Goal: Information Seeking & Learning: Learn about a topic

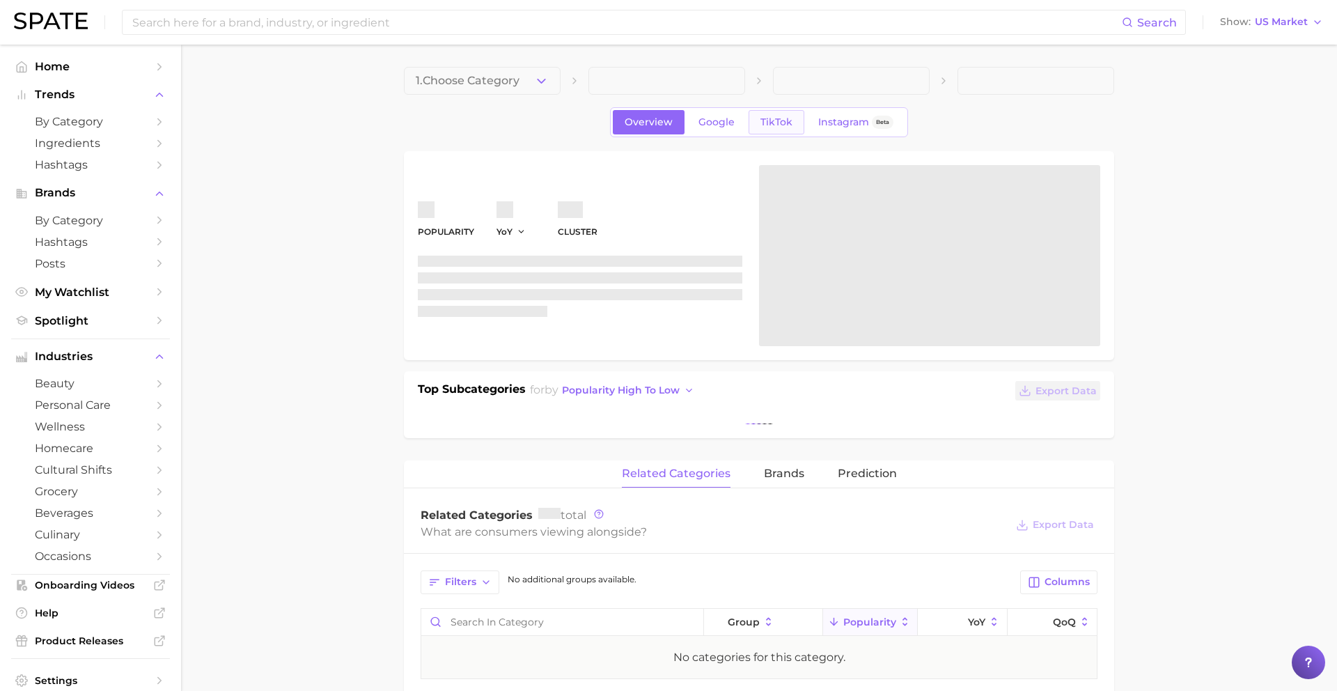
click at [781, 125] on span "TikTok" at bounding box center [776, 122] width 32 height 12
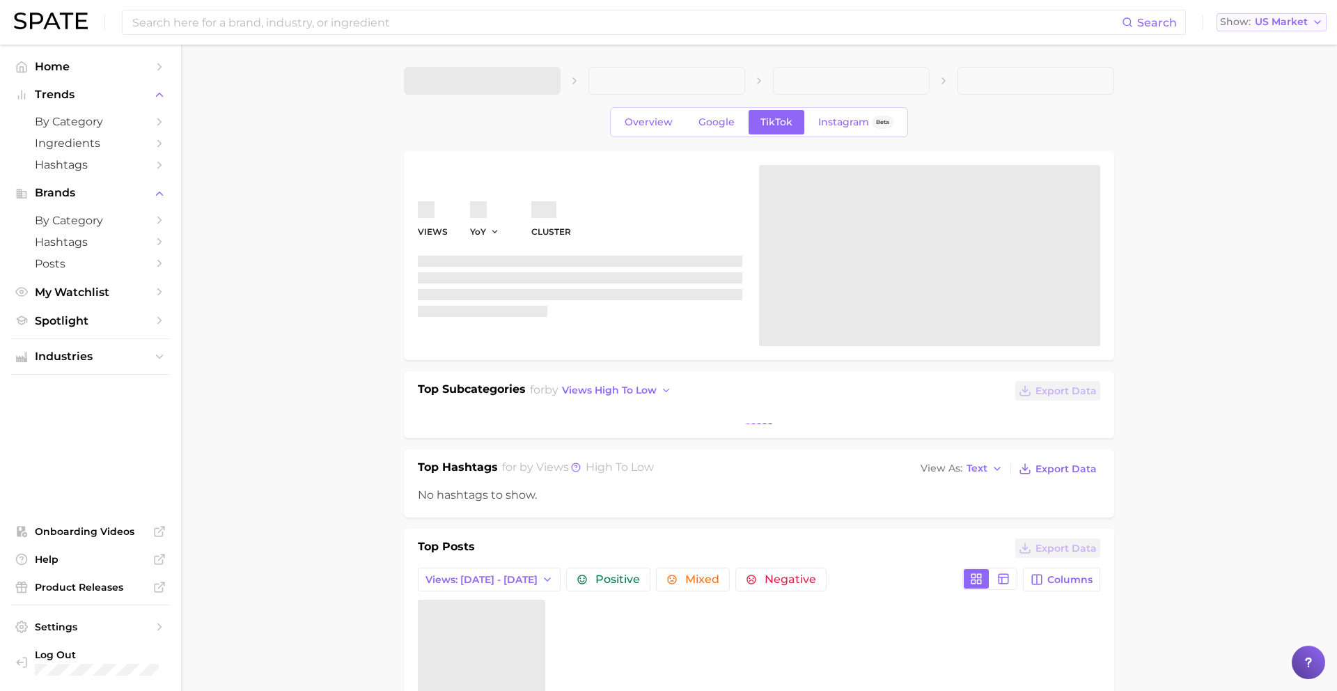
click at [1272, 30] on button "Show US Market" at bounding box center [1272, 22] width 110 height 18
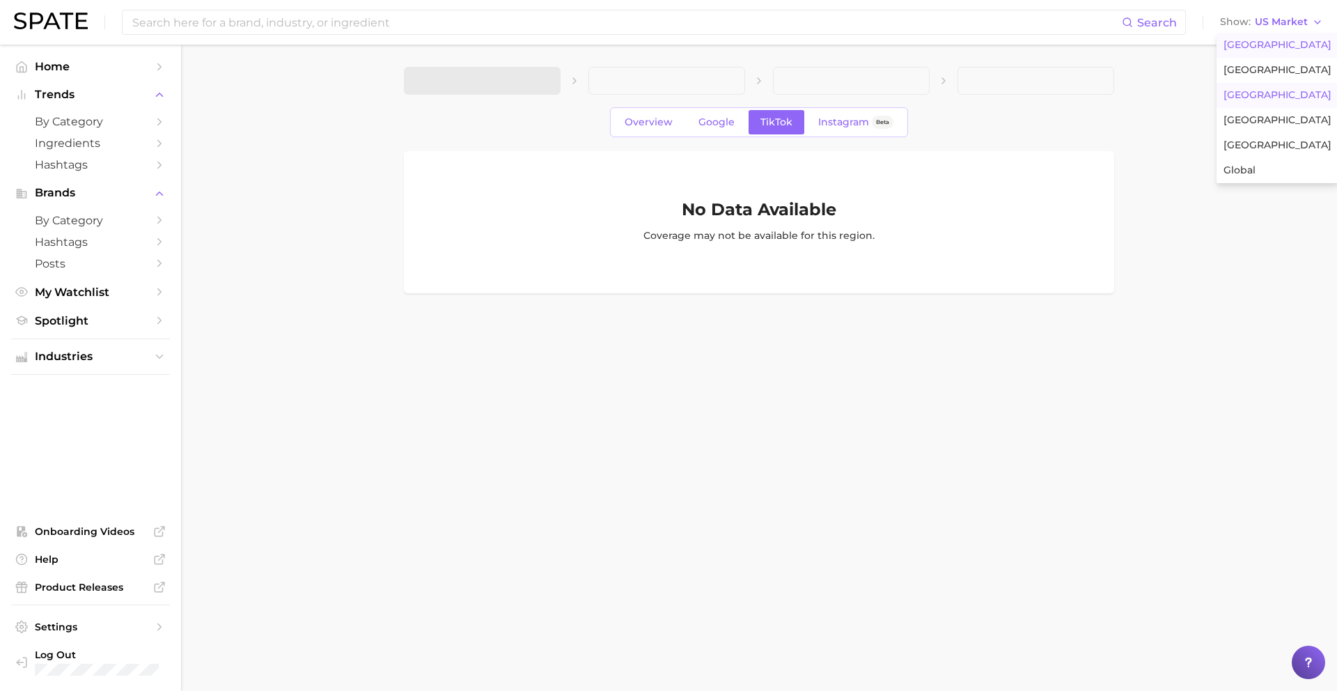
click at [1259, 93] on button "[GEOGRAPHIC_DATA]" at bounding box center [1278, 95] width 122 height 25
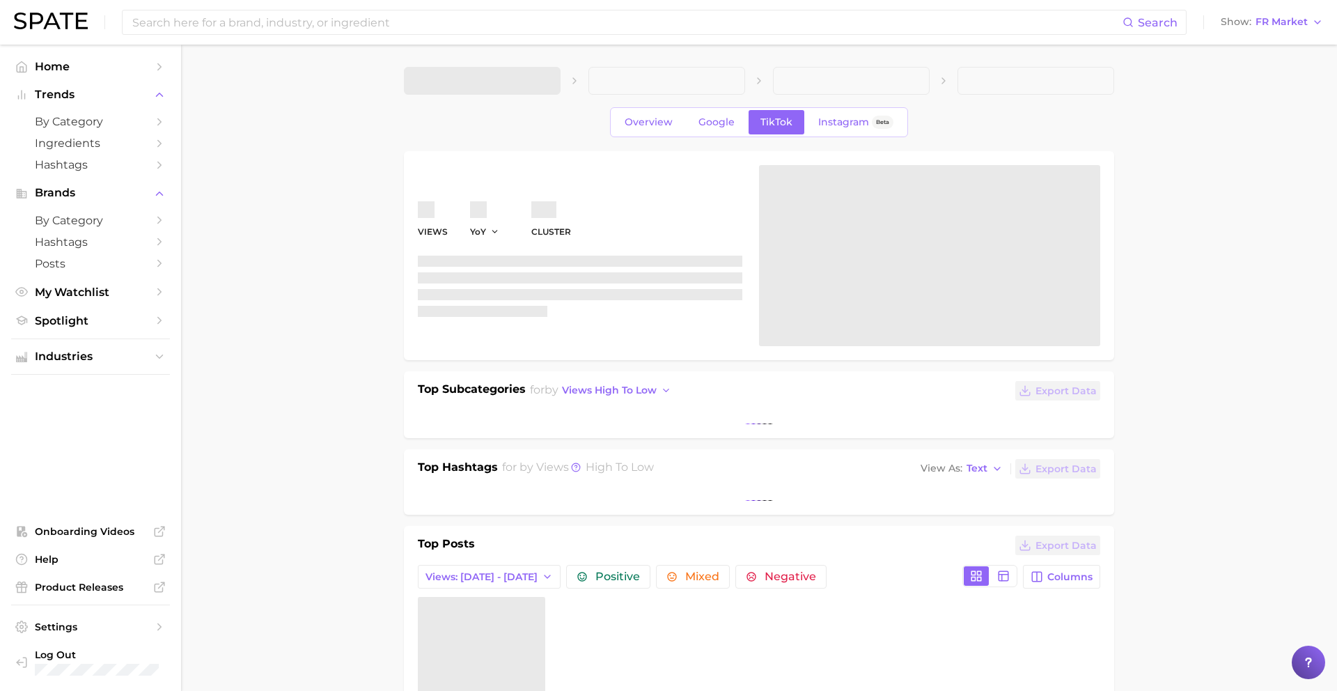
click at [460, 80] on span at bounding box center [482, 81] width 157 height 28
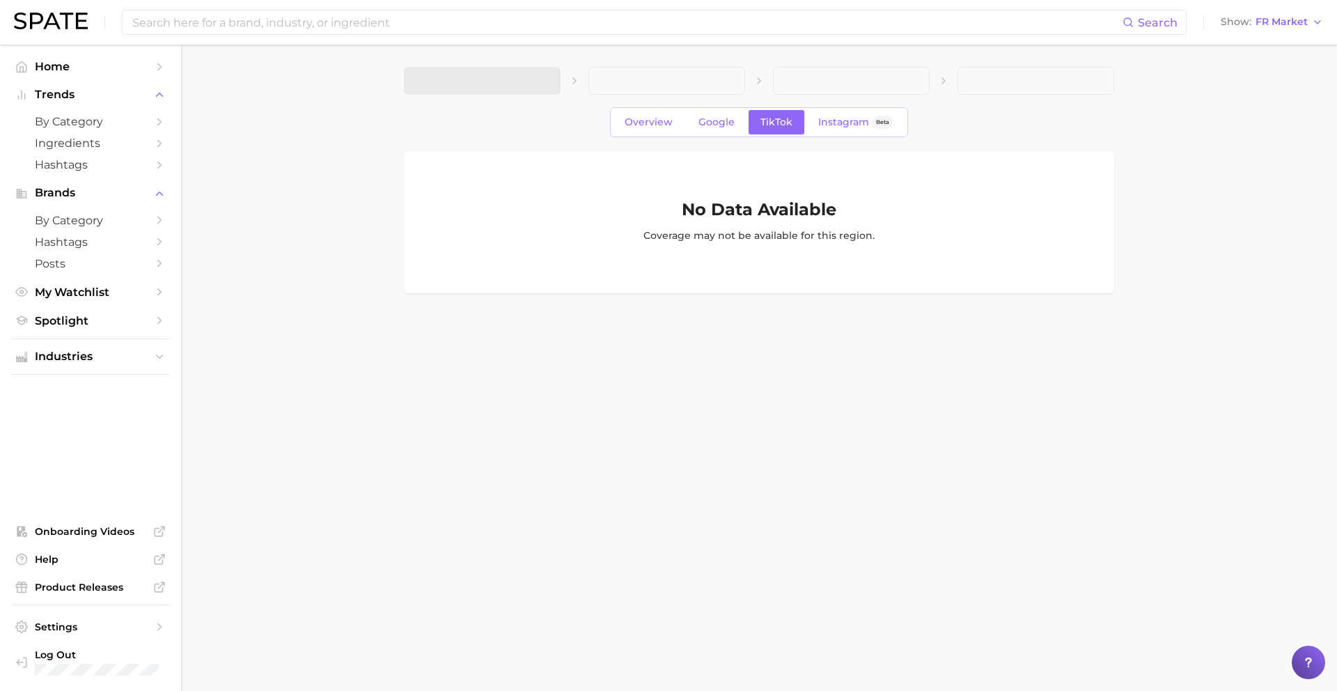
click at [490, 97] on div "Overview Google TikTok Instagram Beta No Data Available Coverage may not be ava…" at bounding box center [759, 180] width 710 height 226
click at [417, 15] on input at bounding box center [627, 22] width 992 height 24
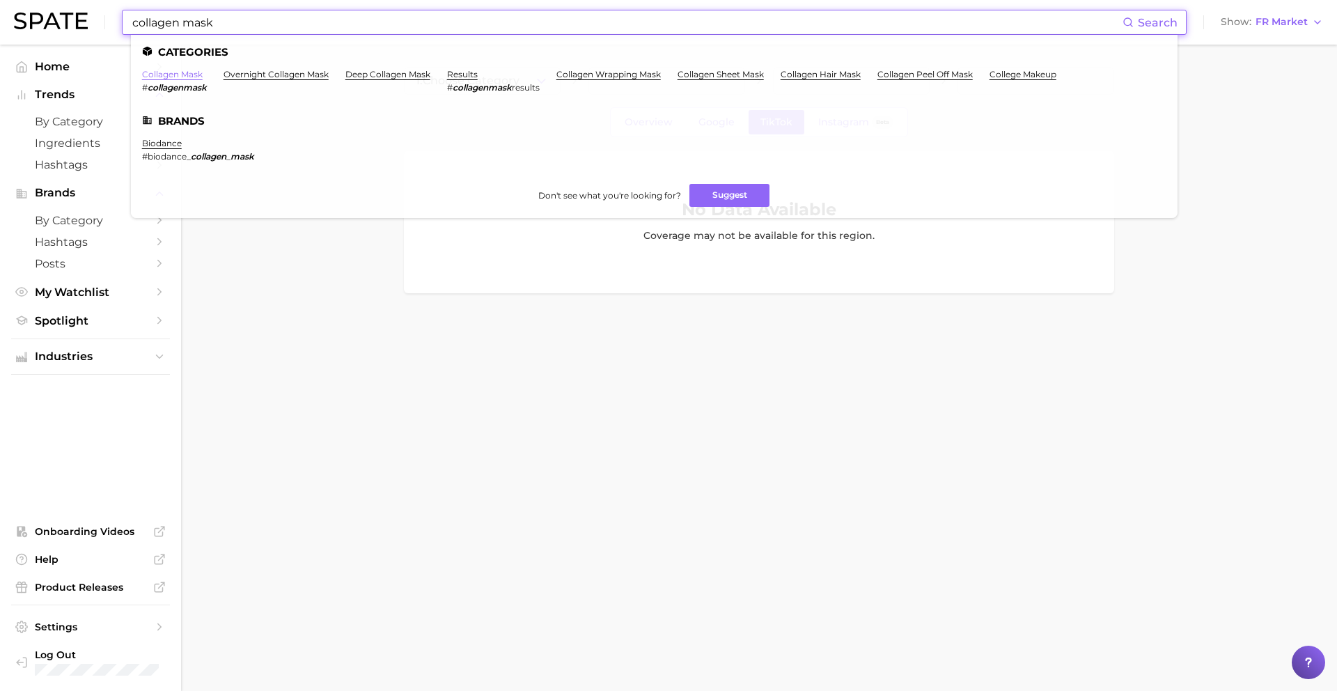
type input "collagen mask"
click at [180, 72] on link "collagen mask" at bounding box center [172, 74] width 61 height 10
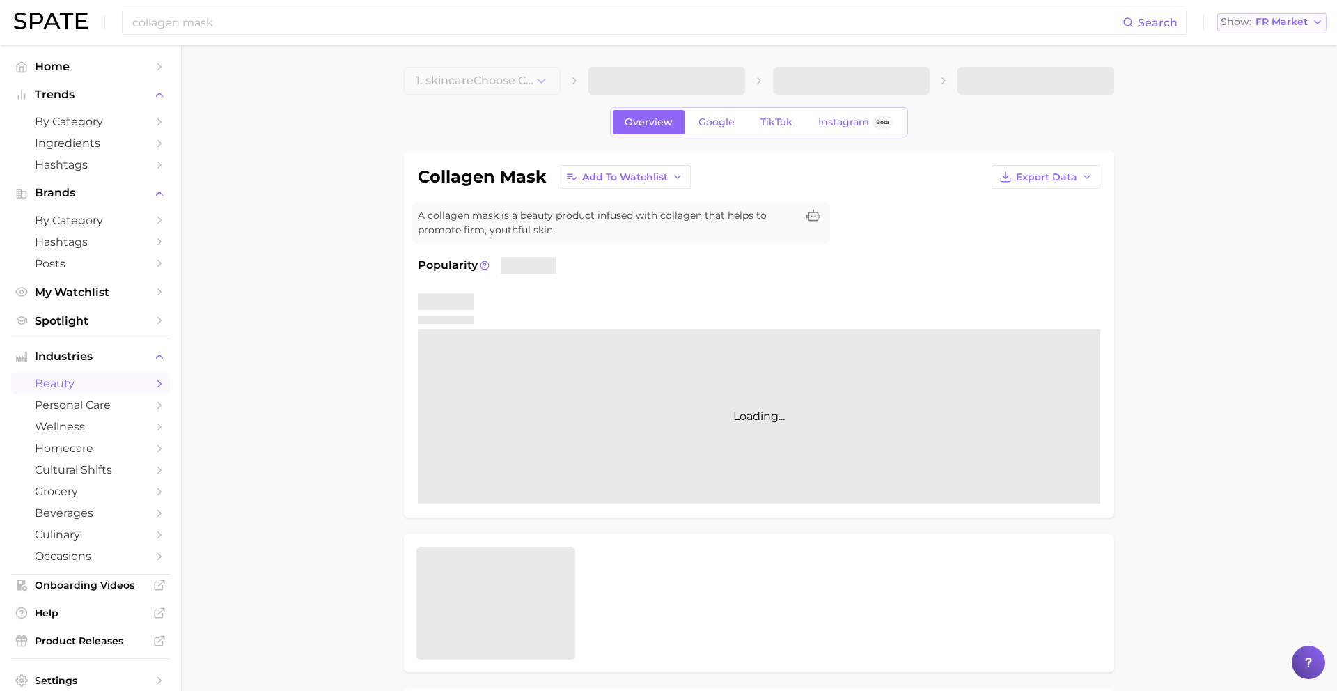
click at [1263, 24] on span "FR Market" at bounding box center [1282, 22] width 52 height 8
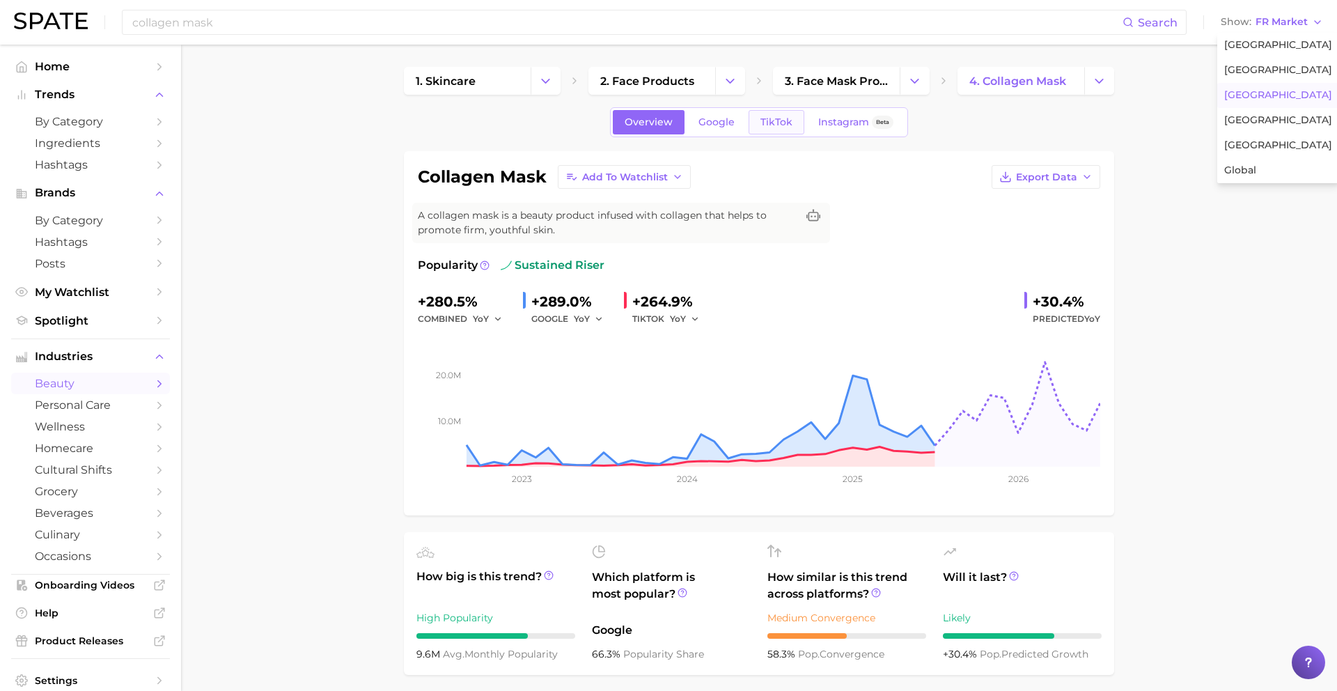
click at [783, 123] on span "TikTok" at bounding box center [776, 122] width 32 height 12
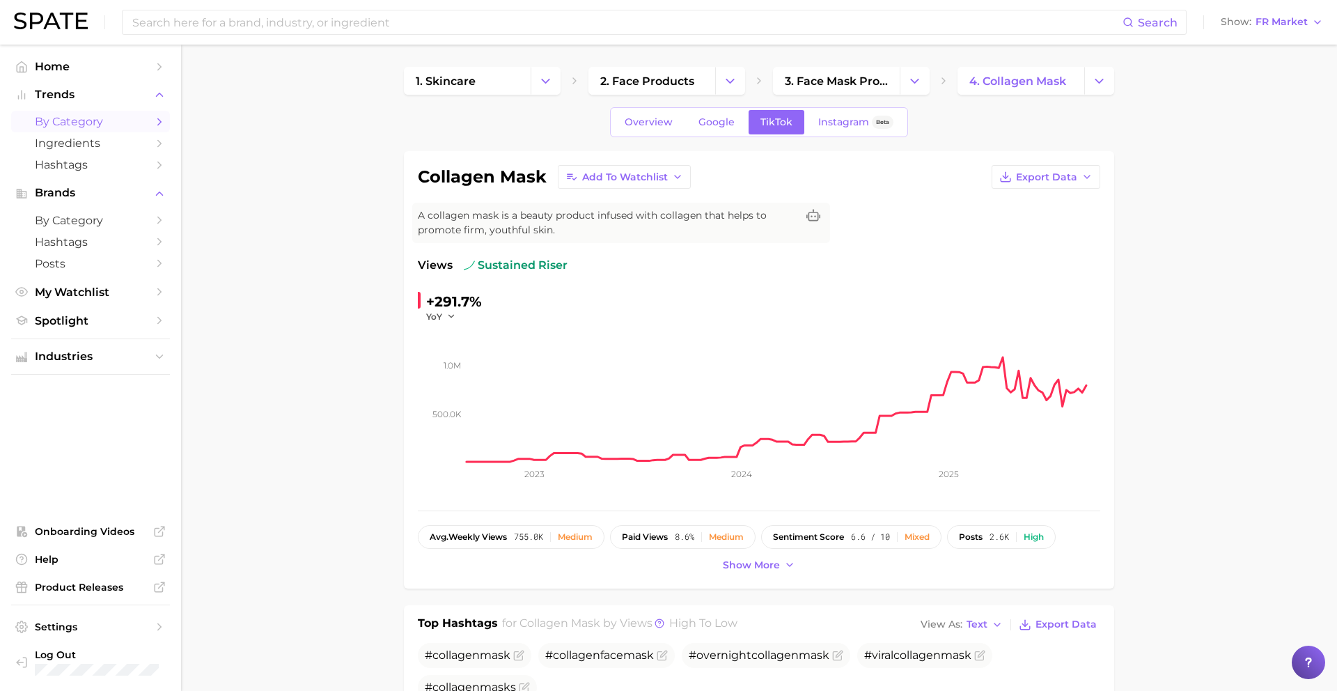
click at [79, 119] on span "by Category" at bounding box center [90, 121] width 111 height 13
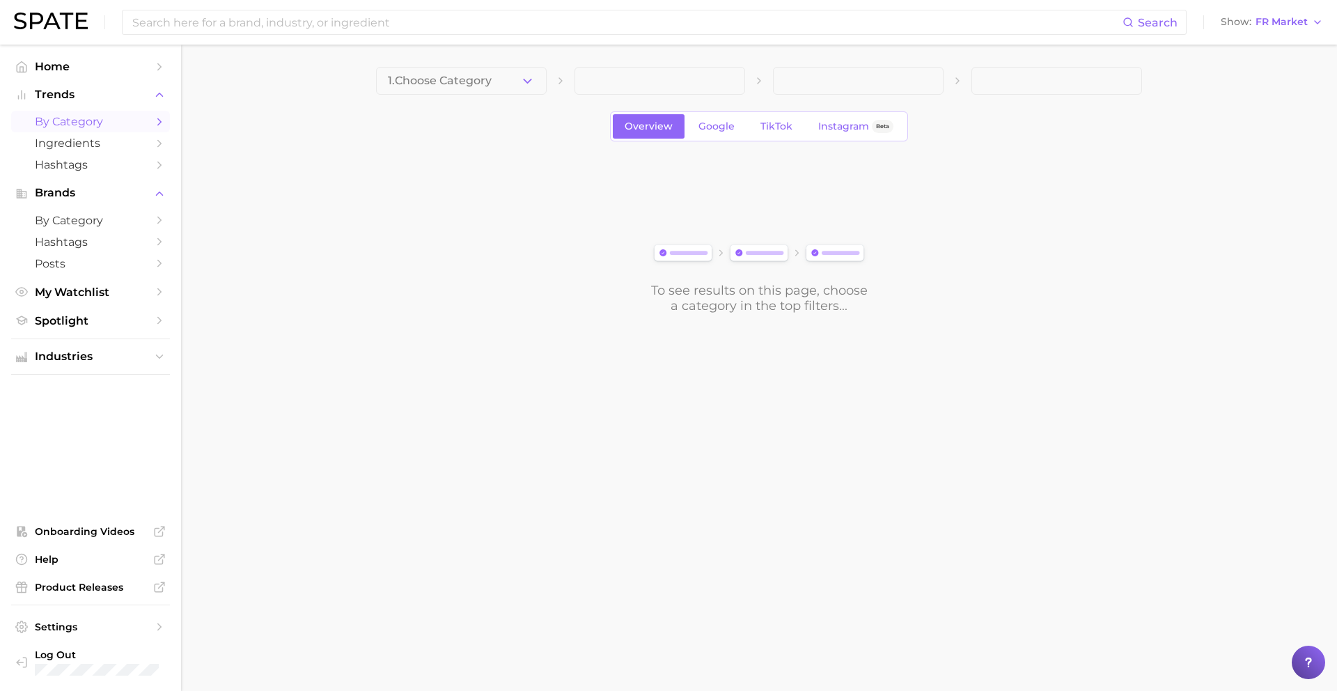
click at [426, 53] on main "1. Choose Category Overview Google TikTok Instagram Beta To see results on this…" at bounding box center [759, 214] width 1156 height 338
click at [441, 110] on div "1. Choose Category Overview Google TikTok Instagram Beta To see results on this…" at bounding box center [759, 190] width 766 height 247
click at [439, 92] on button "1. Choose Category" at bounding box center [461, 81] width 171 height 28
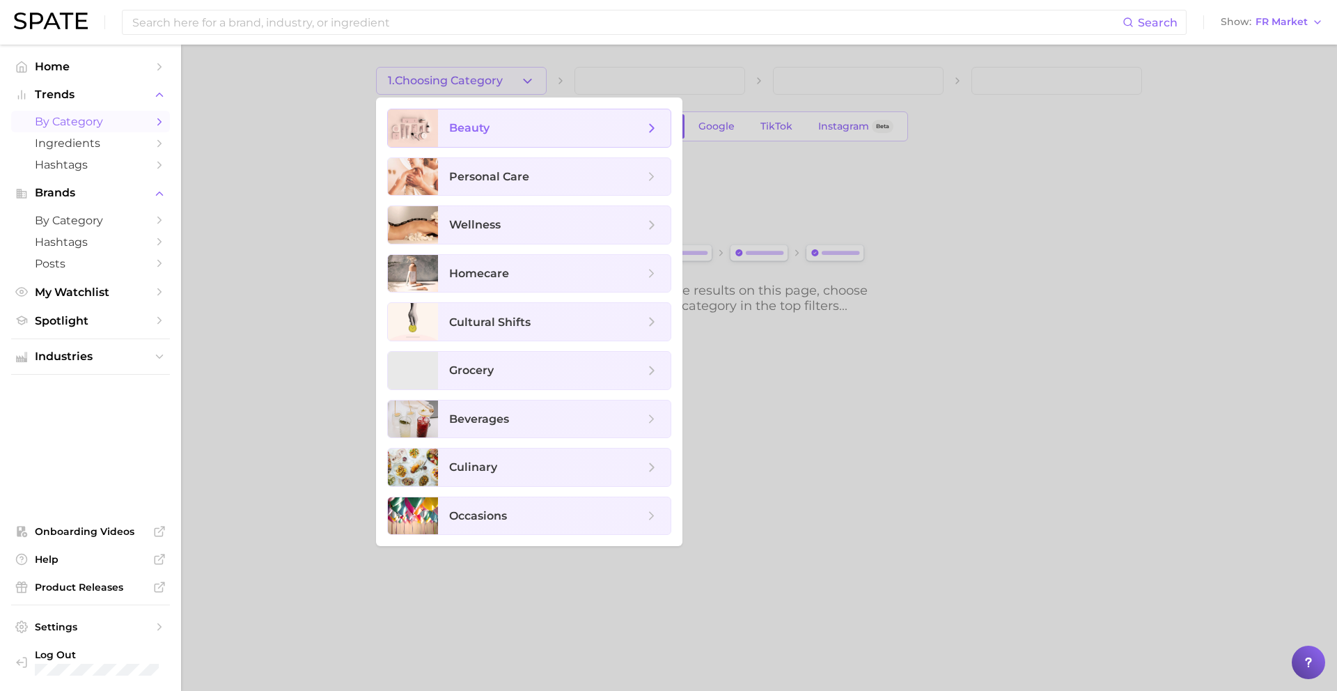
click at [474, 125] on span "beauty" at bounding box center [469, 127] width 40 height 13
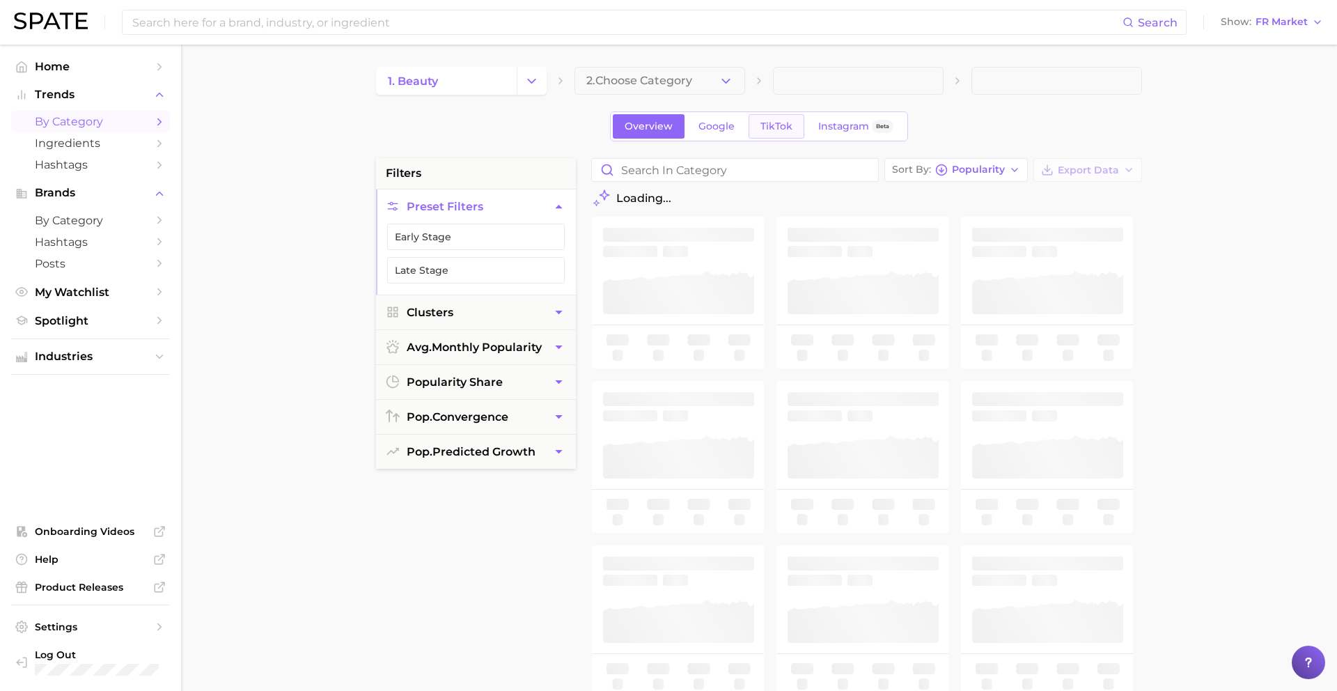
click at [788, 134] on link "TikTok" at bounding box center [777, 126] width 56 height 24
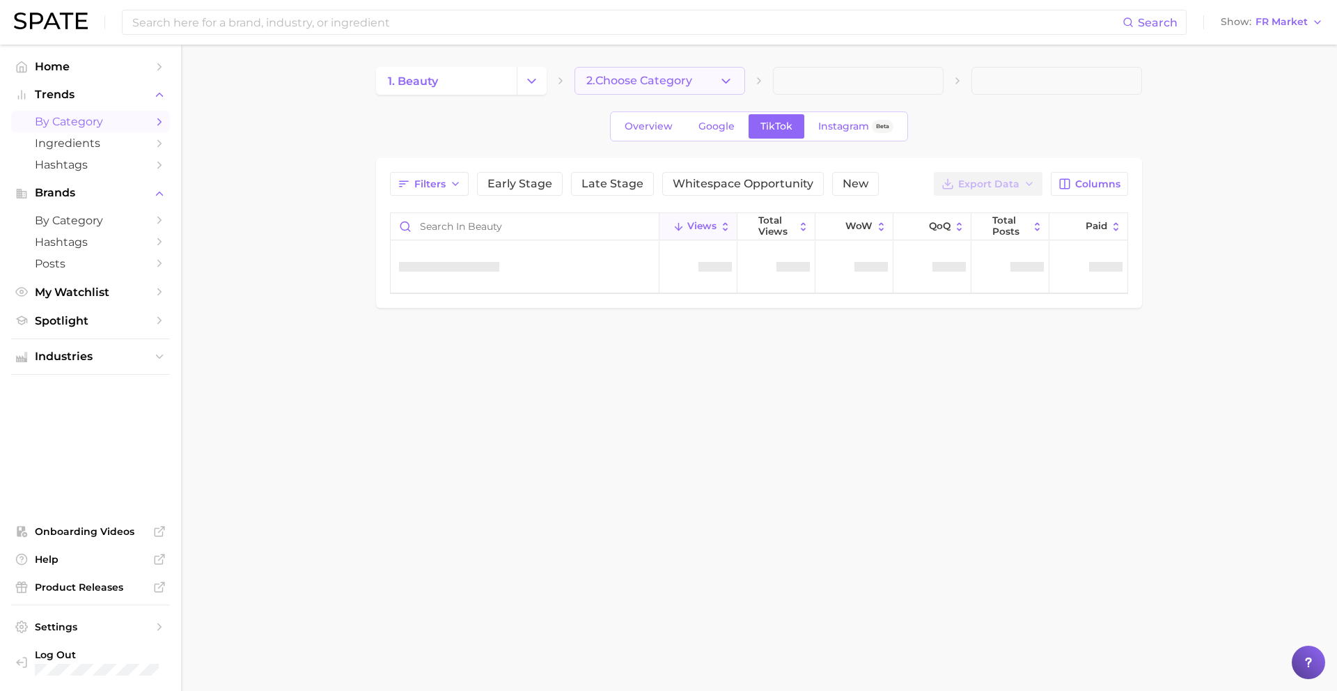
click at [672, 88] on button "2. Choose Category" at bounding box center [660, 81] width 171 height 28
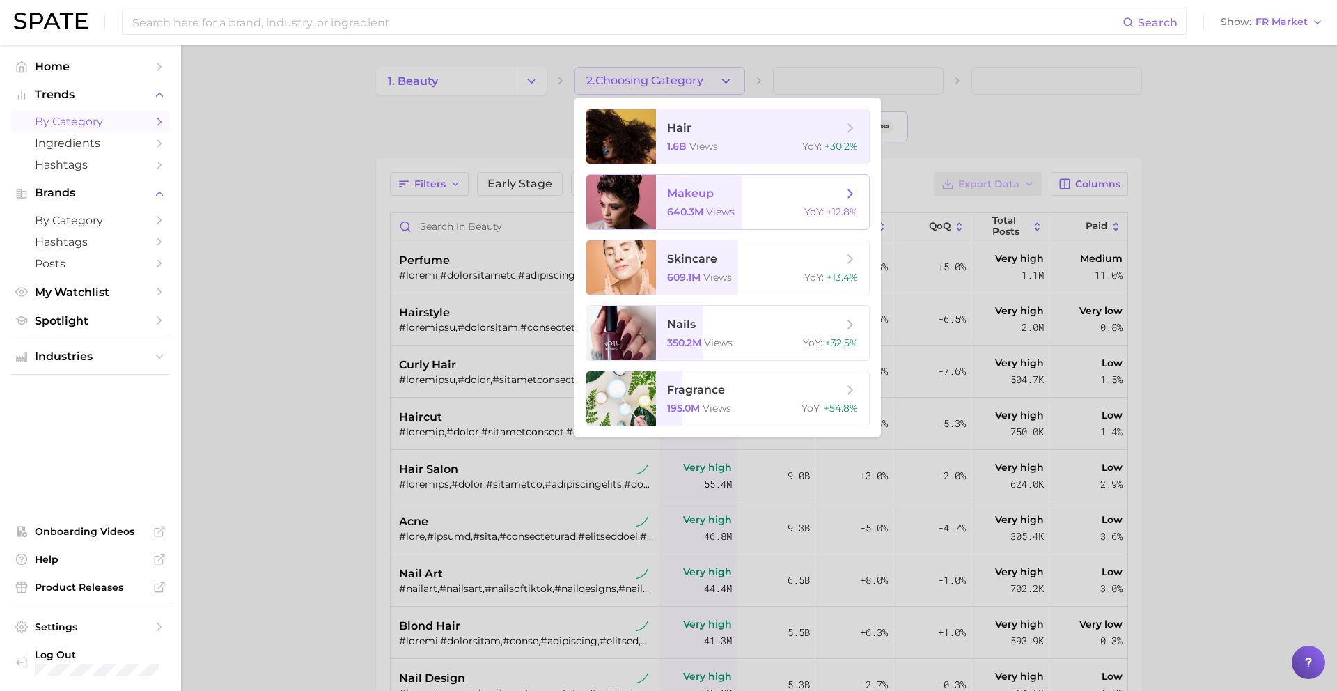
click at [709, 187] on span "makeup" at bounding box center [690, 193] width 47 height 13
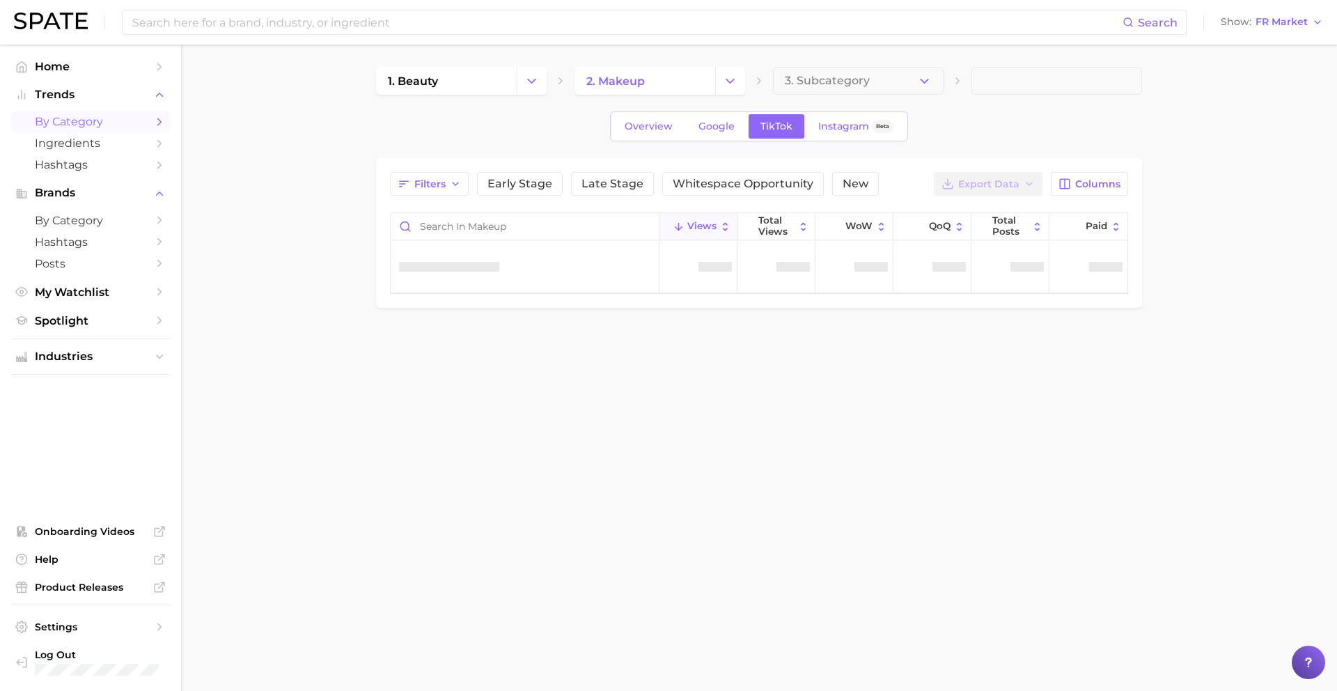
click at [821, 77] on span "3. Subcategory" at bounding box center [827, 81] width 85 height 13
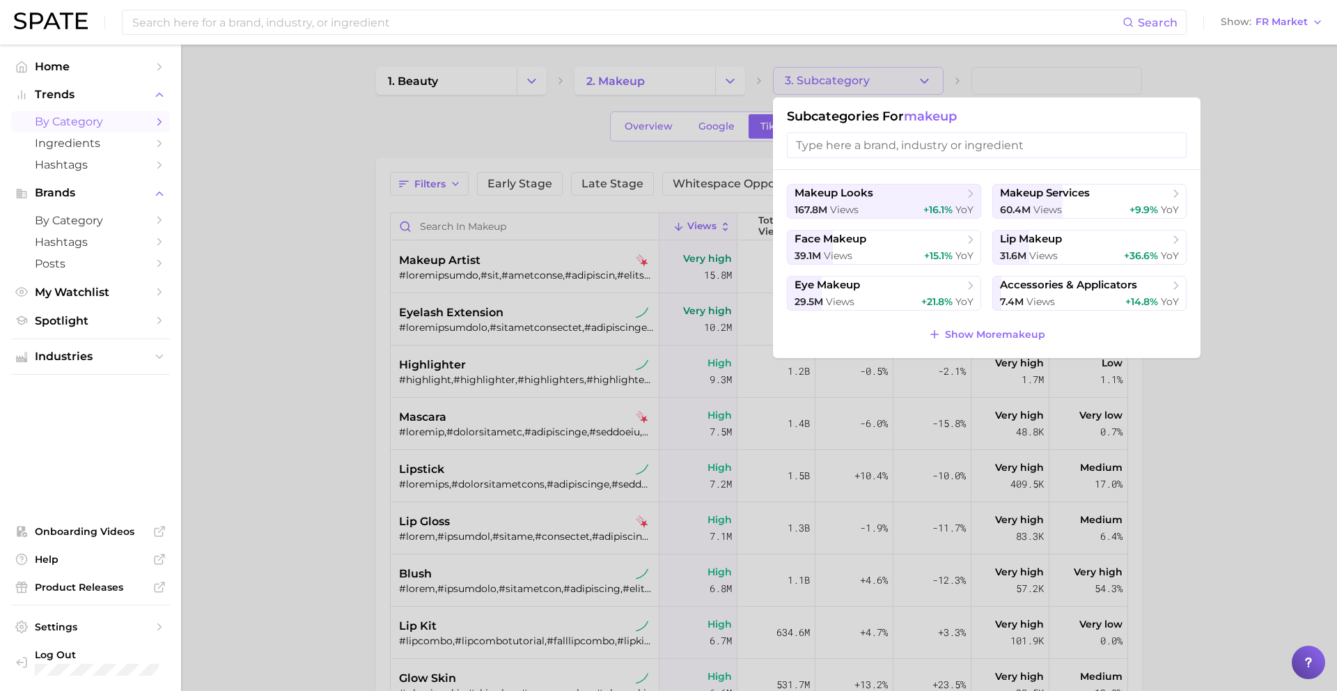
click at [873, 224] on ul "makeup looks 167.8m views +16.1% YoY makeup services 60.4m views +9.9% YoY face…" at bounding box center [987, 247] width 400 height 127
click at [873, 213] on div "167.8m views +16.1% YoY" at bounding box center [884, 209] width 179 height 13
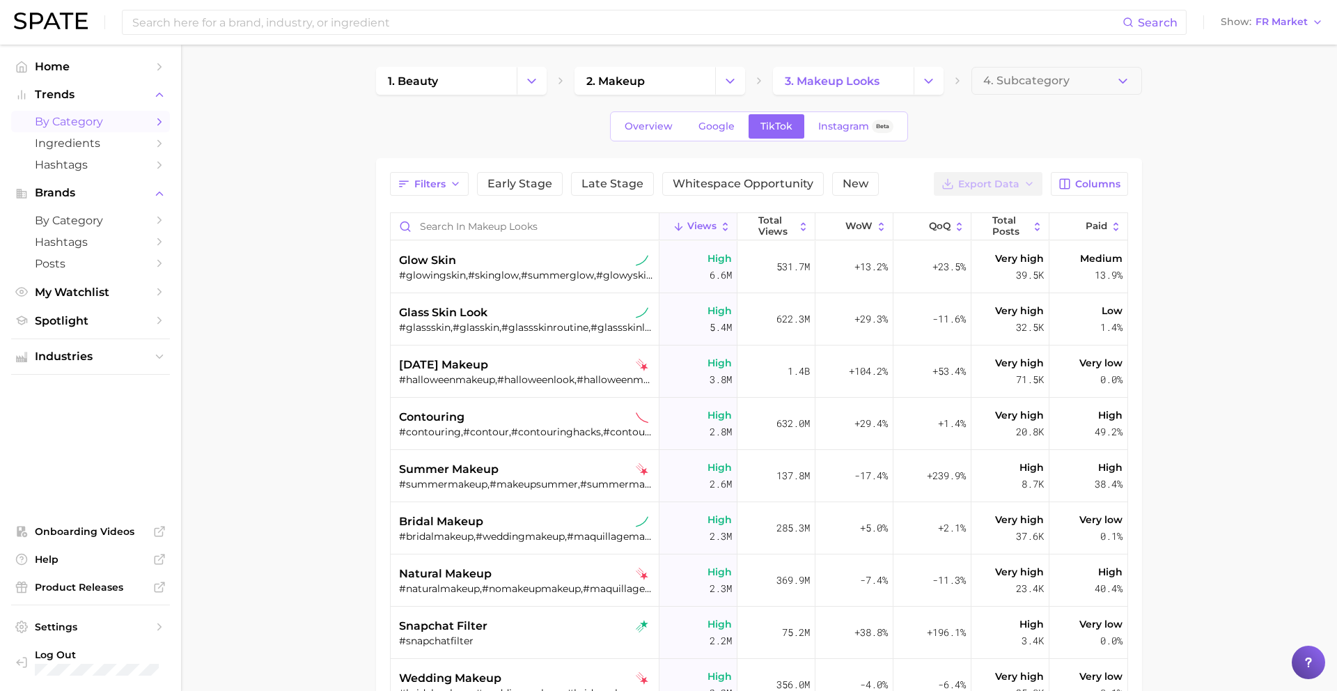
click at [1133, 180] on div "Filters Early Stage Late Stage Whitespace Opportunity New Export Data Columns V…" at bounding box center [759, 537] width 766 height 759
click at [1113, 180] on span "Columns" at bounding box center [1097, 184] width 45 height 12
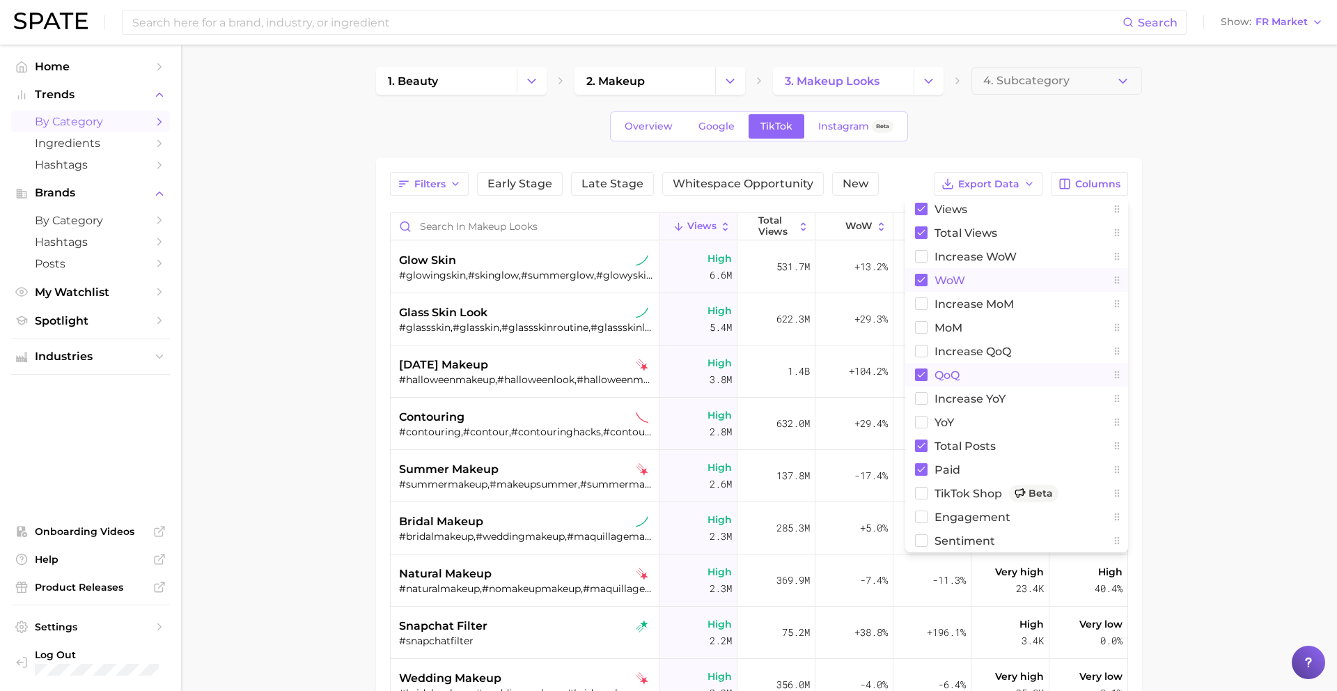
drag, startPoint x: 951, startPoint y: 371, endPoint x: 952, endPoint y: 281, distance: 90.5
click at [951, 372] on span "QoQ" at bounding box center [947, 375] width 25 height 12
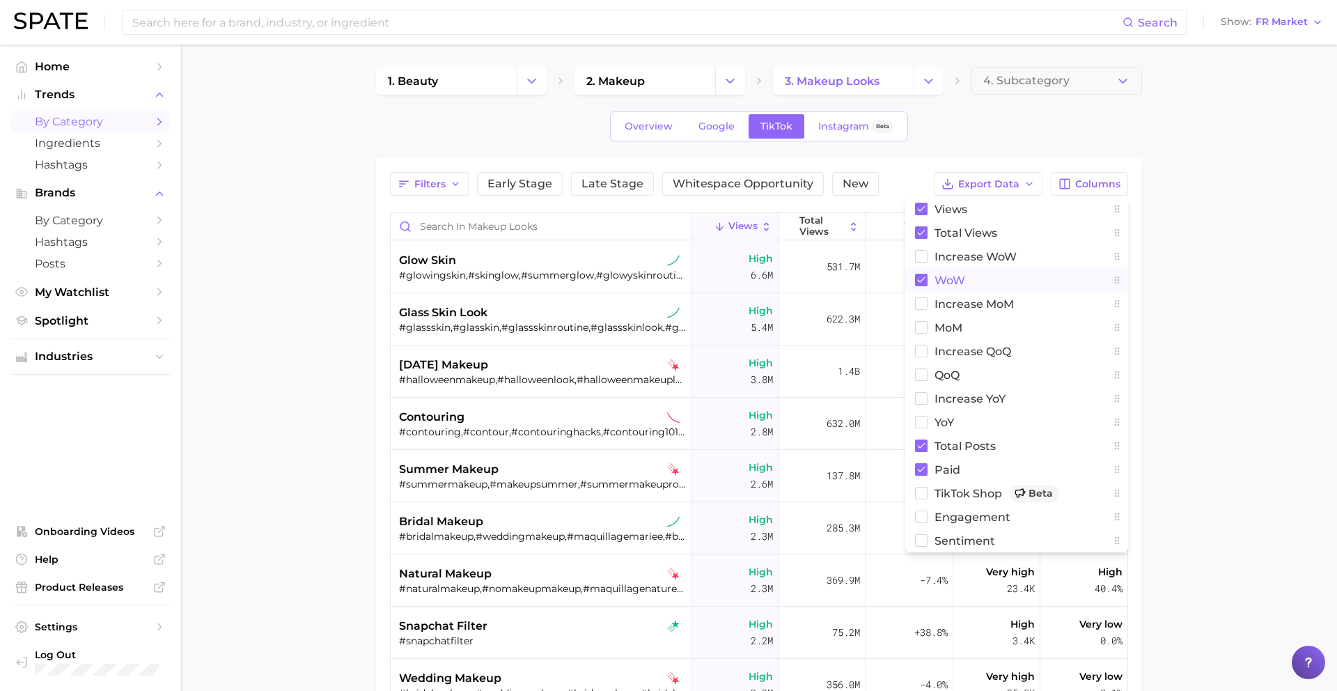
click at [952, 280] on span "WoW" at bounding box center [950, 280] width 31 height 12
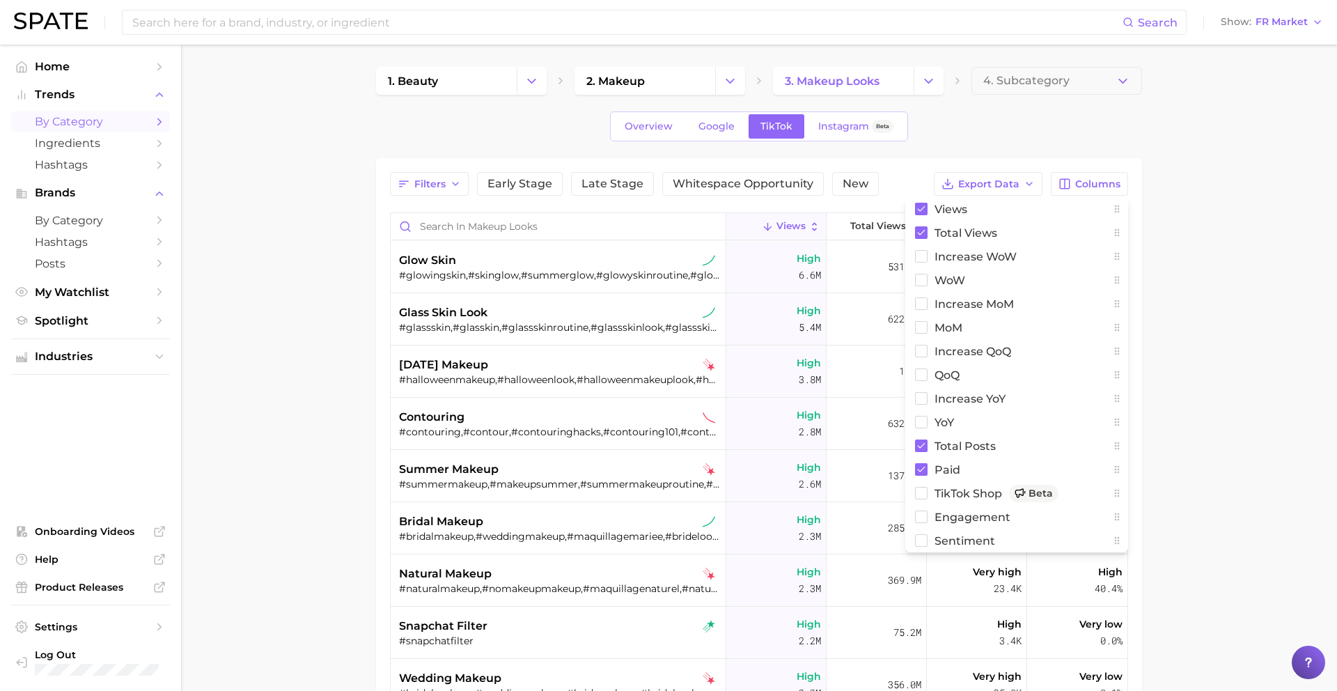
click at [932, 108] on div "1. beauty 2. makeup 3. makeup looks 4. Subcategory Overview Google TikTok Insta…" at bounding box center [759, 492] width 766 height 850
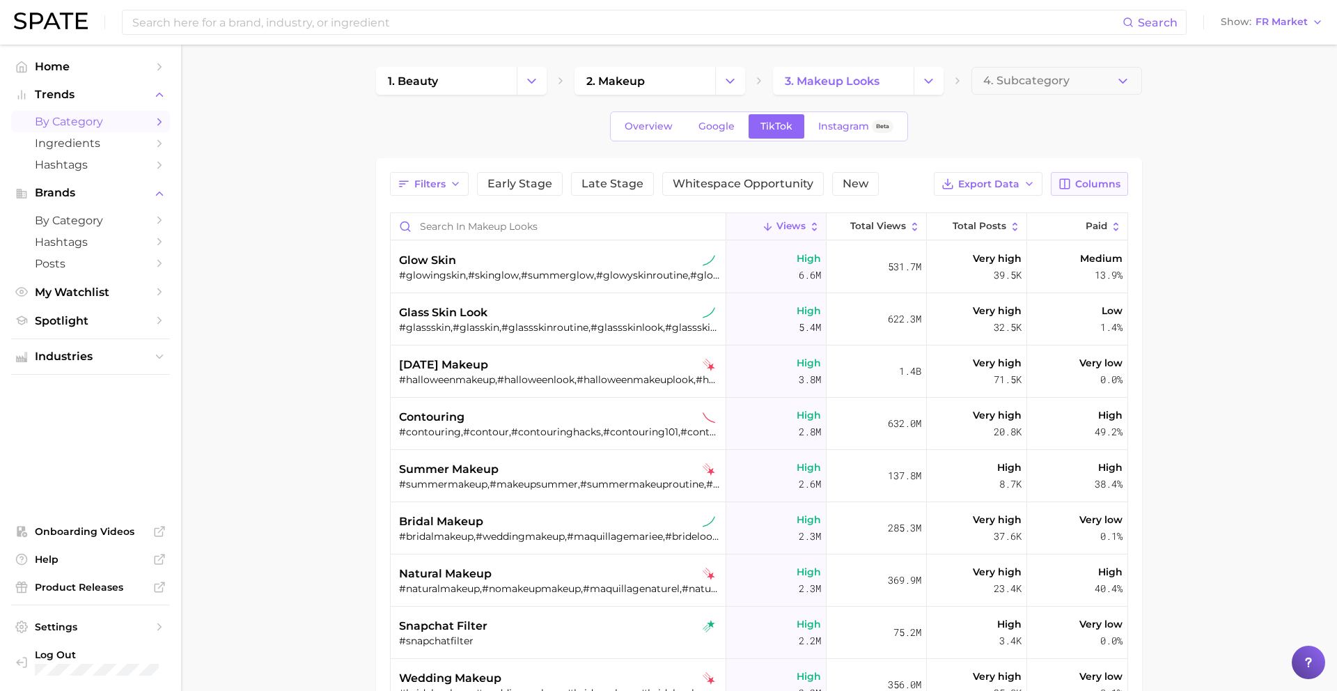
click at [1070, 185] on icon "button" at bounding box center [1065, 184] width 10 height 10
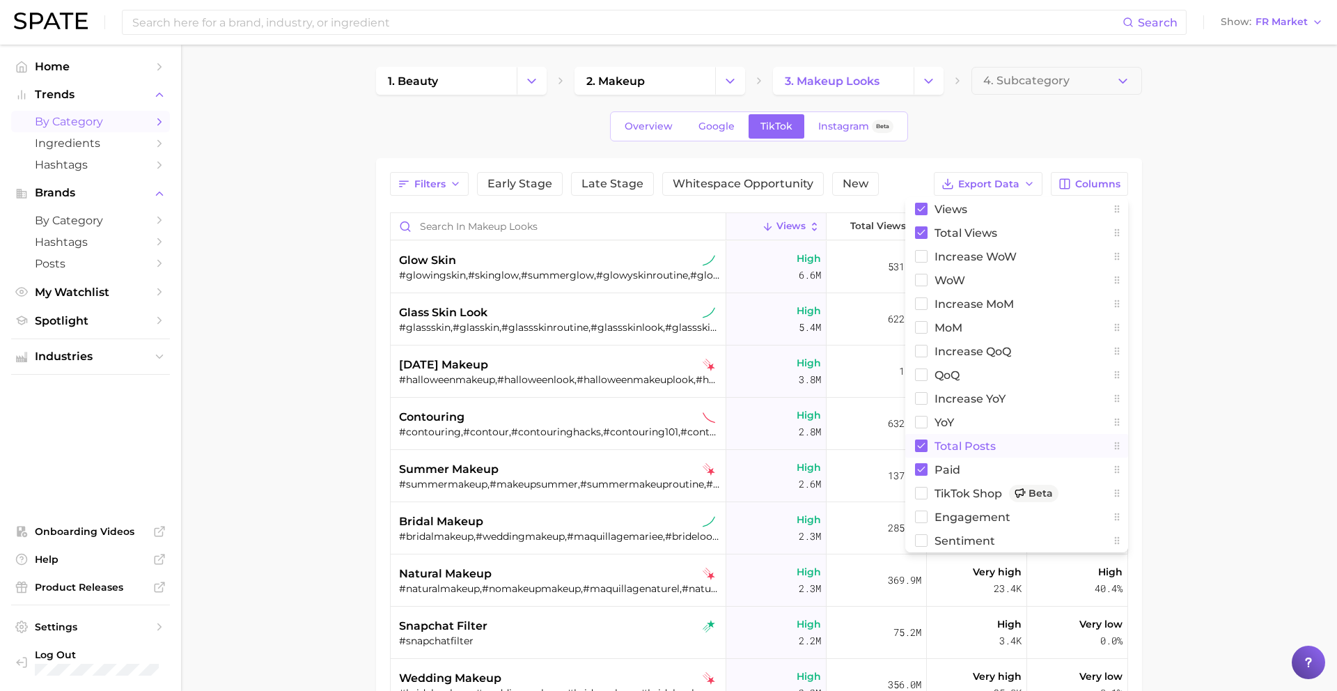
click at [974, 449] on span "Total Posts" at bounding box center [965, 446] width 61 height 12
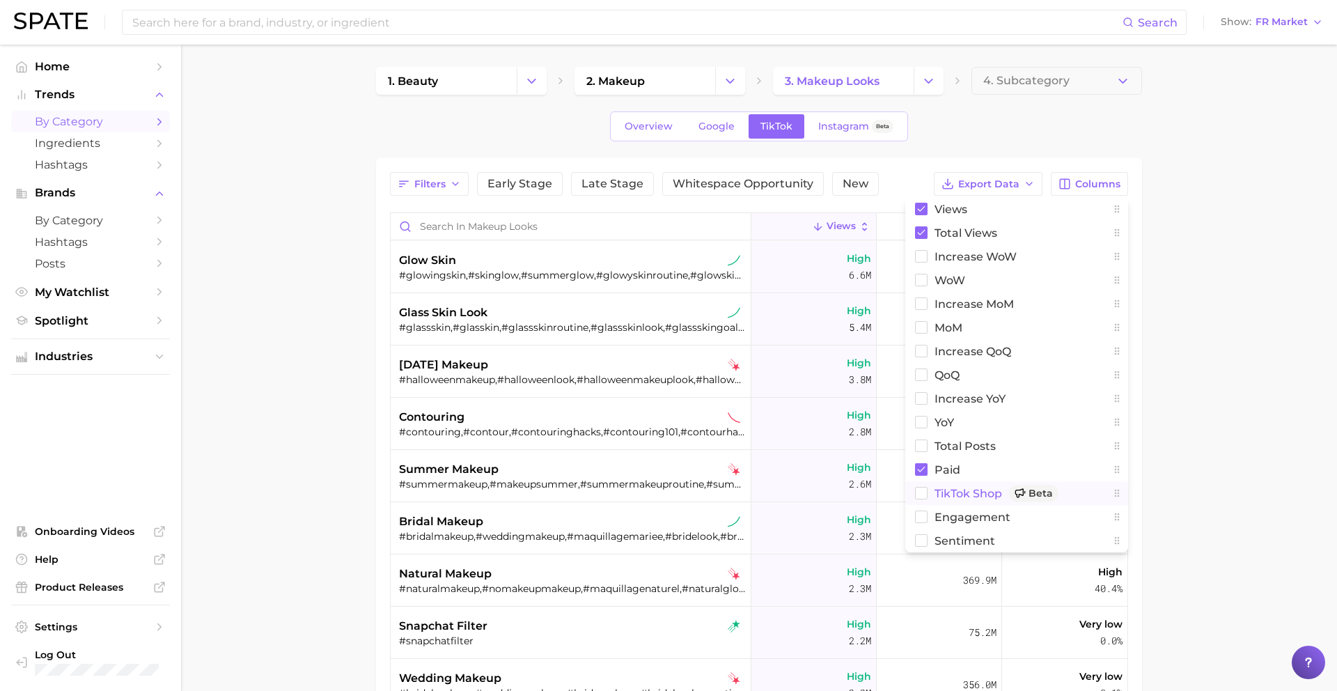
drag, startPoint x: 965, startPoint y: 501, endPoint x: 965, endPoint y: 492, distance: 9.1
click at [965, 501] on span "TikTok Shop Beta" at bounding box center [997, 493] width 124 height 17
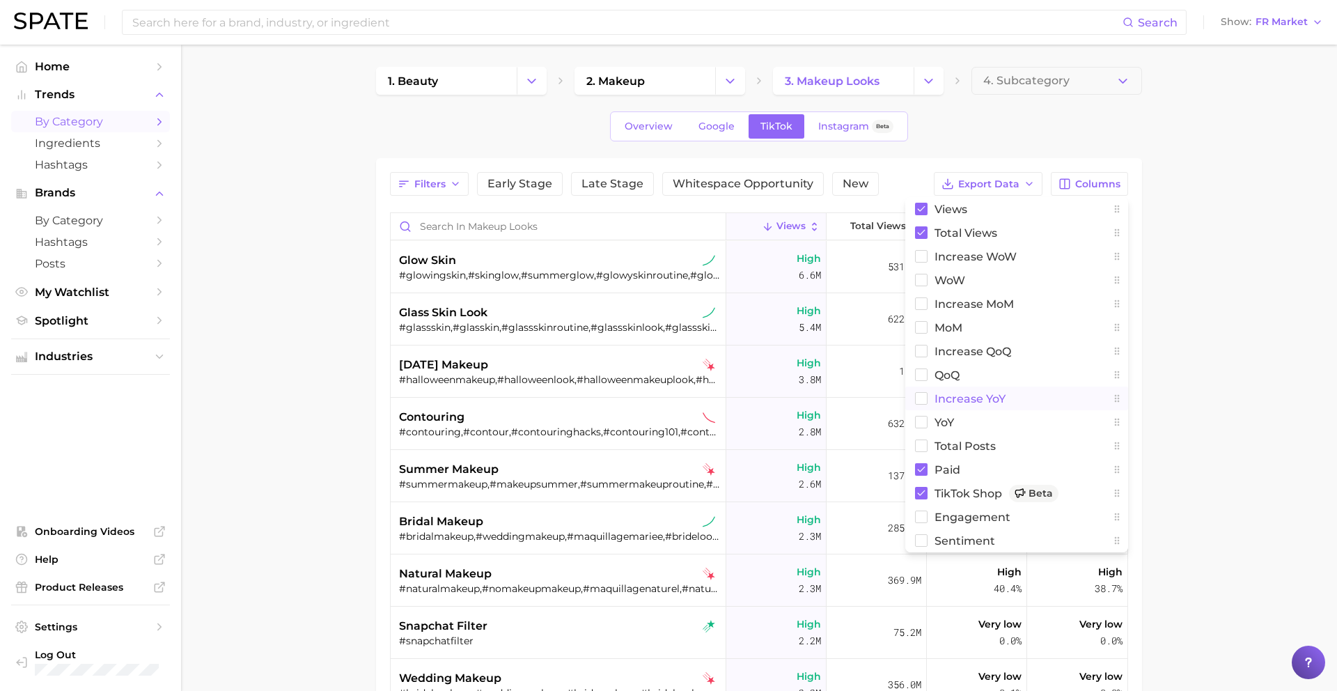
click at [965, 403] on span "increase YoY" at bounding box center [970, 399] width 71 height 12
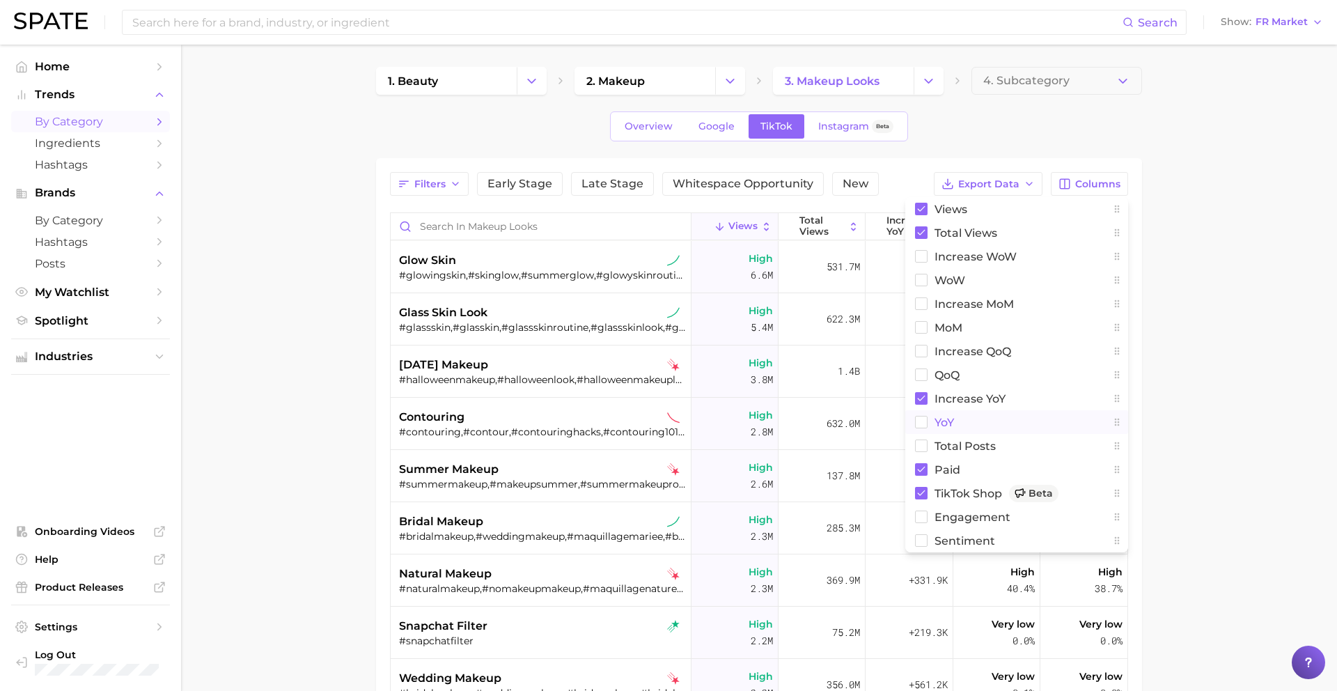
click at [962, 425] on button "YoY" at bounding box center [1016, 422] width 223 height 24
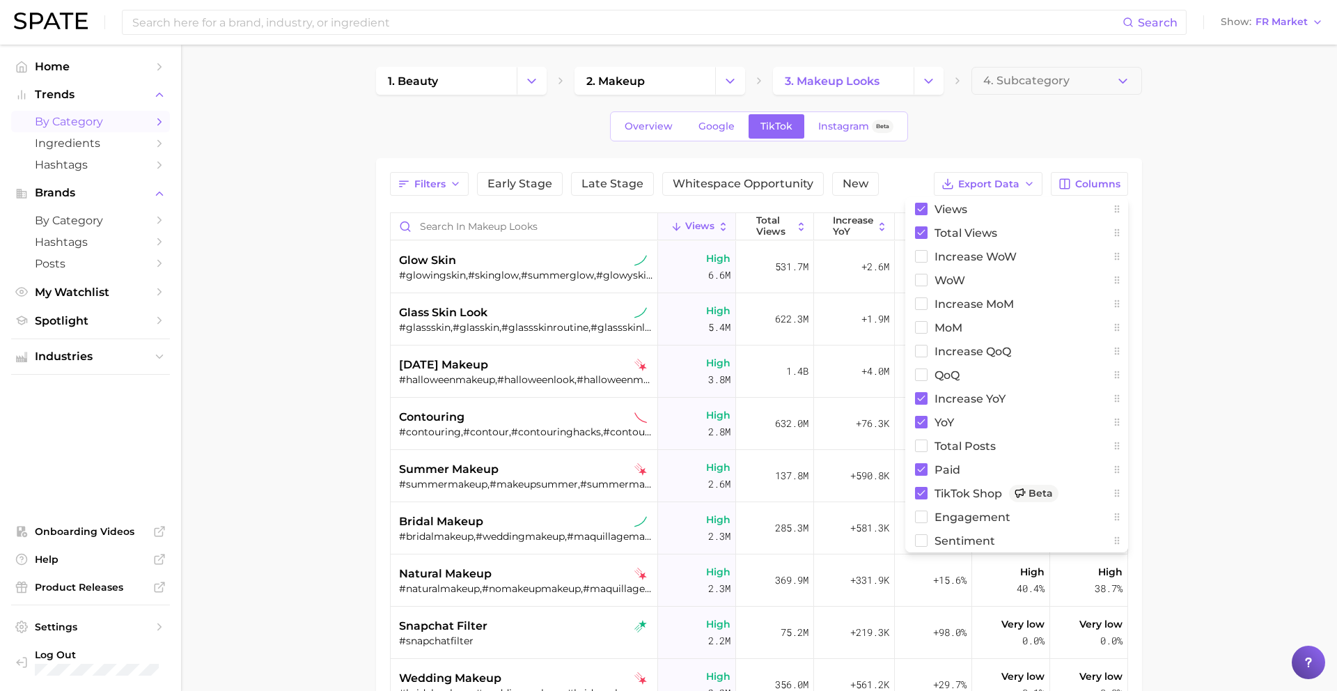
click at [1250, 349] on main "1. beauty 2. makeup 3. makeup looks 4. Subcategory Overview Google TikTok Insta…" at bounding box center [759, 516] width 1156 height 942
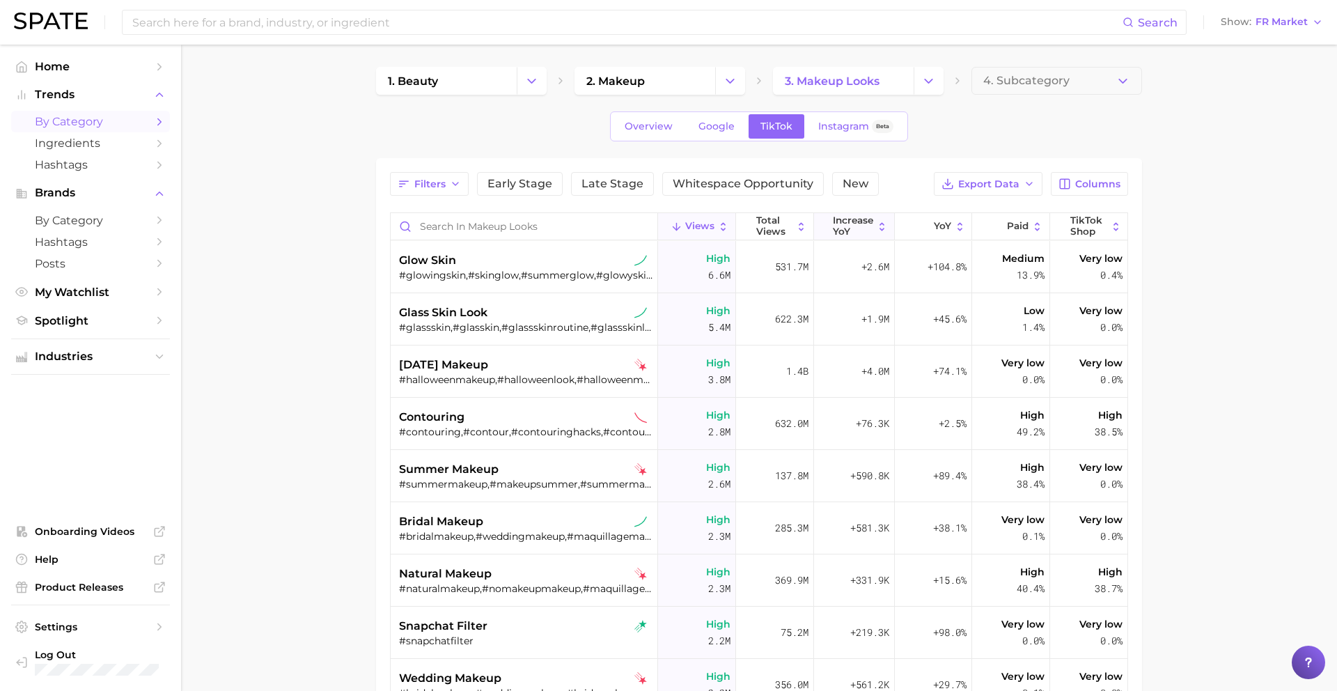
click at [845, 221] on span "increase YoY" at bounding box center [853, 226] width 40 height 22
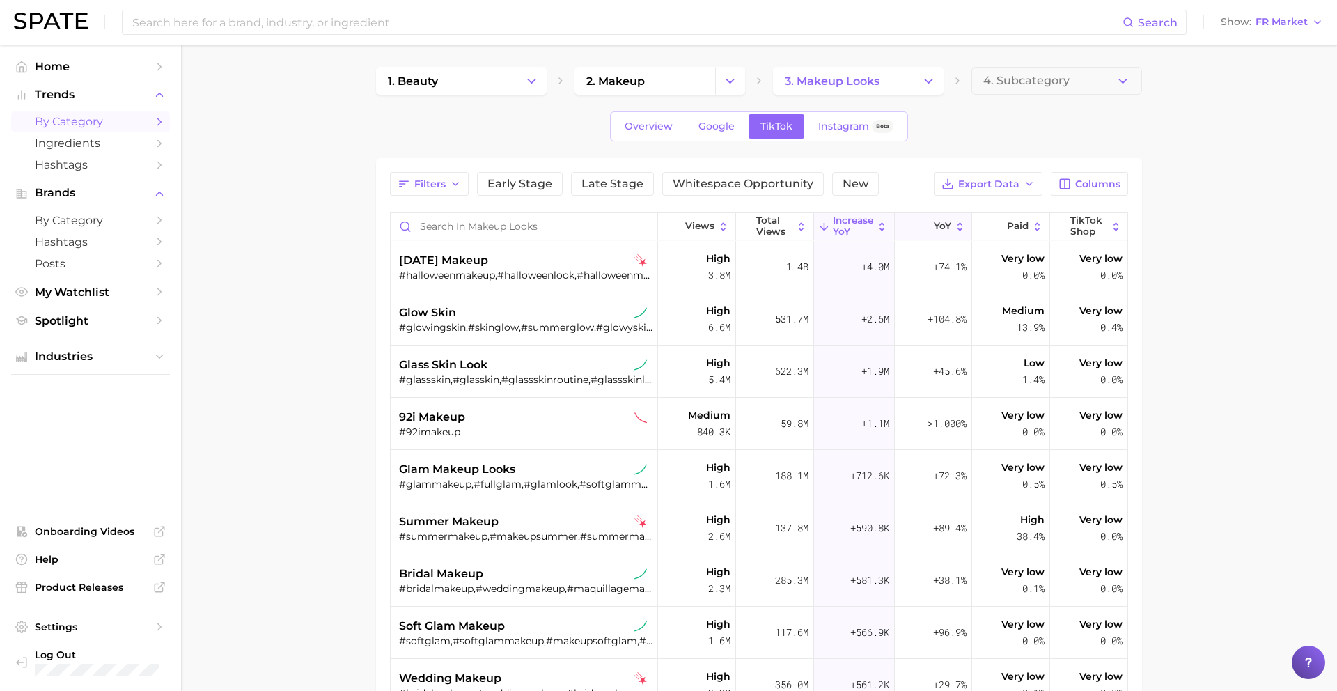
click at [903, 234] on button "YoY" at bounding box center [934, 226] width 78 height 27
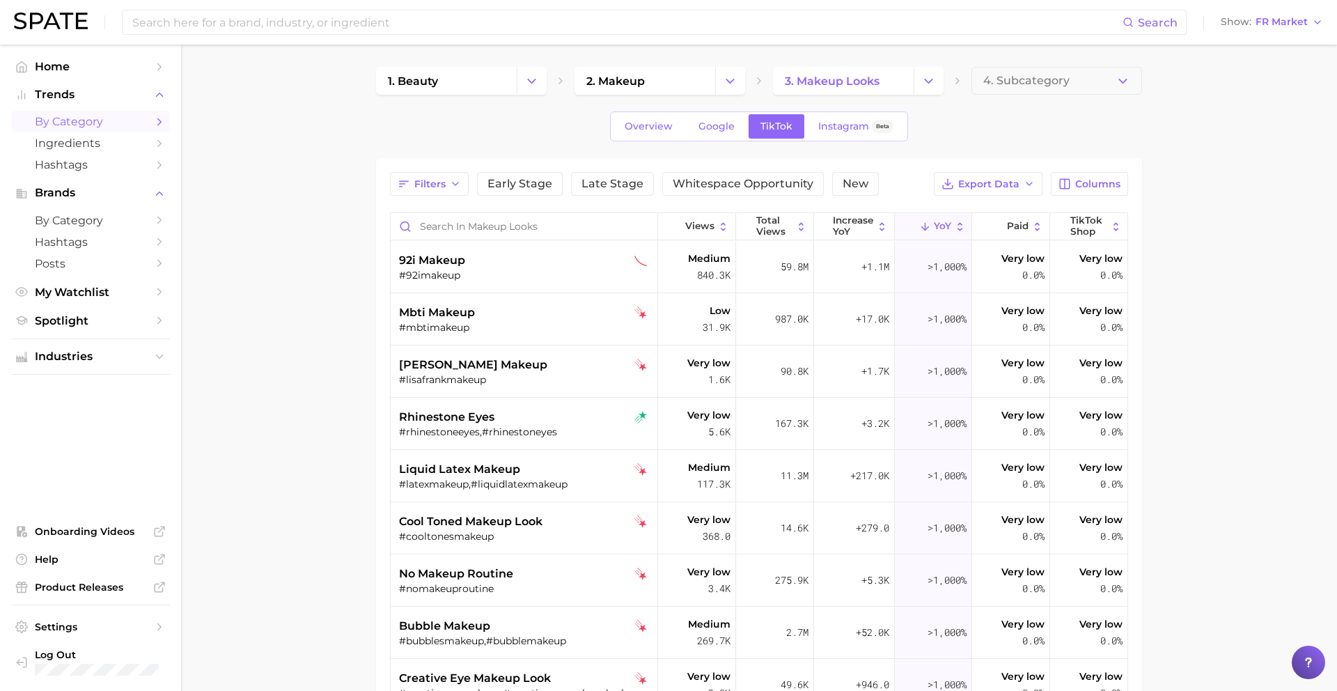
click at [1223, 186] on main "1. beauty 2. makeup 3. makeup looks 4. Subcategory Overview Google TikTok Insta…" at bounding box center [759, 516] width 1156 height 942
click at [474, 77] on link "1. beauty" at bounding box center [446, 81] width 141 height 28
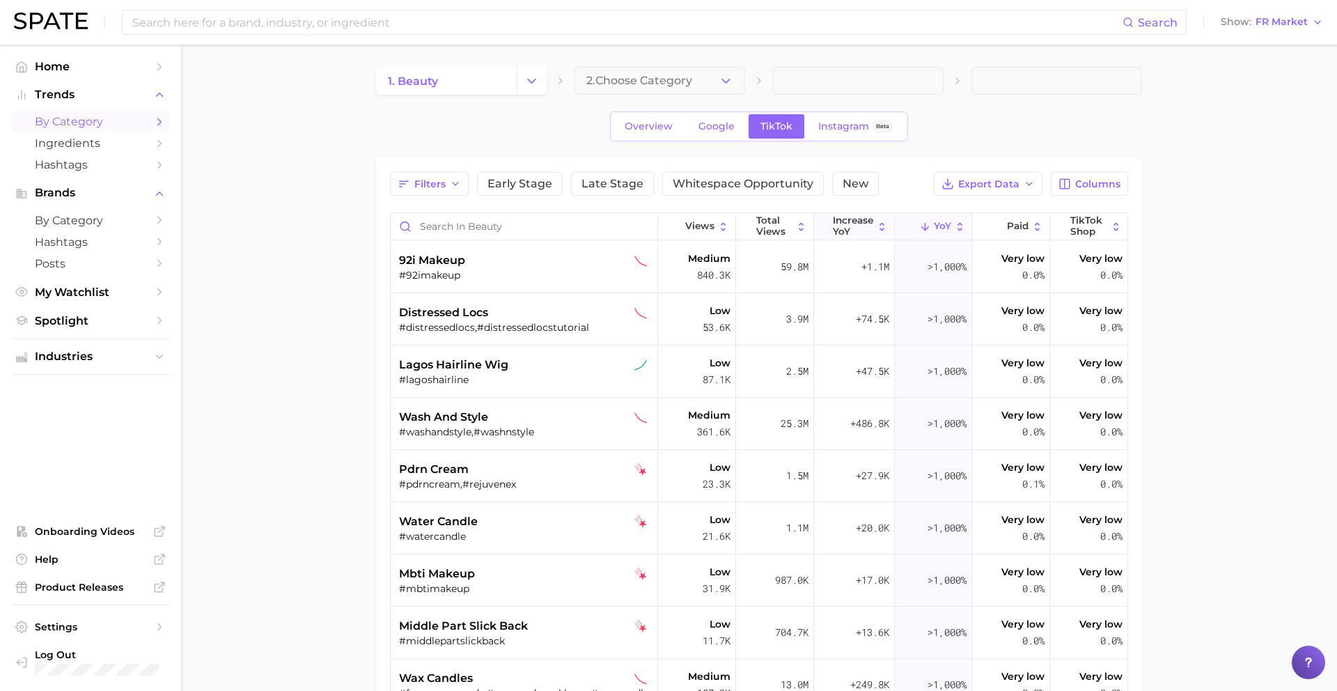
click at [859, 221] on span "increase YoY" at bounding box center [853, 226] width 40 height 22
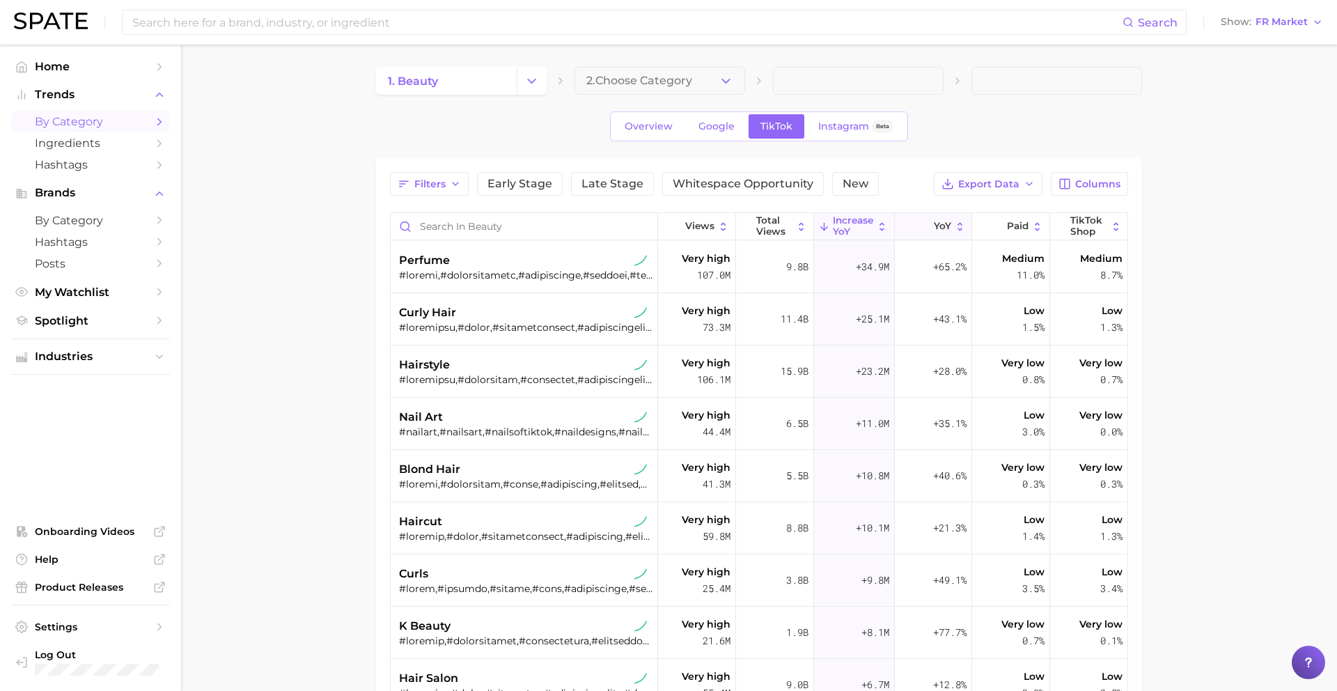
click at [926, 220] on button "YoY" at bounding box center [934, 226] width 78 height 27
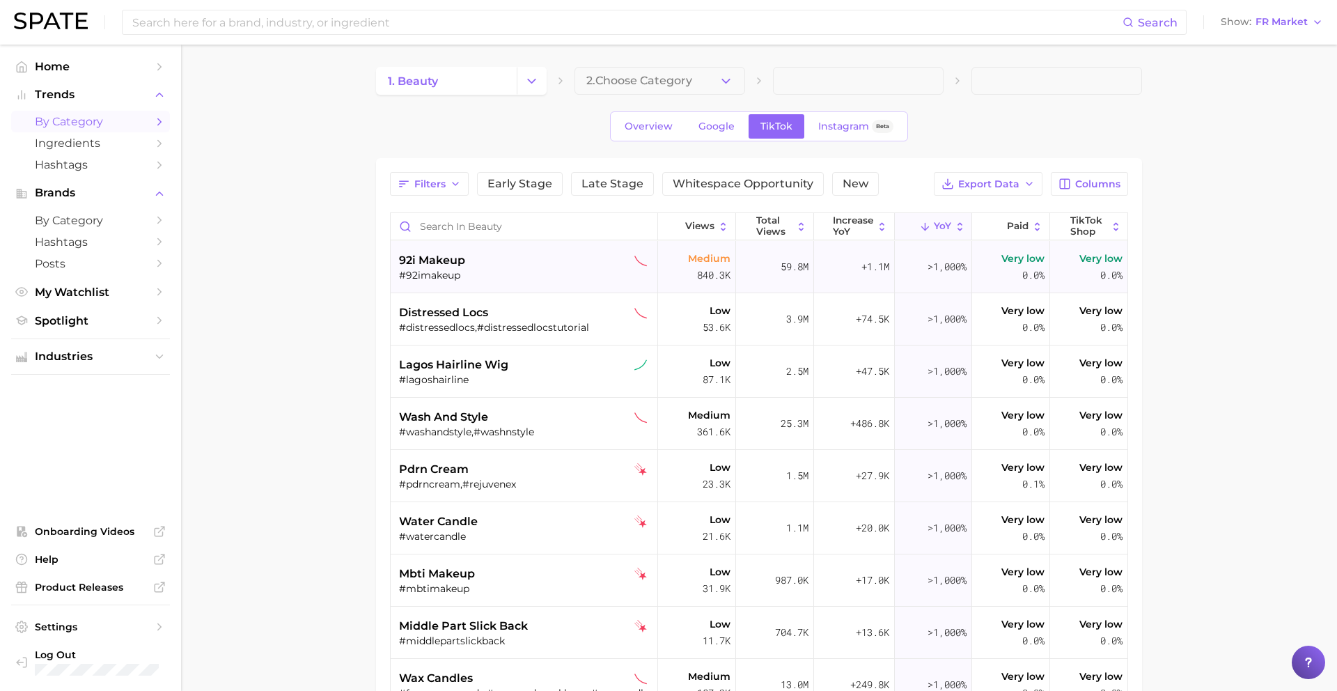
click at [559, 264] on div "92i makeup" at bounding box center [525, 260] width 253 height 17
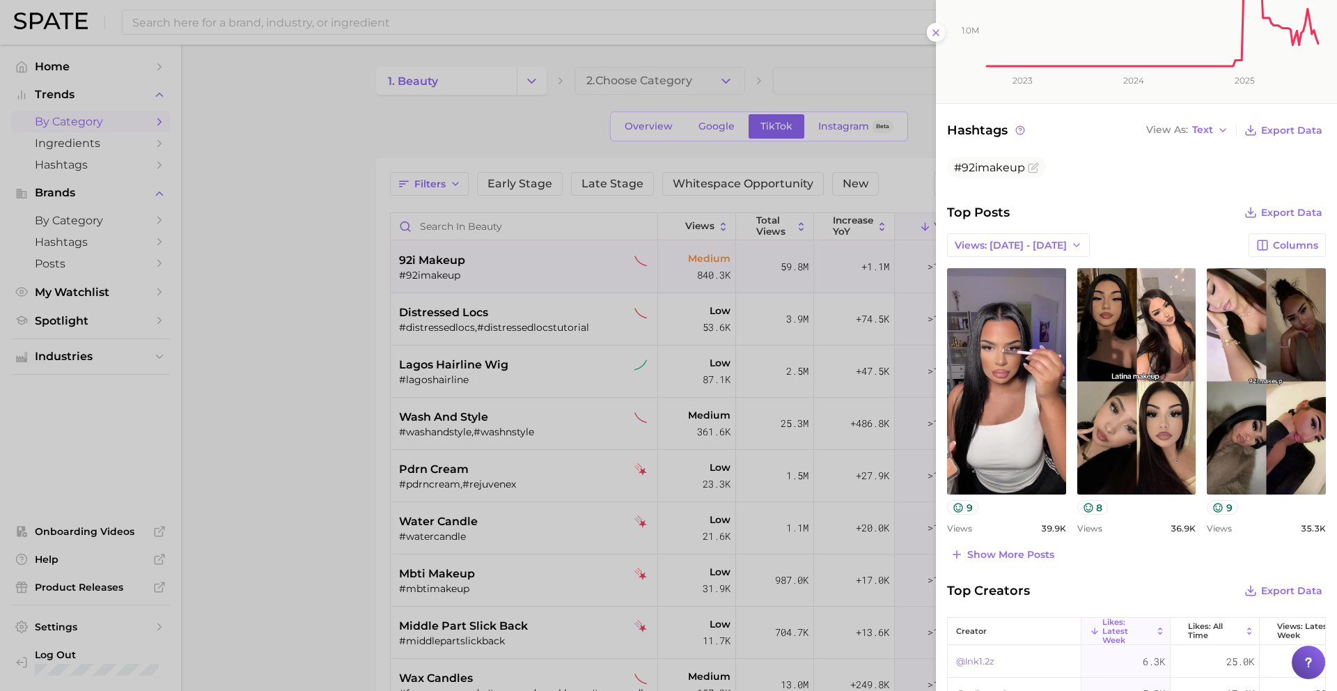
scroll to position [356, 0]
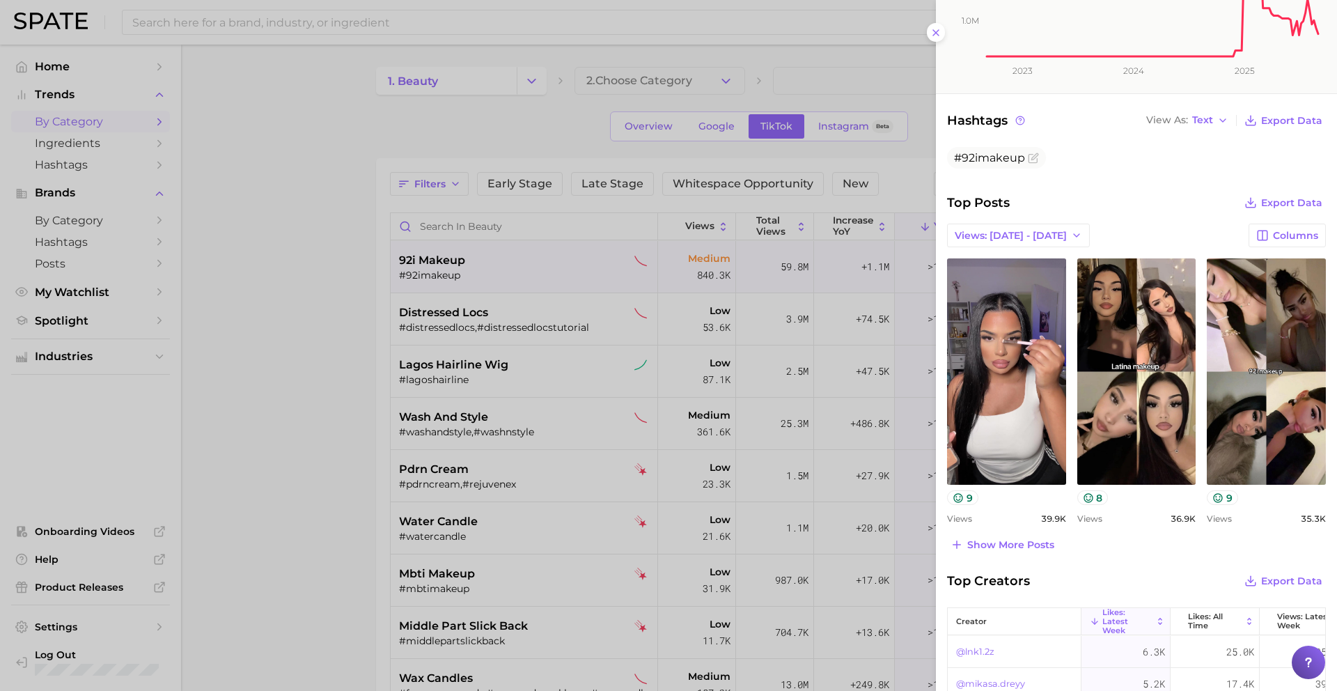
click at [478, 117] on div at bounding box center [668, 345] width 1337 height 691
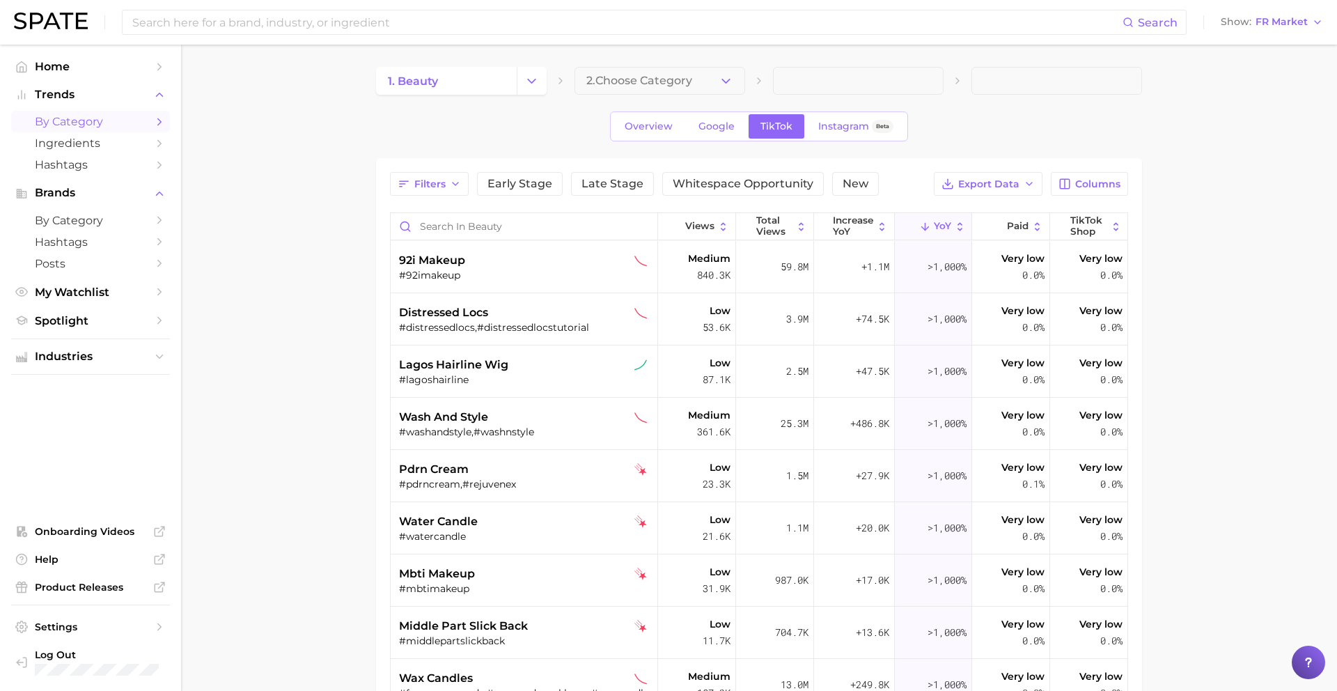
click at [144, 125] on span "by Category" at bounding box center [90, 121] width 111 height 13
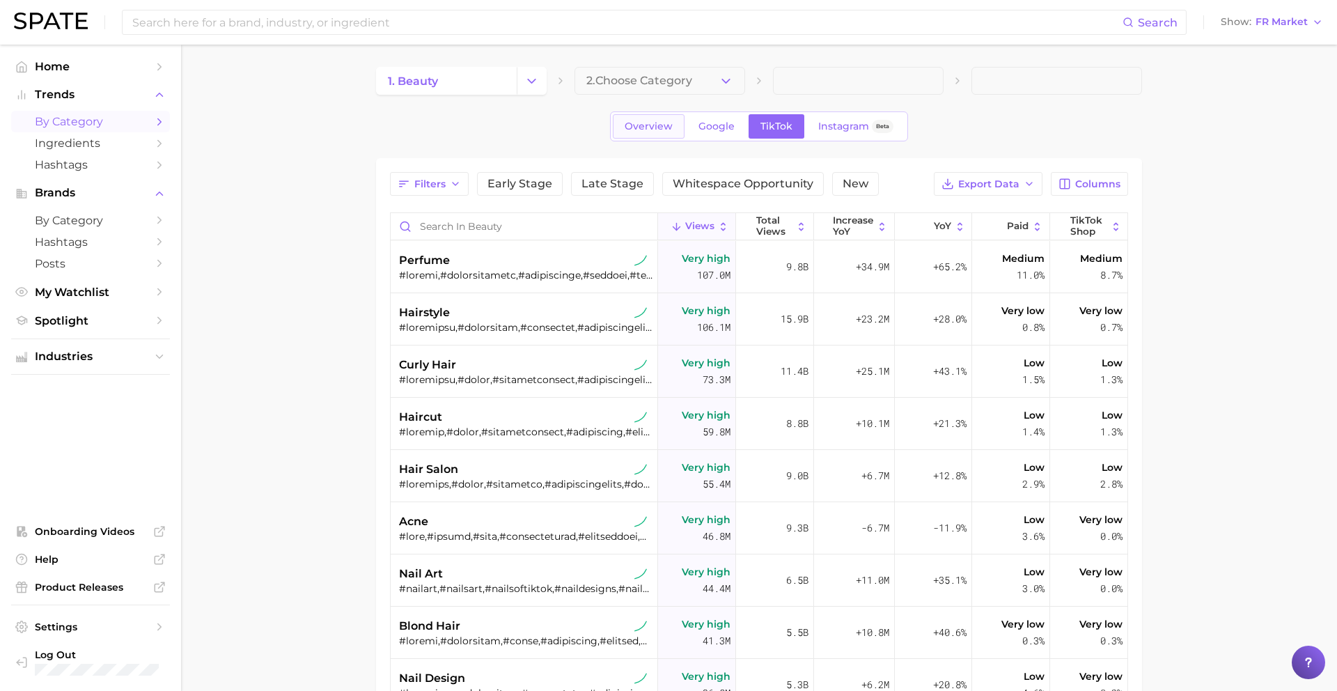
click at [622, 121] on link "Overview" at bounding box center [649, 126] width 72 height 24
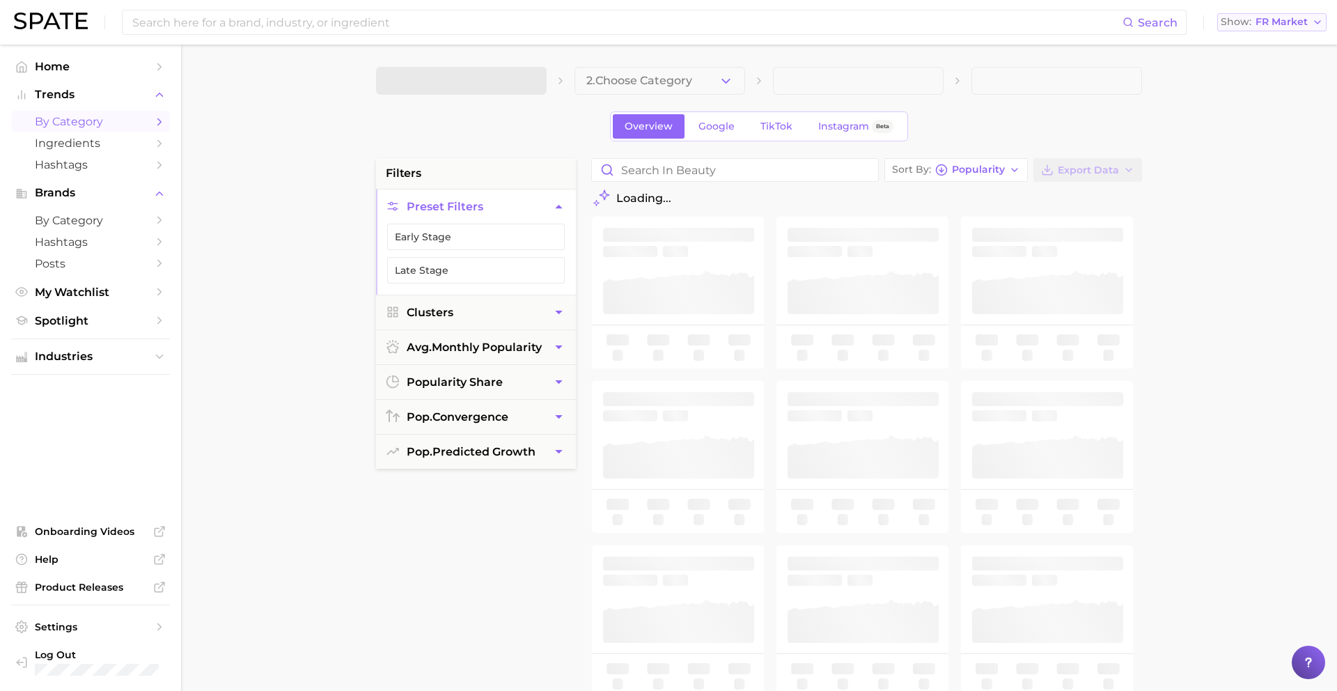
click at [1260, 24] on span "FR Market" at bounding box center [1282, 22] width 52 height 8
click at [1245, 54] on button "[GEOGRAPHIC_DATA]" at bounding box center [1278, 45] width 122 height 25
click at [453, 91] on span at bounding box center [461, 81] width 171 height 28
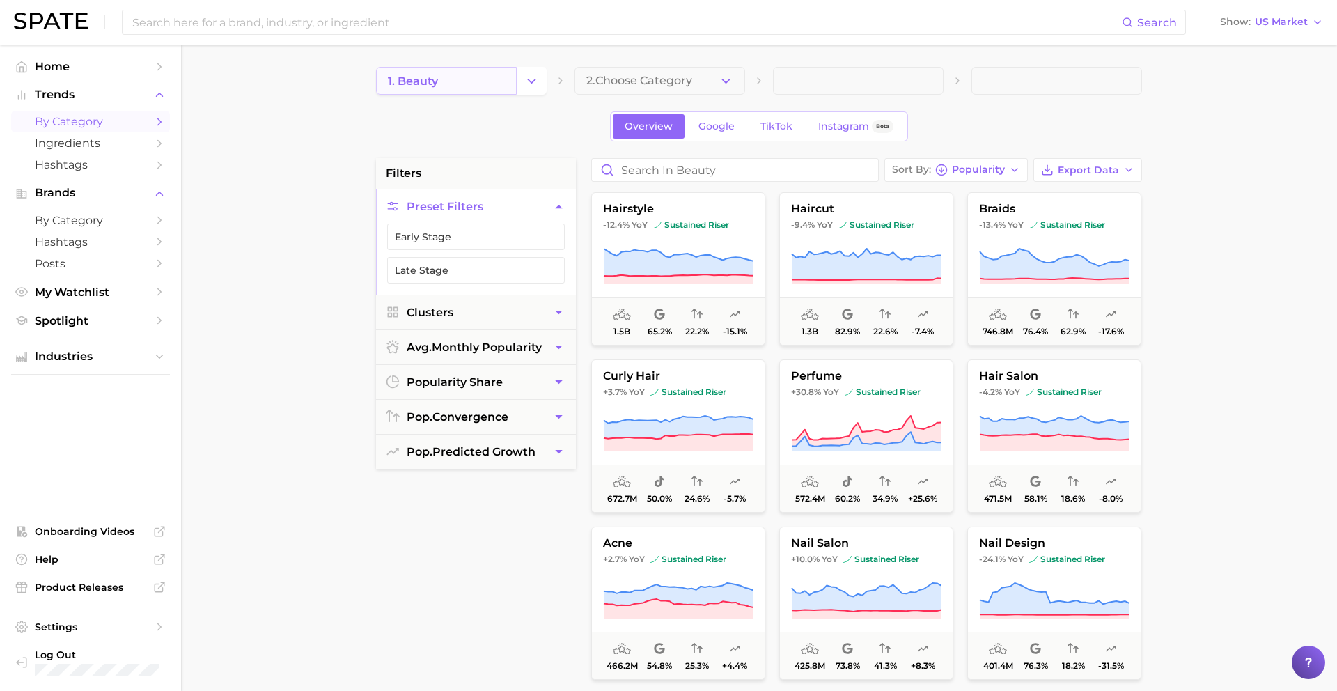
click at [455, 79] on link "1. beauty" at bounding box center [446, 81] width 141 height 28
click at [581, 84] on button "2. Choose Category" at bounding box center [660, 81] width 171 height 28
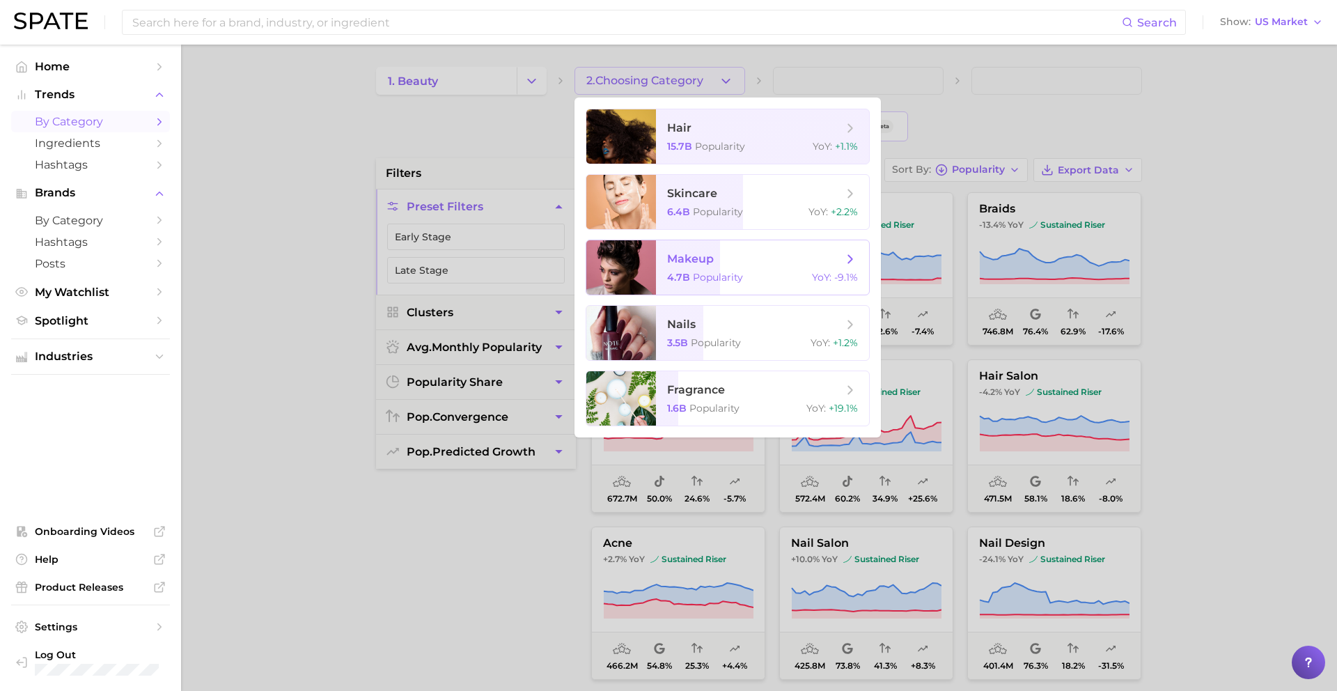
click at [685, 277] on span "4.7b" at bounding box center [678, 277] width 23 height 13
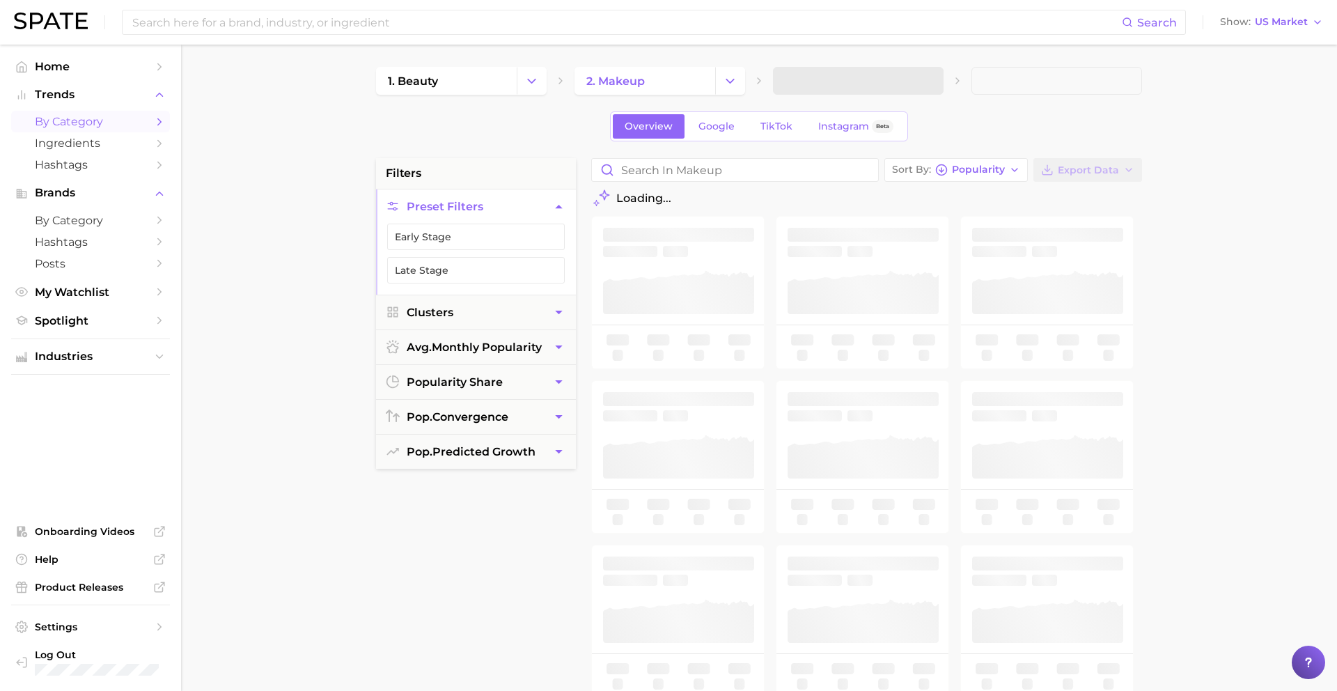
click at [797, 77] on span at bounding box center [858, 81] width 171 height 28
click at [815, 77] on span at bounding box center [858, 81] width 171 height 28
click at [823, 78] on span at bounding box center [858, 81] width 171 height 28
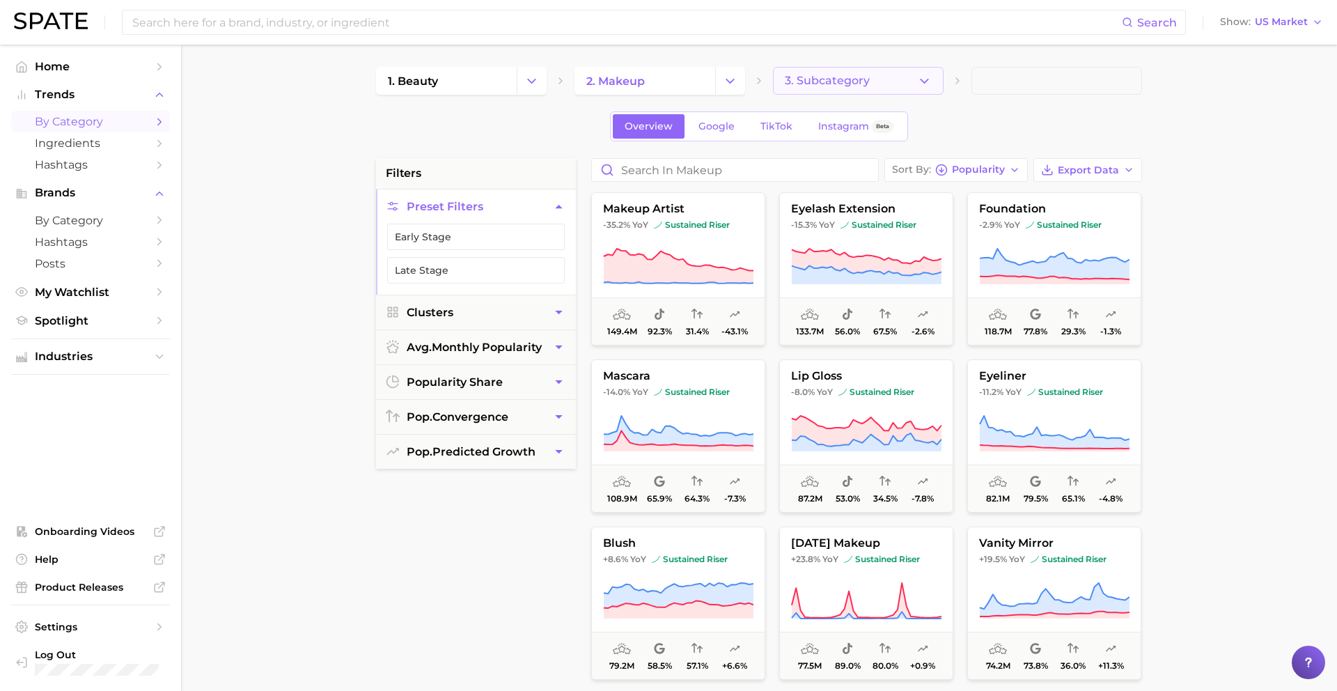
click at [799, 82] on span "3. Subcategory" at bounding box center [827, 81] width 85 height 13
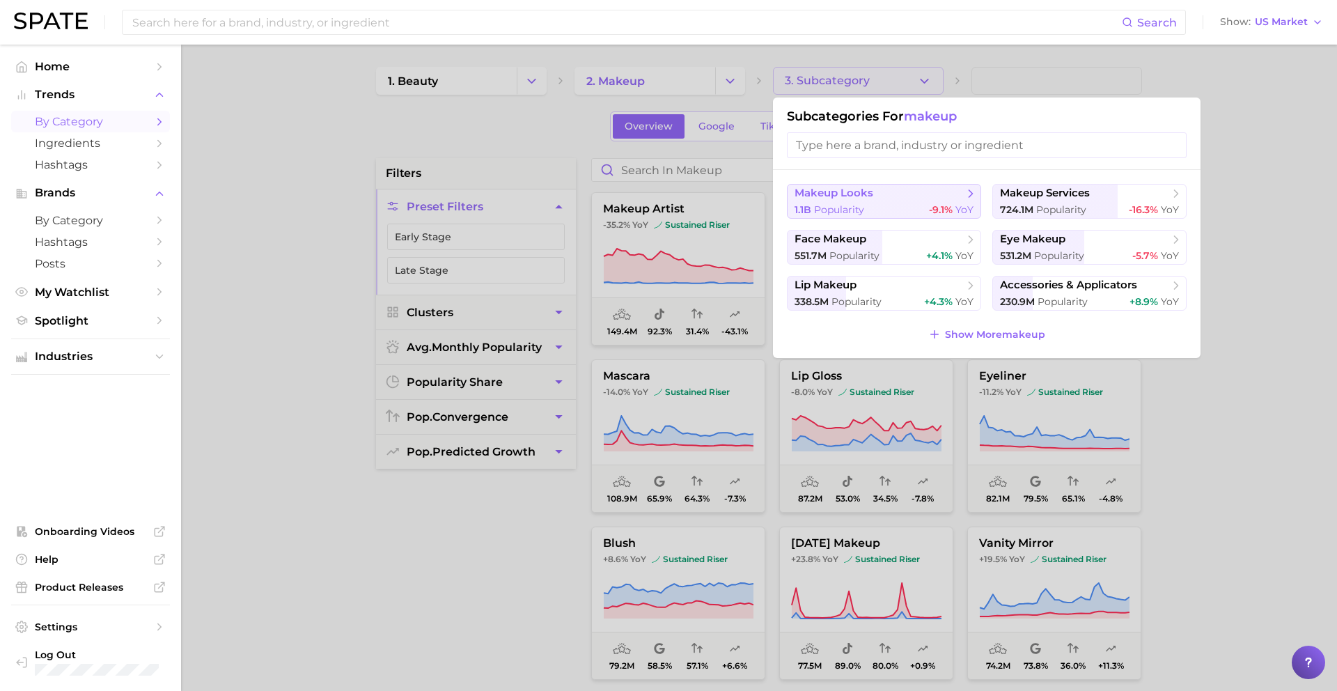
click at [883, 201] on button "makeup looks 1.1b Popularity -9.1% YoY" at bounding box center [884, 201] width 194 height 35
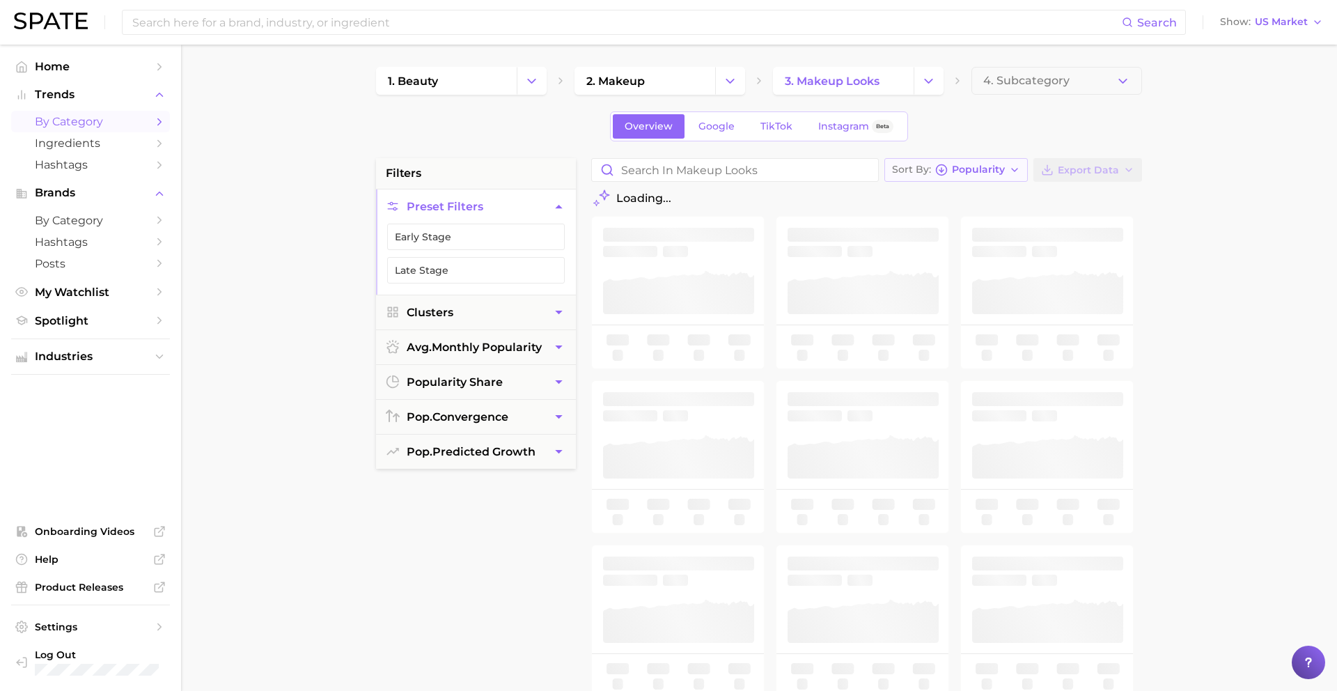
click at [960, 168] on span "Popularity" at bounding box center [978, 170] width 53 height 8
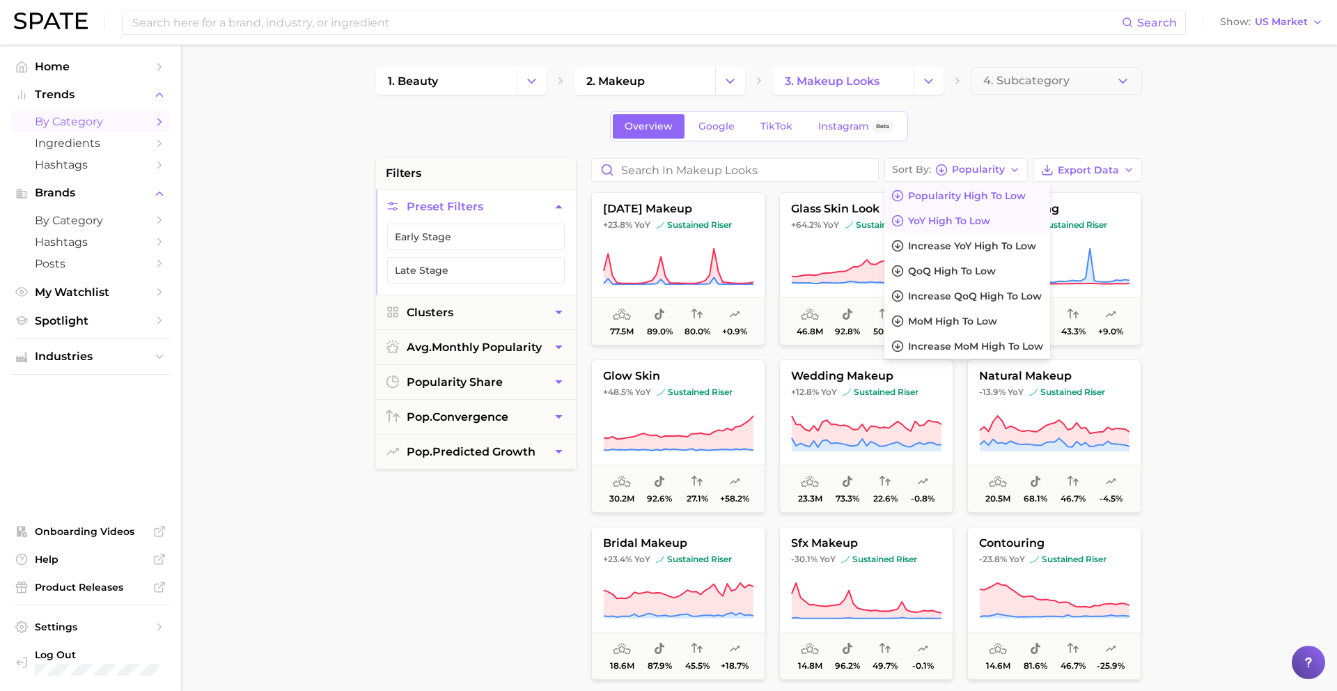
click at [944, 226] on span "YoY high to low" at bounding box center [949, 221] width 82 height 12
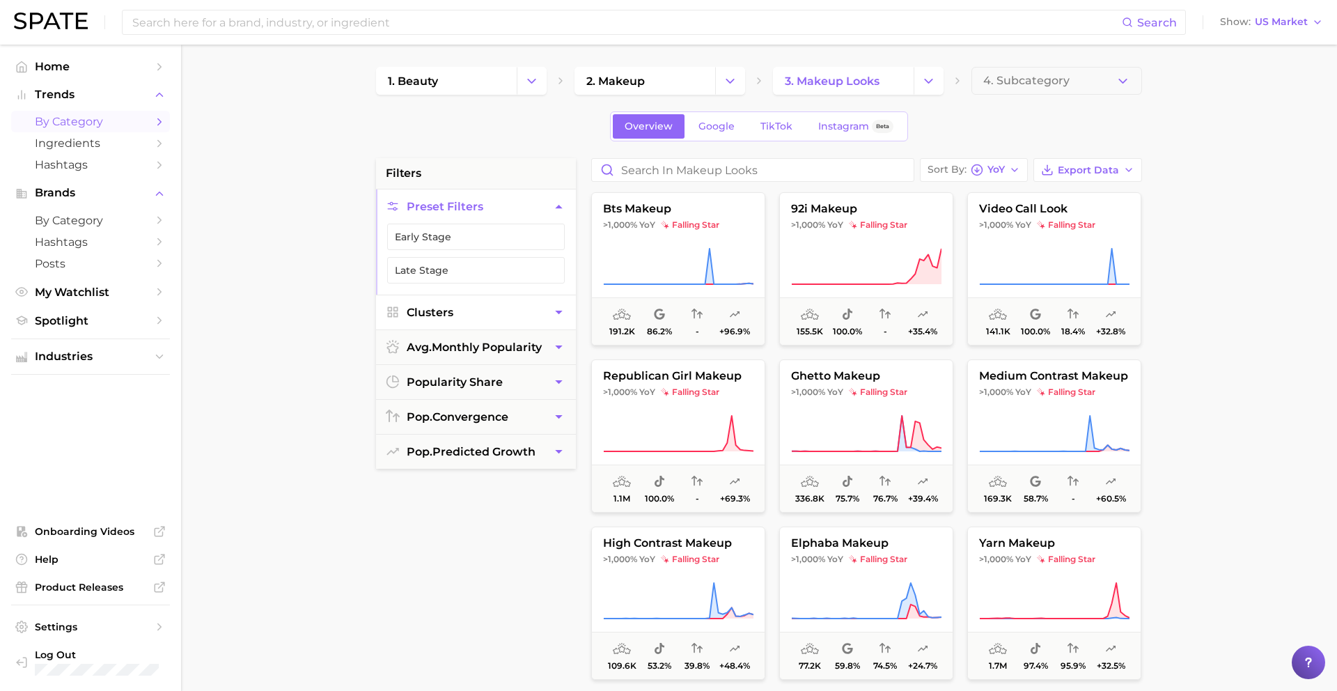
click at [508, 320] on button "Clusters" at bounding box center [476, 312] width 200 height 34
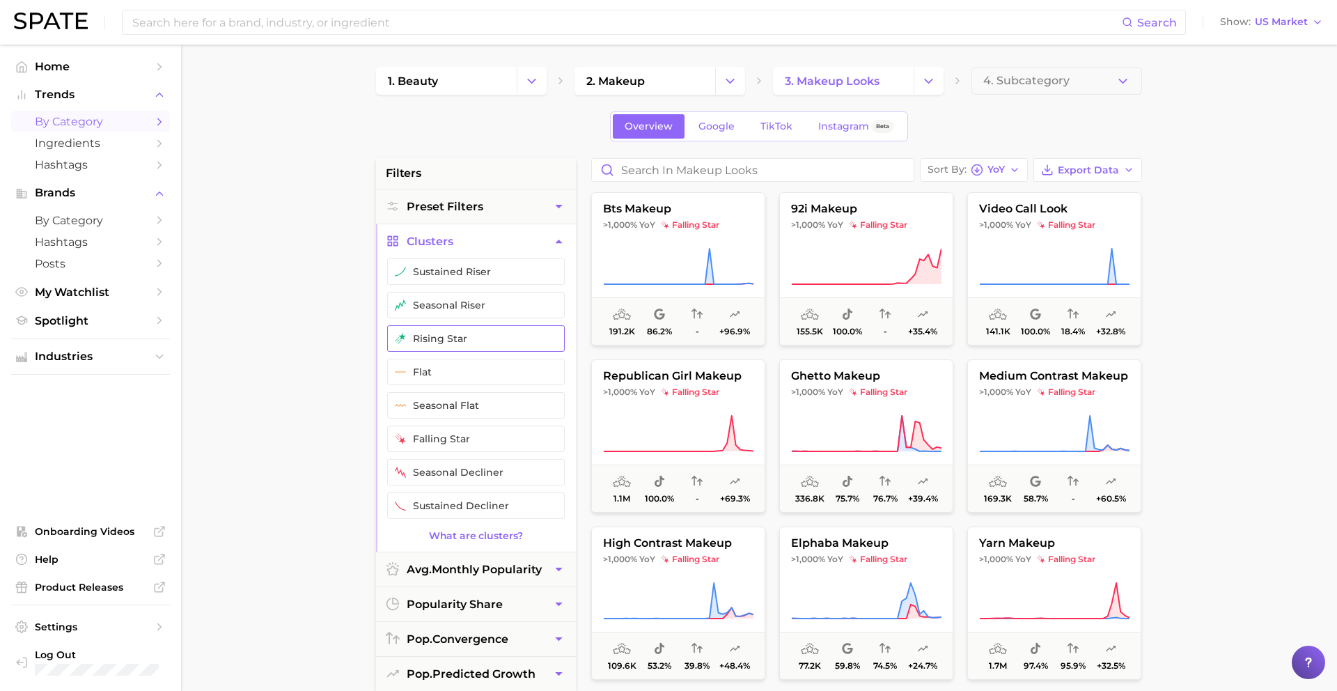
click at [476, 331] on button "rising star" at bounding box center [476, 338] width 178 height 26
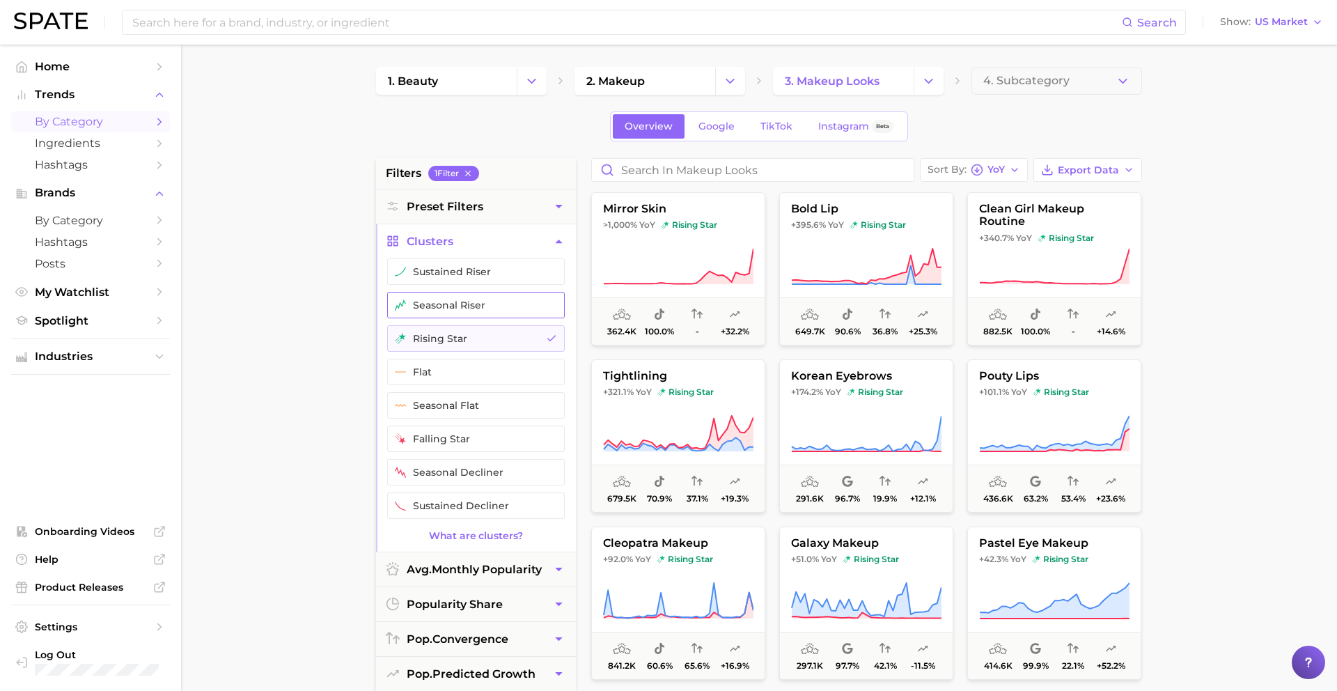
click at [474, 309] on button "seasonal riser" at bounding box center [476, 305] width 178 height 26
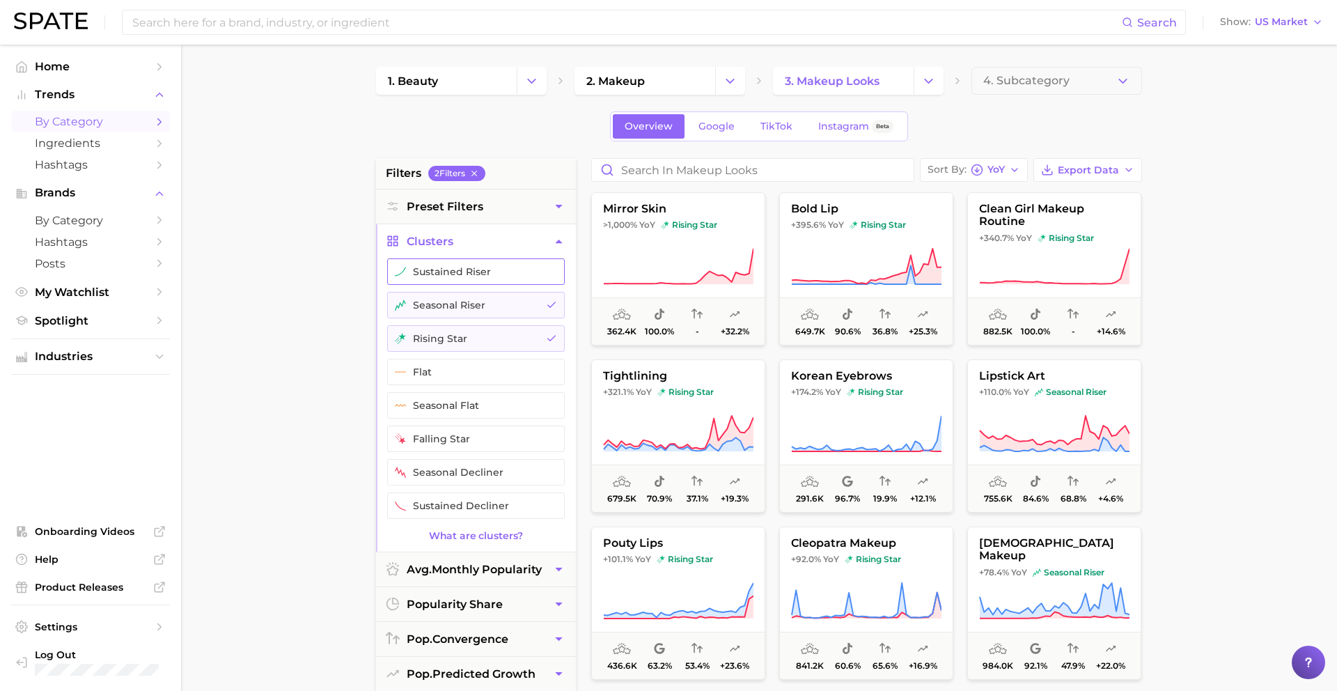
click at [474, 278] on button "sustained riser" at bounding box center [476, 271] width 178 height 26
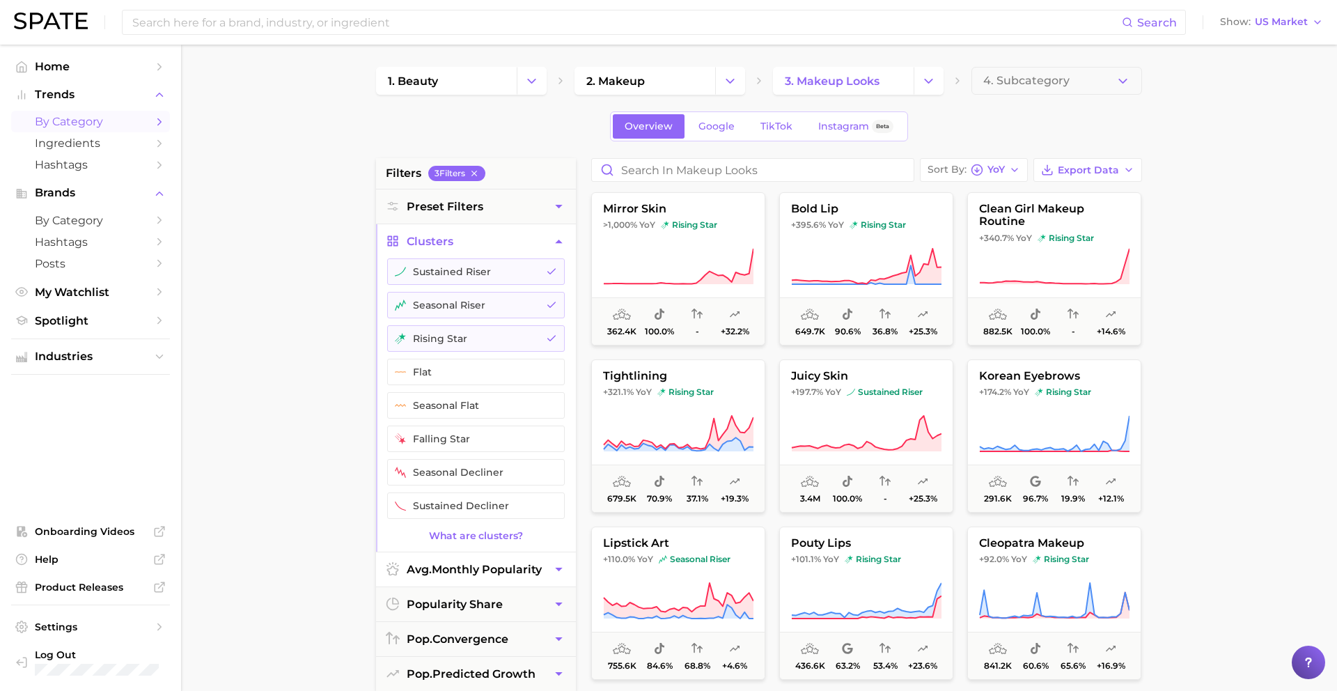
click at [490, 563] on span "avg. monthly popularity" at bounding box center [474, 569] width 135 height 13
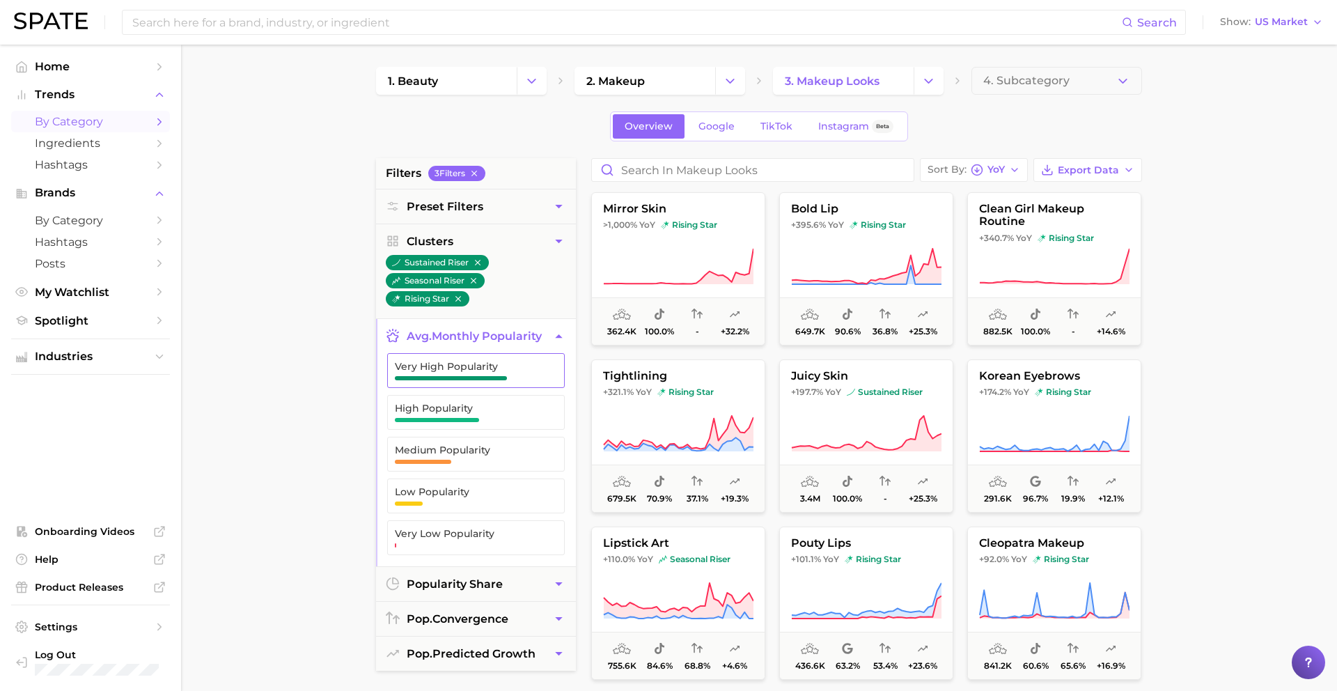
click at [460, 380] on span "button" at bounding box center [451, 378] width 112 height 4
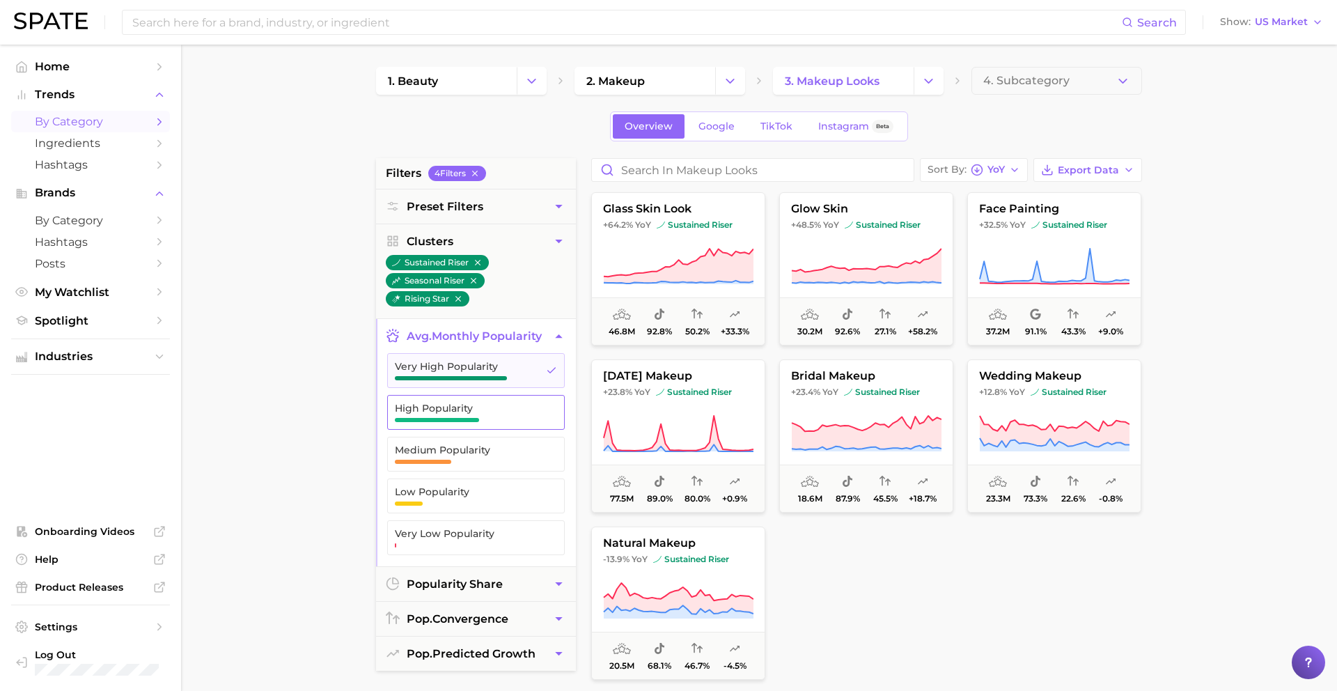
click at [460, 416] on span "High Popularity" at bounding box center [465, 412] width 140 height 19
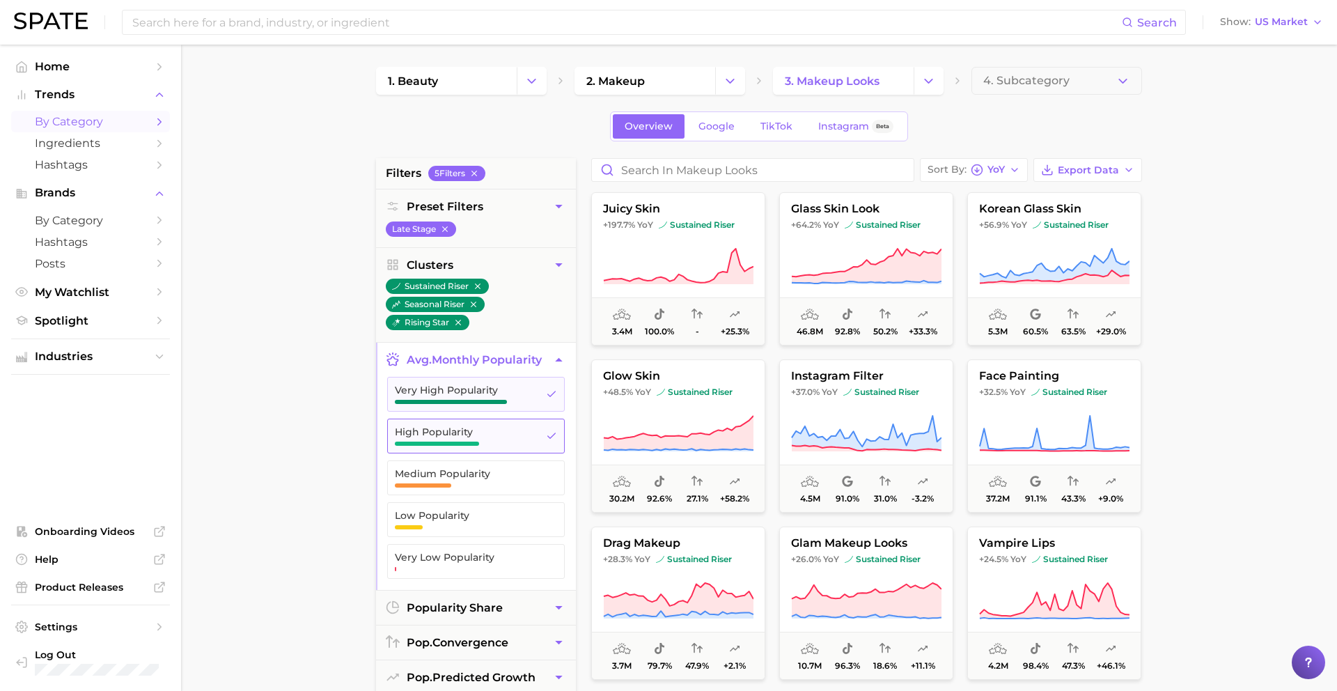
click at [460, 452] on button "High Popularity" at bounding box center [476, 436] width 178 height 35
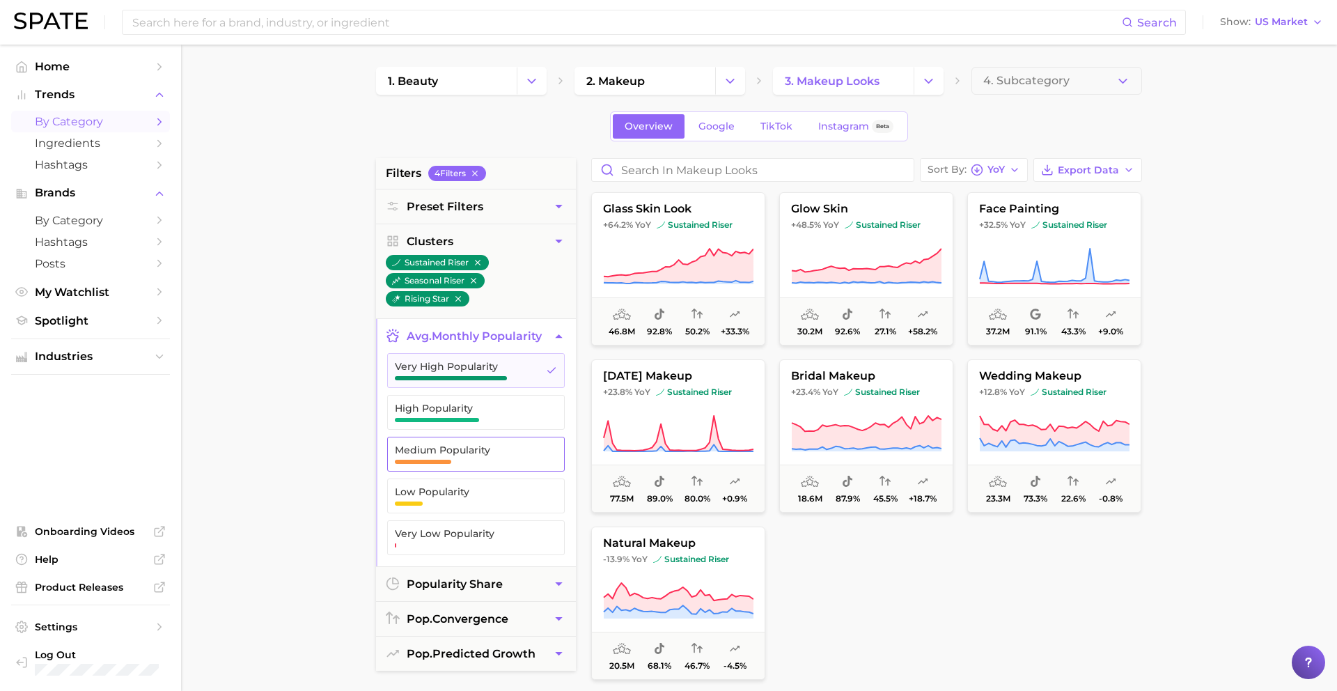
click at [455, 458] on span "Medium Popularity" at bounding box center [465, 453] width 140 height 19
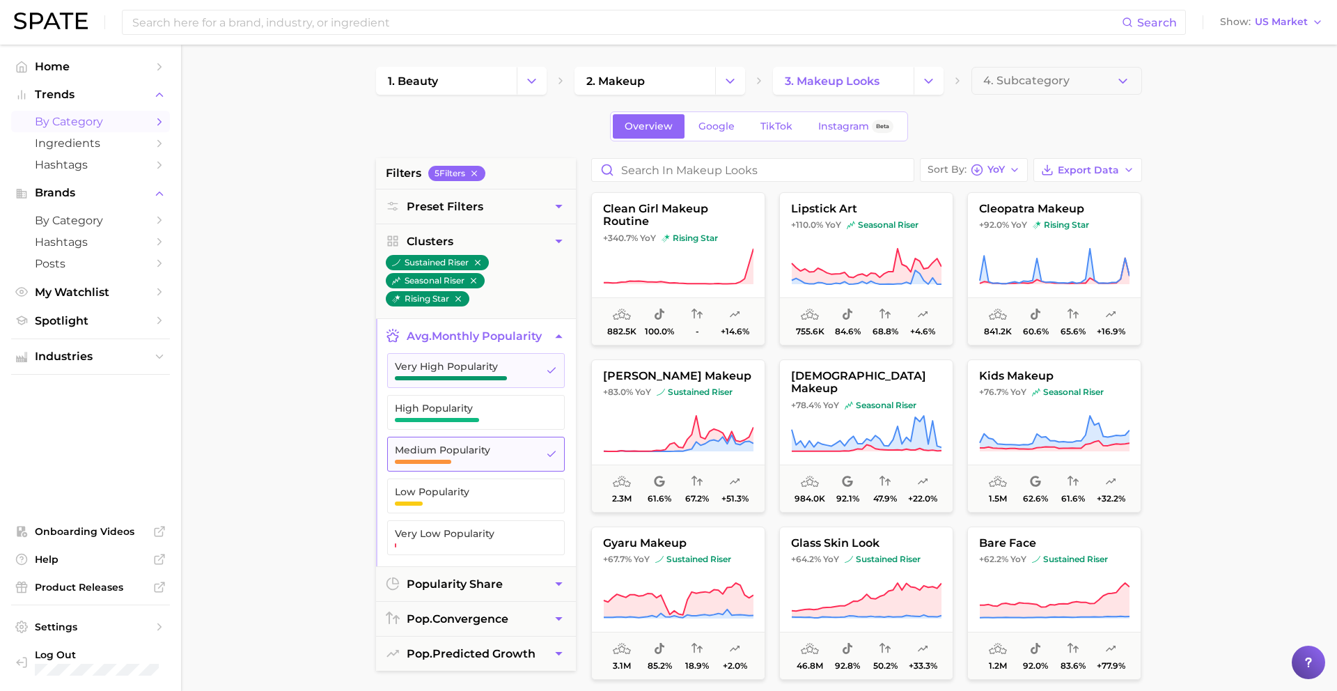
click at [460, 411] on span "High Popularity" at bounding box center [465, 408] width 140 height 11
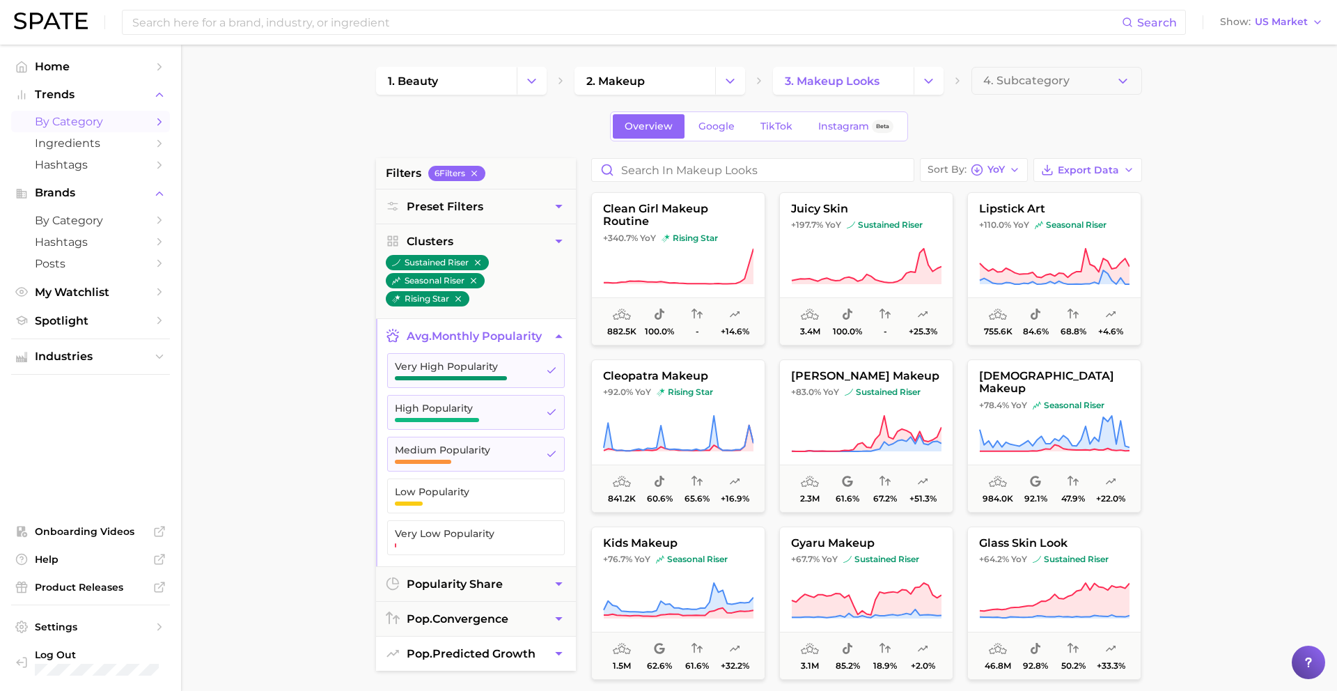
click at [463, 653] on span "pop. predicted growth" at bounding box center [471, 653] width 129 height 13
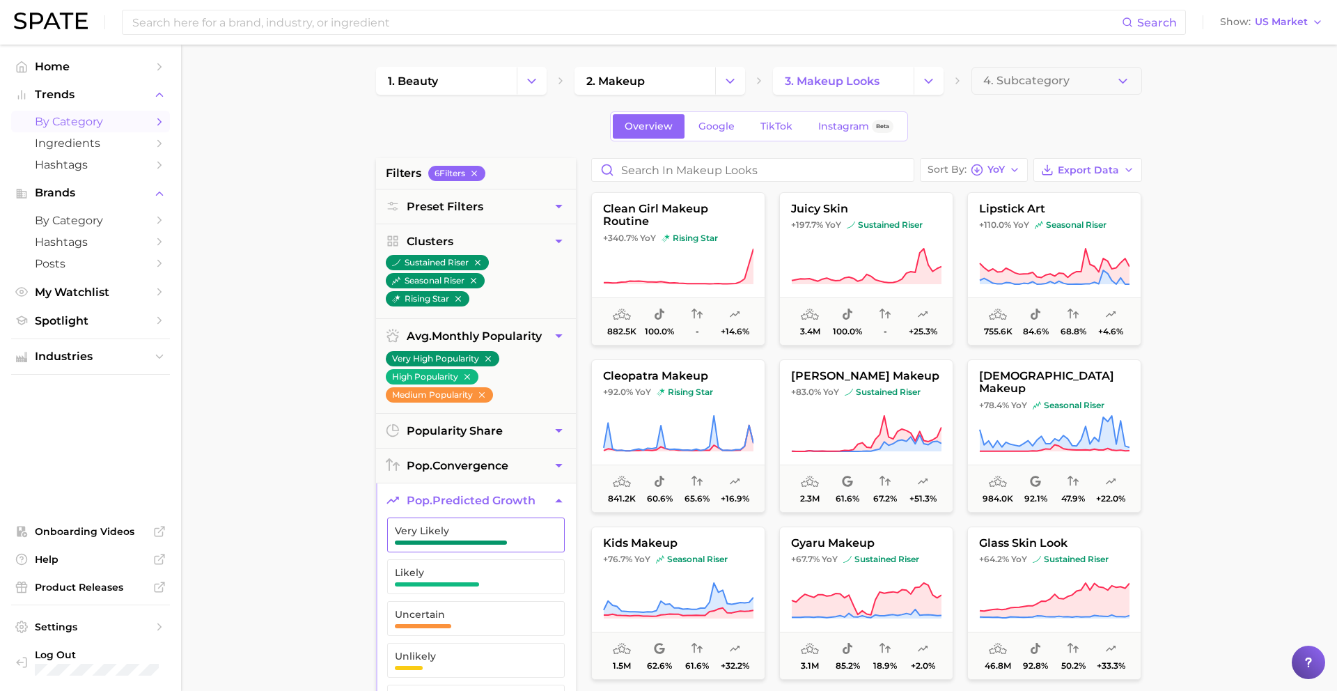
click at [462, 538] on span "Very Likely" at bounding box center [465, 534] width 140 height 19
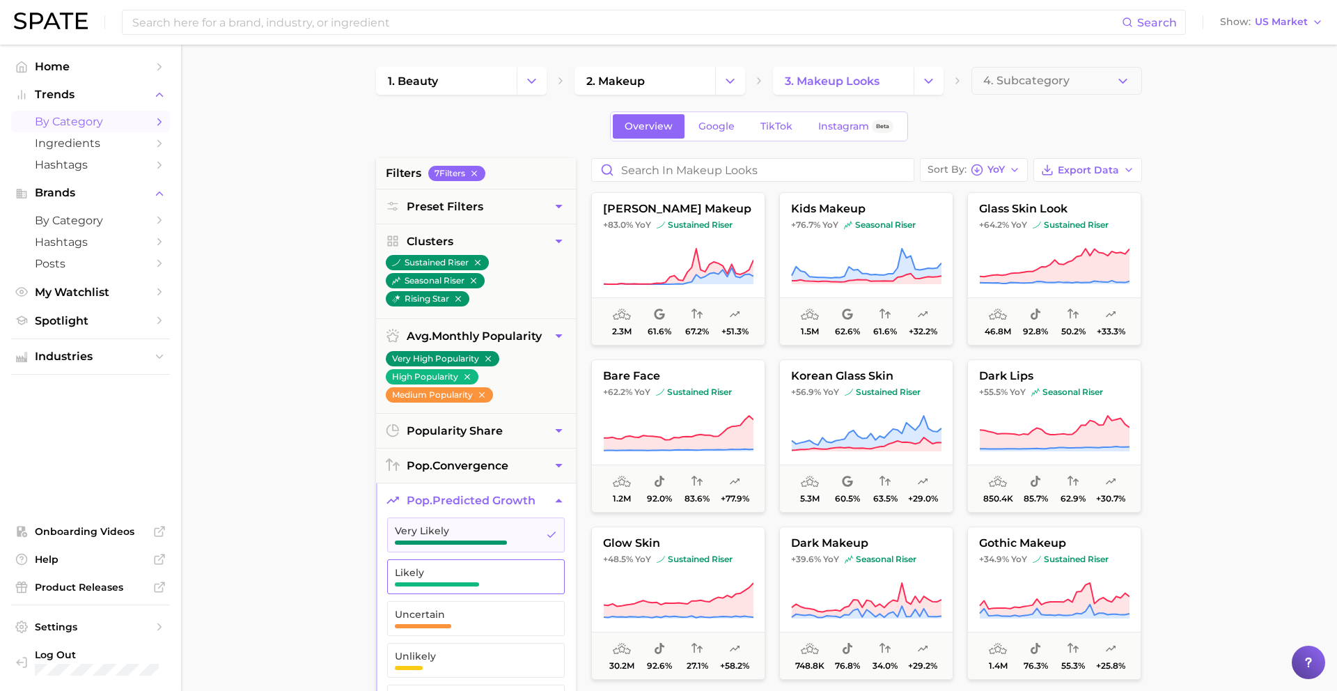
click at [462, 582] on span "button" at bounding box center [437, 584] width 84 height 4
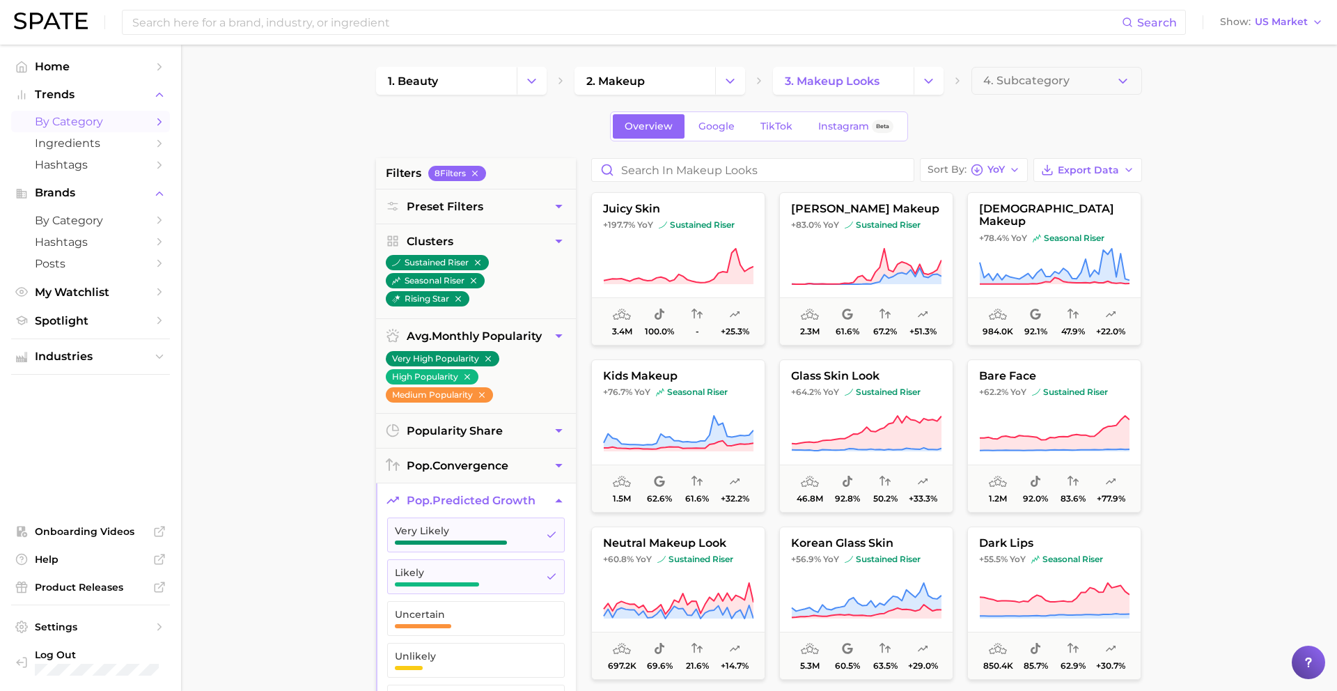
click at [965, 136] on div "Overview Google TikTok Instagram Beta" at bounding box center [759, 126] width 766 height 30
click at [870, 267] on icon at bounding box center [866, 266] width 150 height 39
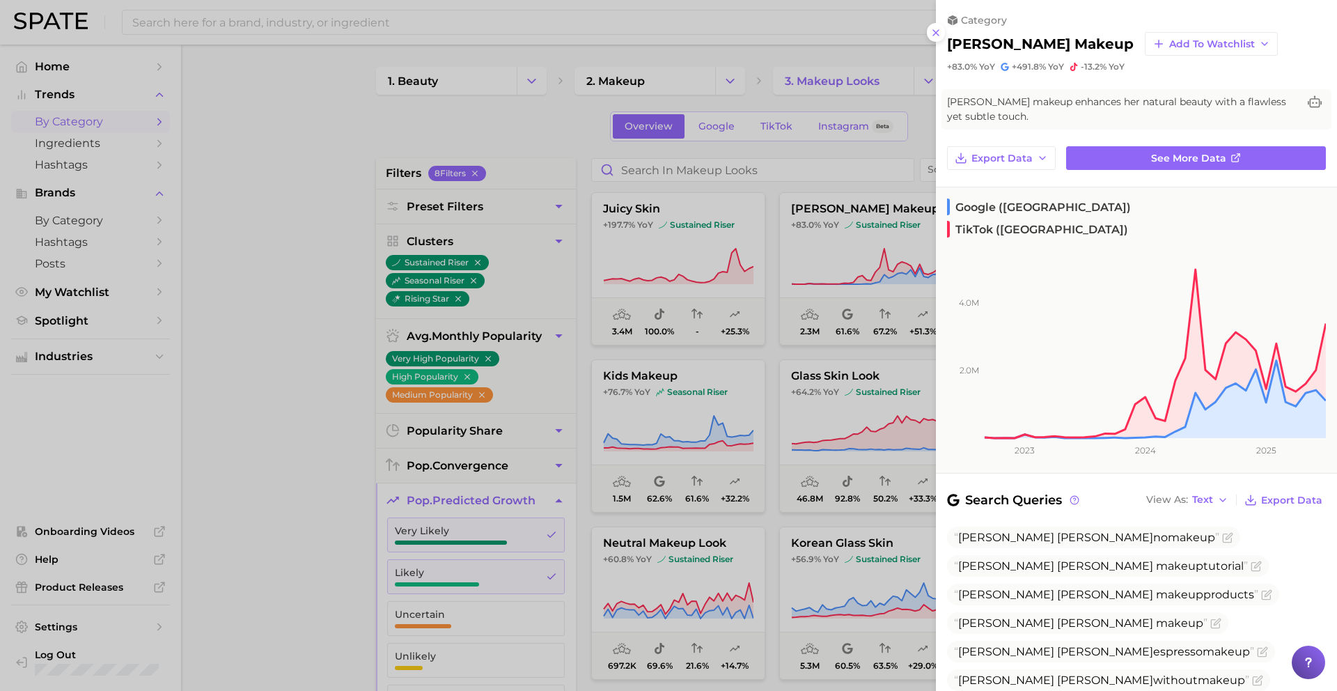
click at [862, 270] on div at bounding box center [668, 345] width 1337 height 691
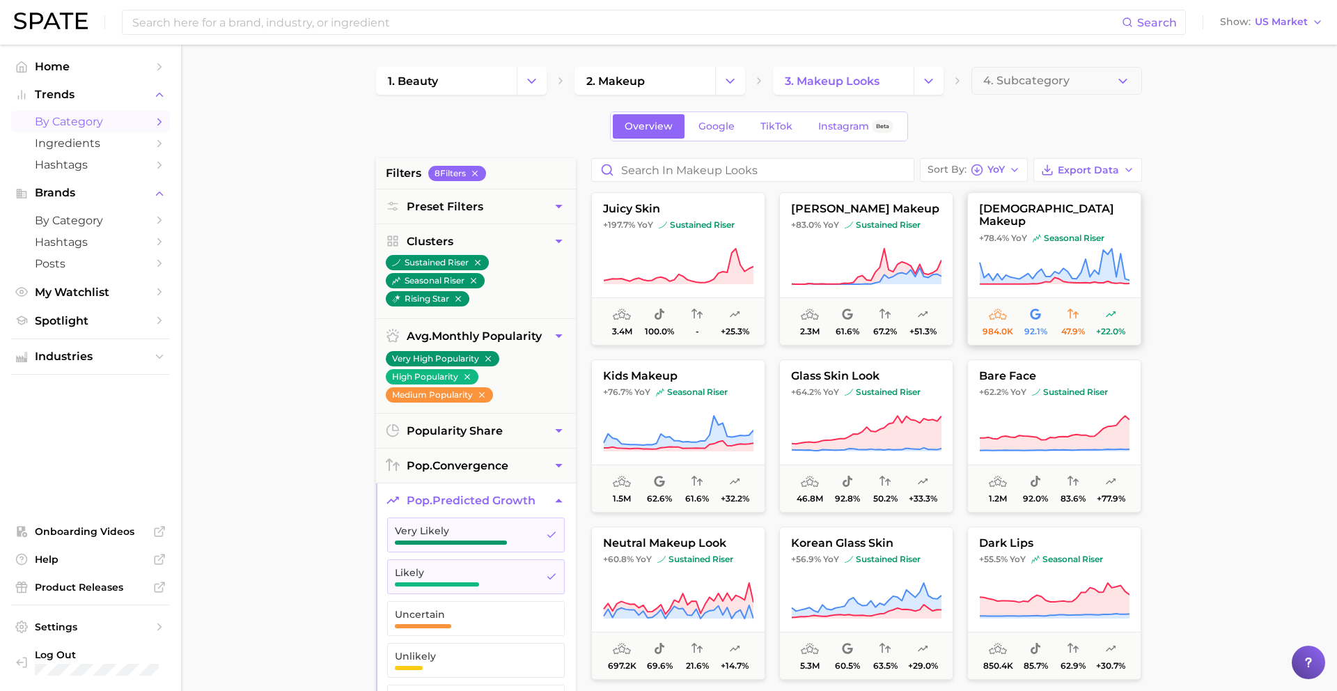
click at [1004, 240] on button "asian makeup +78.4% YoY seasonal riser 984.0k 92.1% 47.9% +22.0%" at bounding box center [1054, 268] width 174 height 153
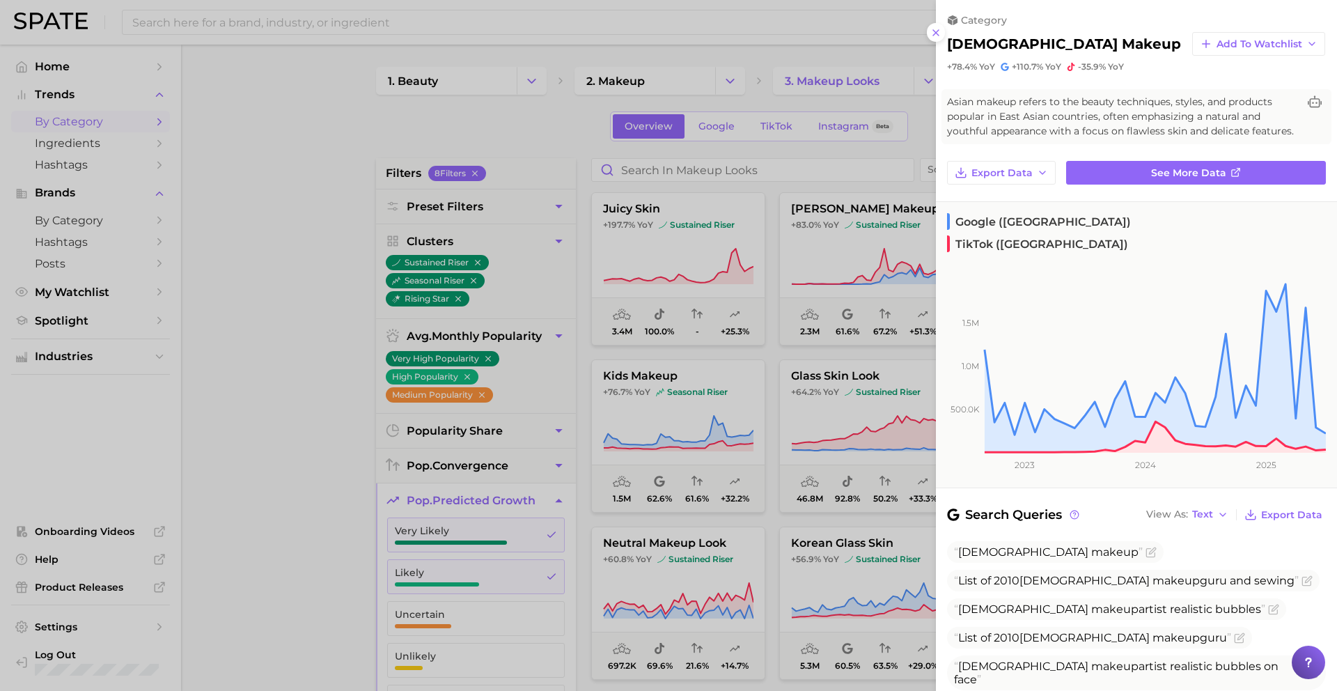
click at [862, 302] on div at bounding box center [668, 345] width 1337 height 691
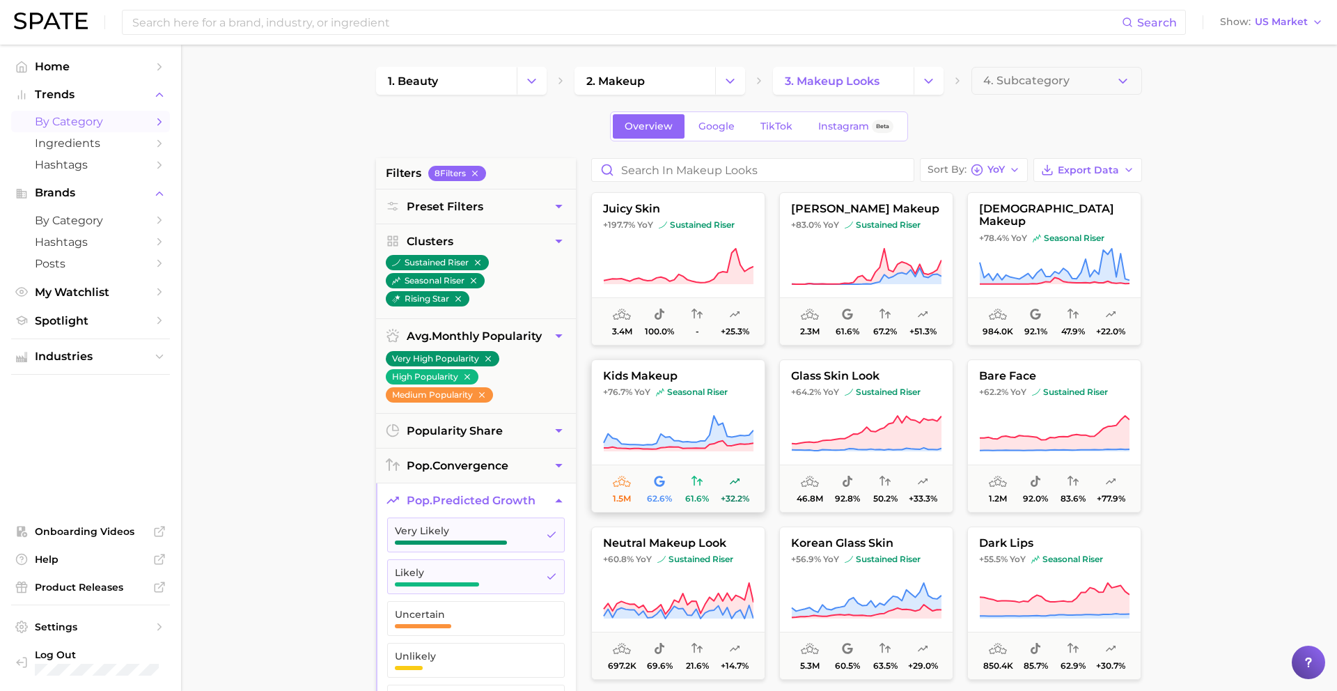
click at [725, 402] on button "kids makeup +76.7% YoY seasonal riser 1.5m 62.6% 61.6% +32.2%" at bounding box center [678, 435] width 174 height 153
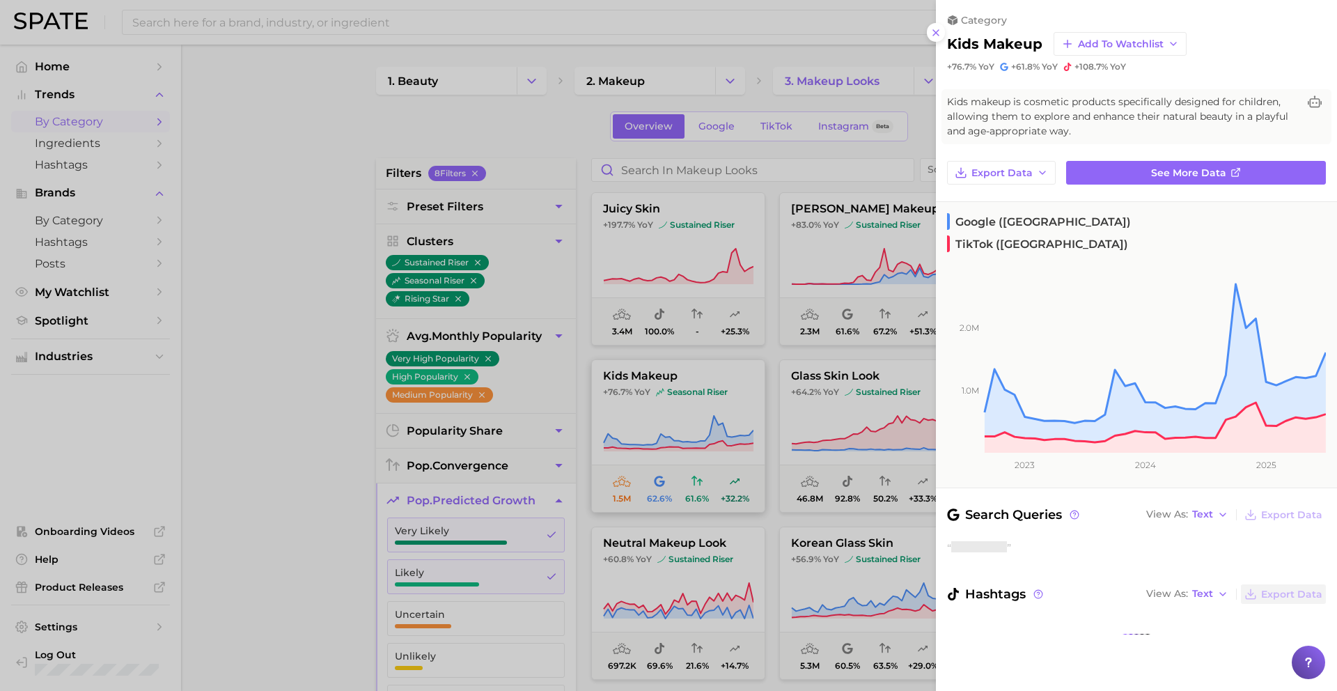
click at [725, 402] on div at bounding box center [668, 345] width 1337 height 691
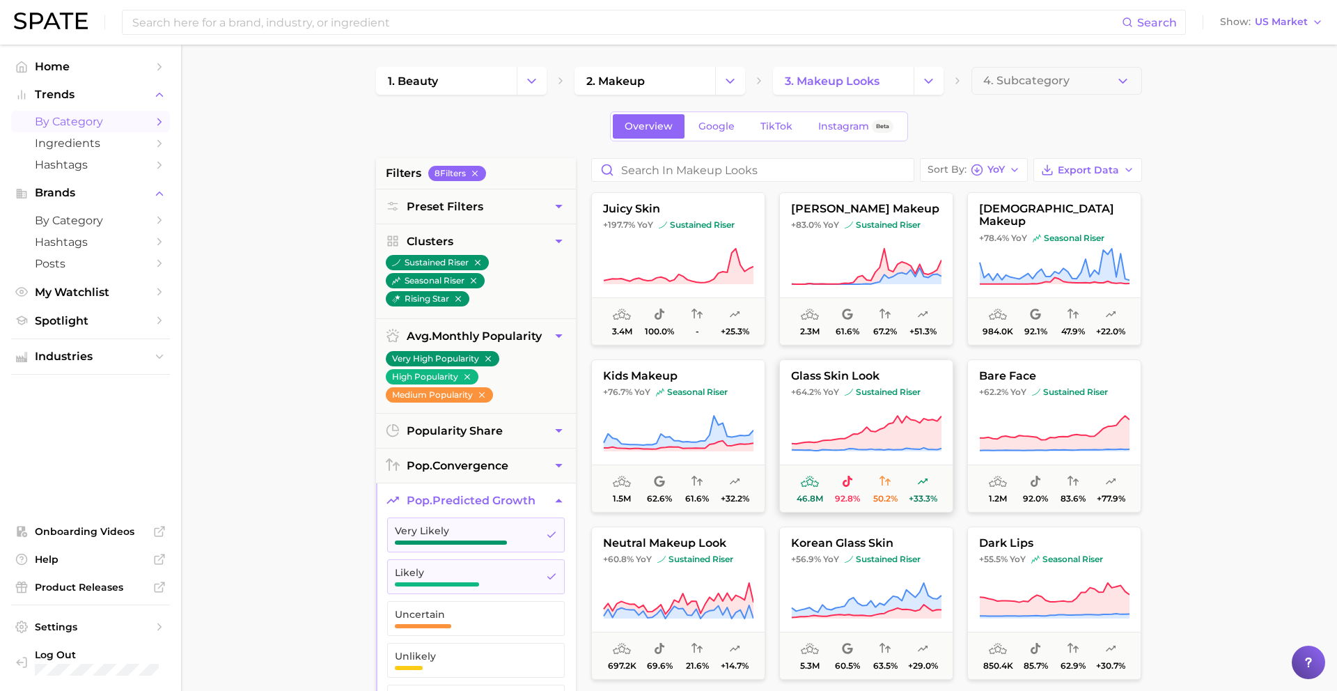
click at [854, 403] on button "glass skin look +64.2% YoY sustained riser 46.8m 92.8% 50.2% +33.3%" at bounding box center [866, 435] width 174 height 153
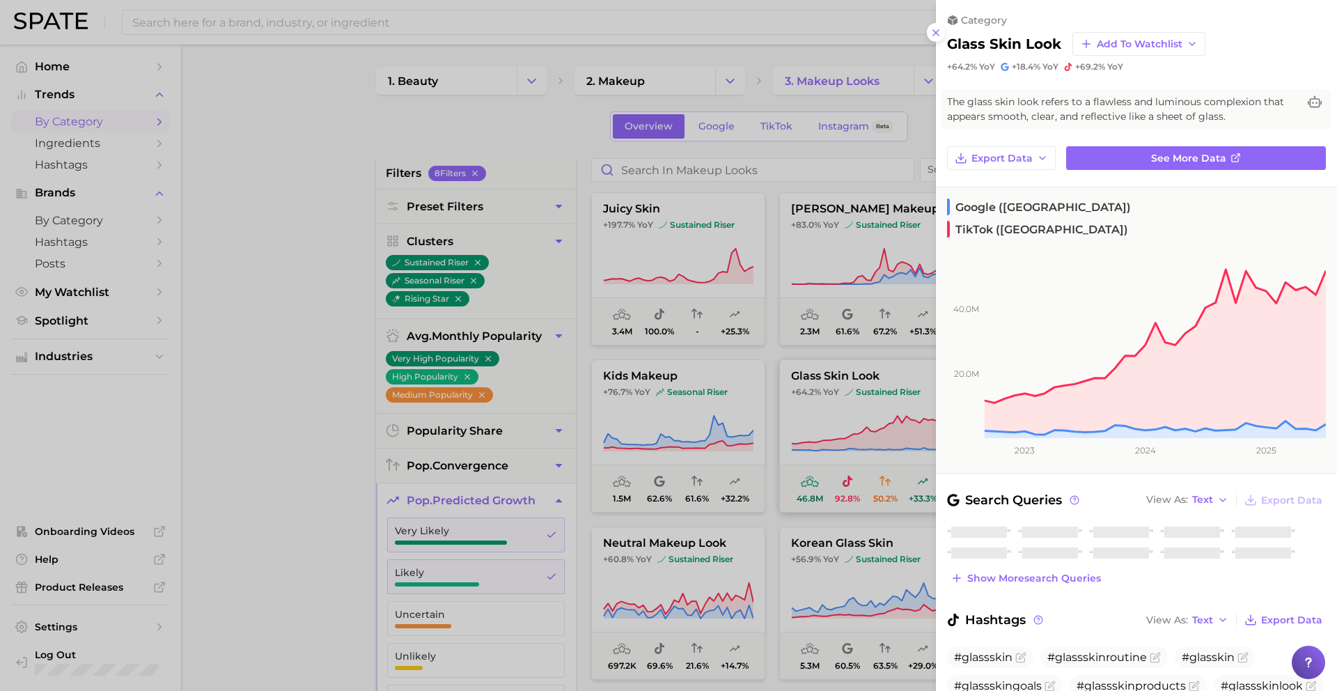
click at [854, 403] on div at bounding box center [668, 345] width 1337 height 691
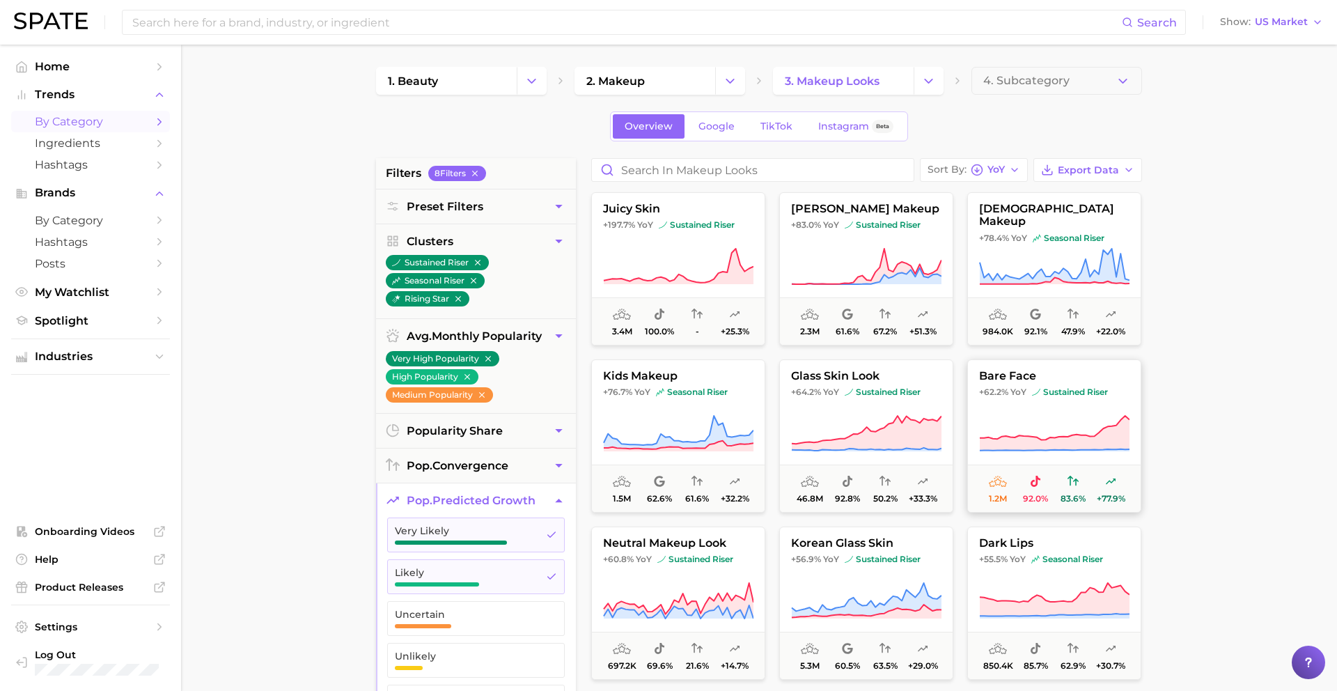
click at [1027, 397] on span "+62.2% YoY sustained riser" at bounding box center [1054, 391] width 173 height 11
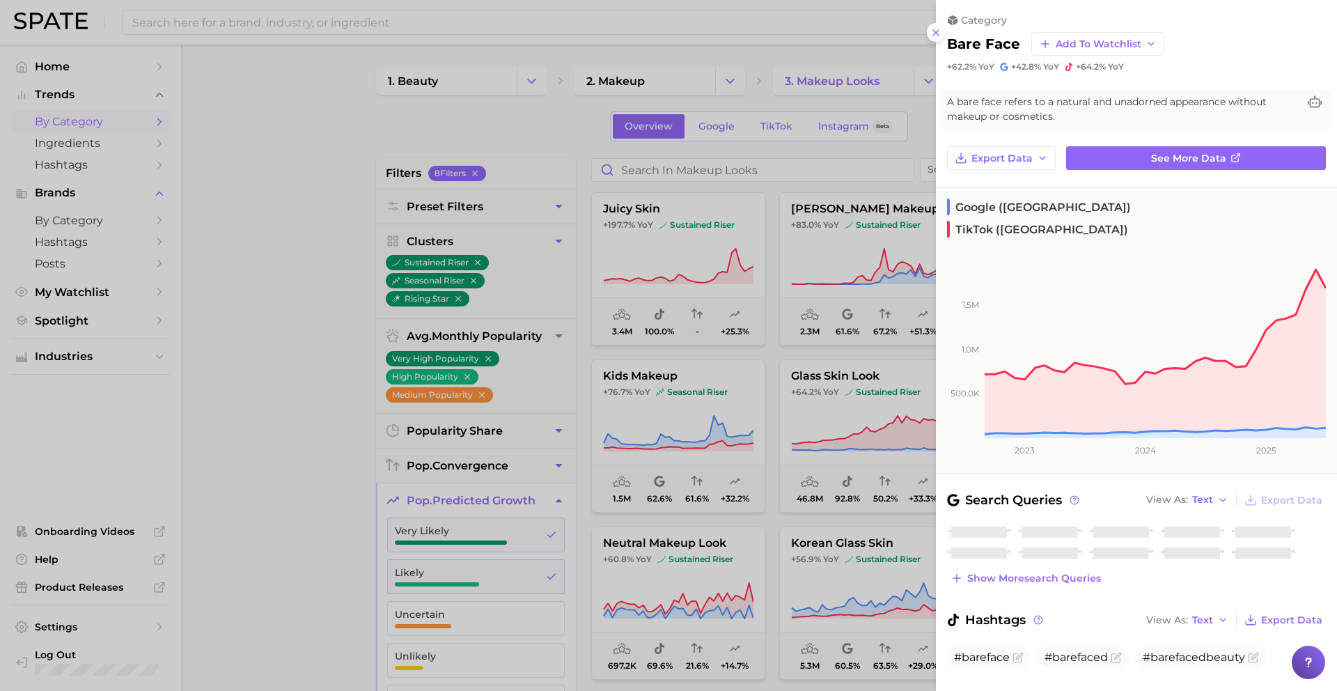
click at [868, 433] on div at bounding box center [668, 345] width 1337 height 691
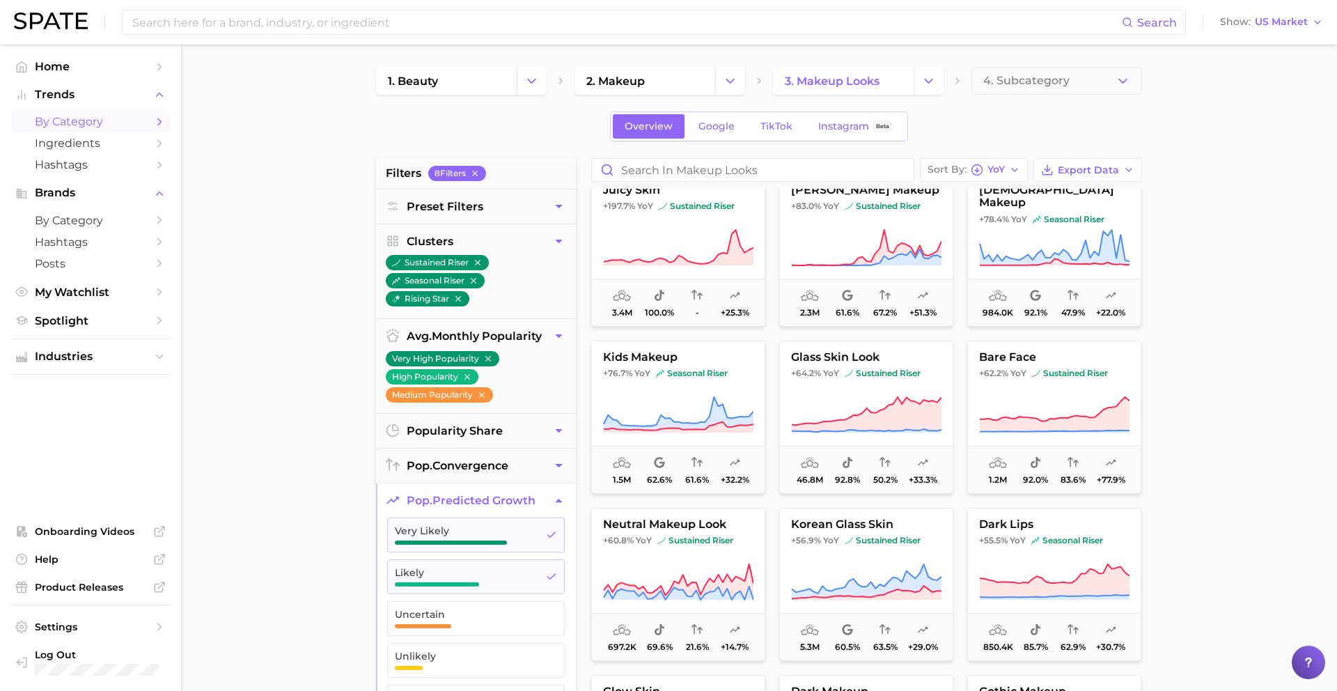
scroll to position [6, 0]
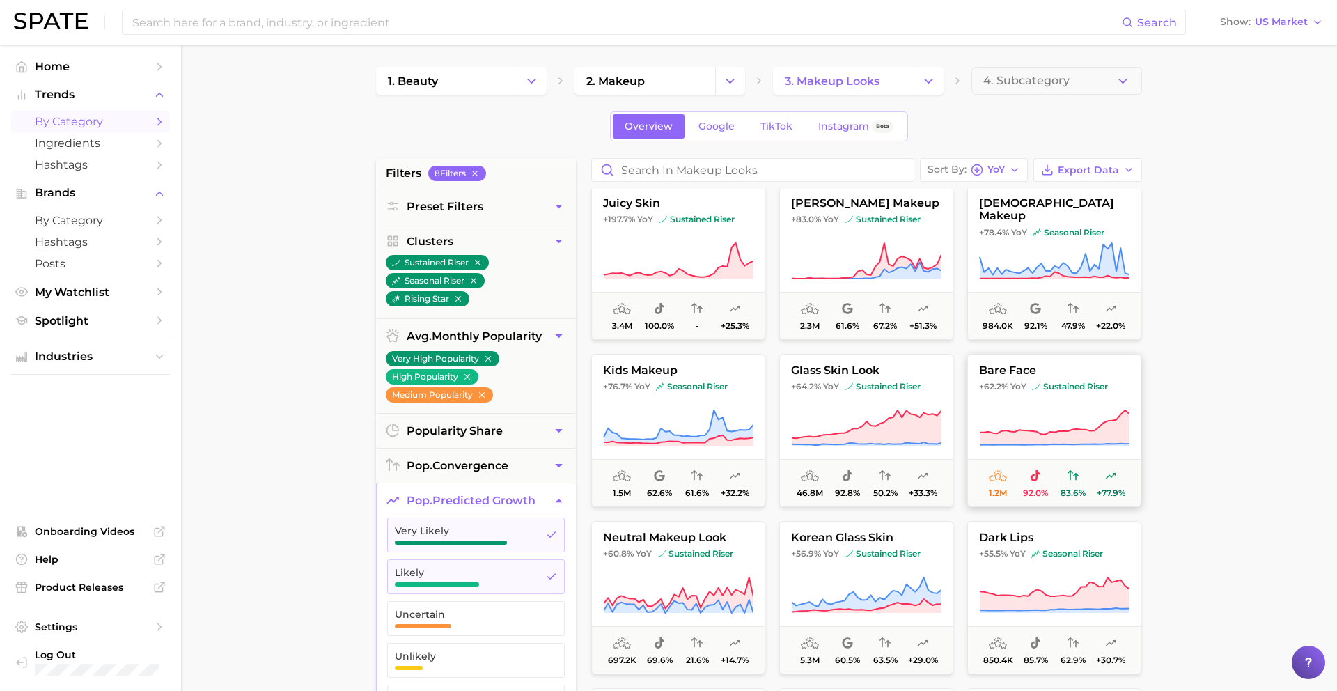
click at [1013, 383] on span "YoY" at bounding box center [1018, 386] width 16 height 11
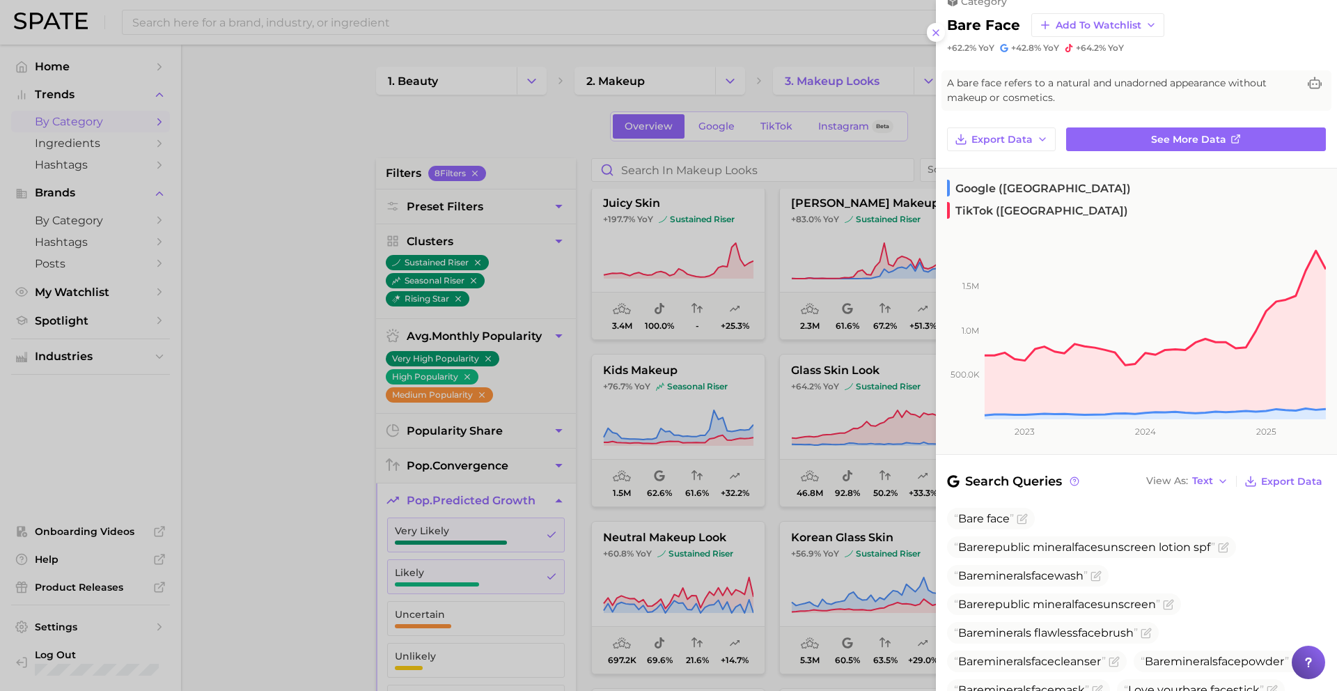
scroll to position [20, 0]
click at [772, 495] on div at bounding box center [668, 345] width 1337 height 691
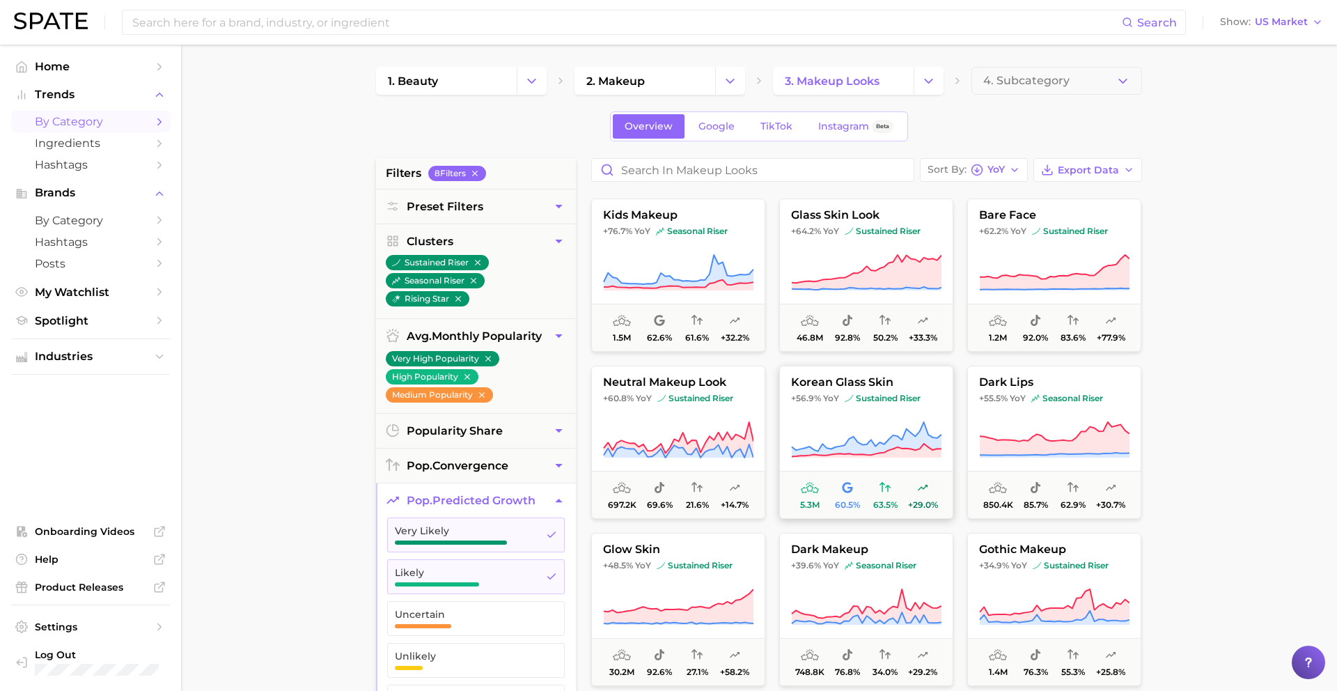
scroll to position [162, 0]
click at [669, 439] on icon at bounding box center [678, 439] width 150 height 39
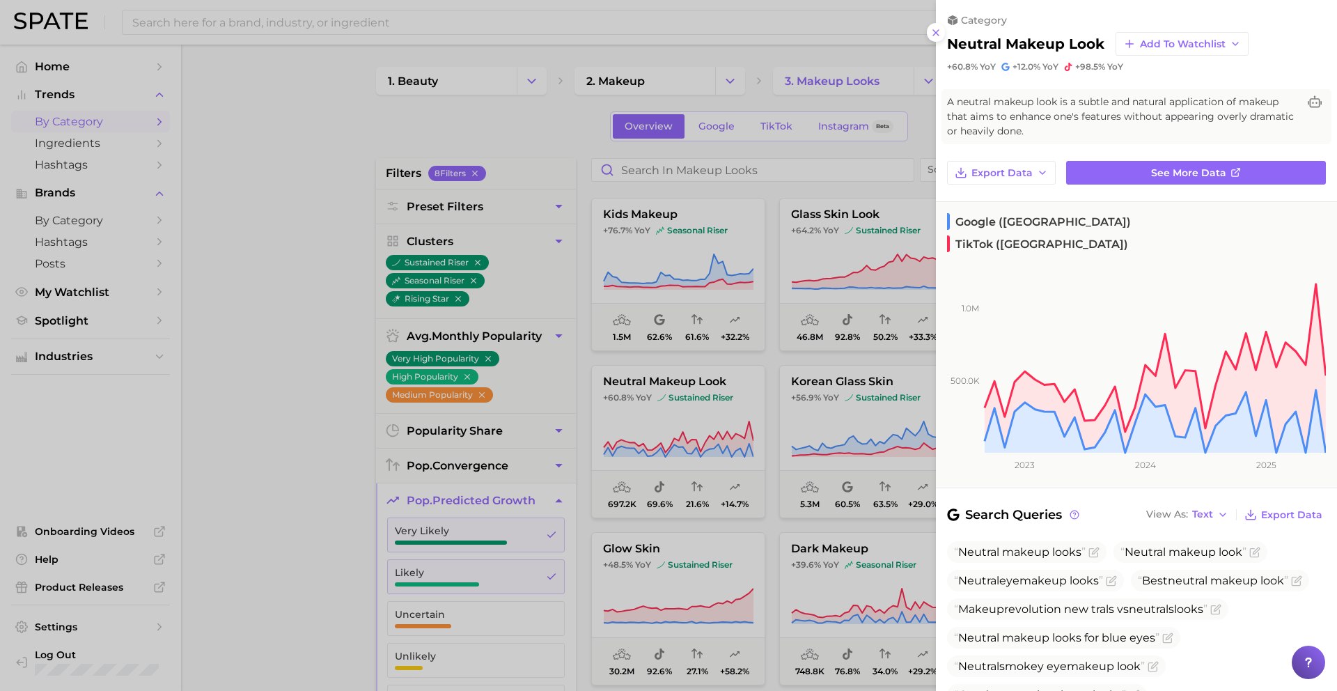
click at [668, 435] on div at bounding box center [668, 345] width 1337 height 691
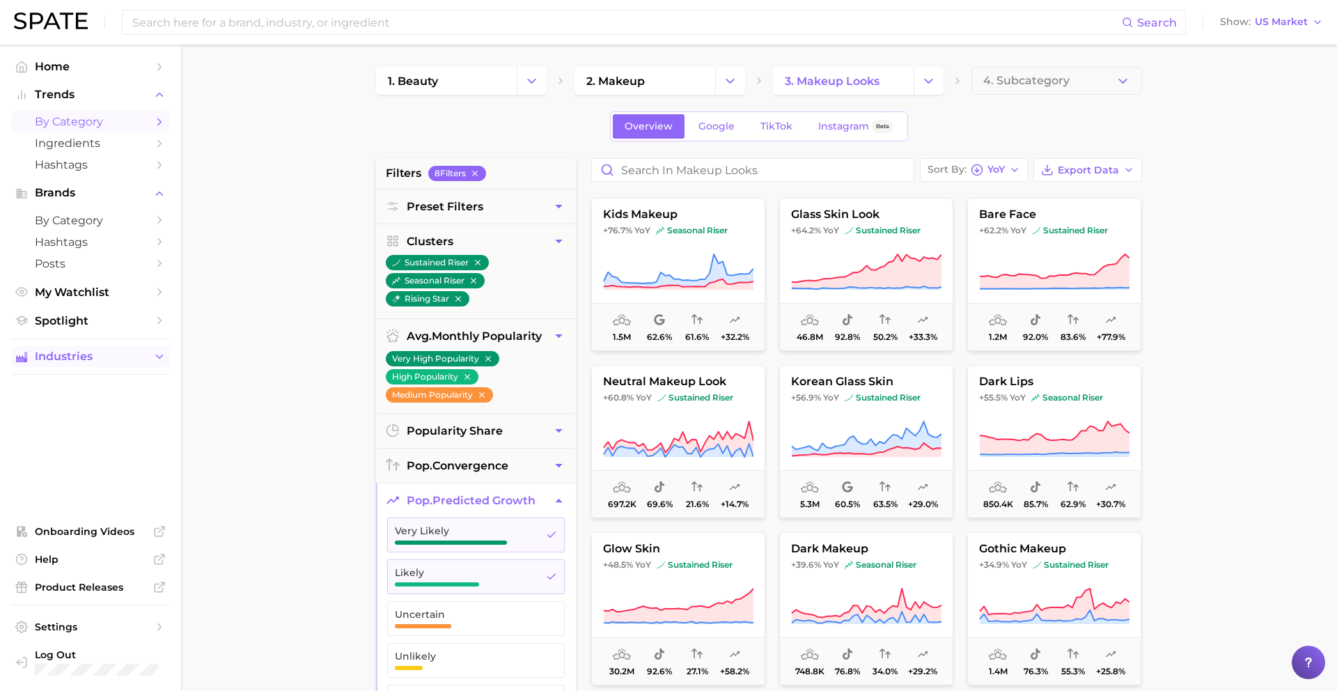
click at [109, 362] on span "Industries" at bounding box center [90, 356] width 111 height 13
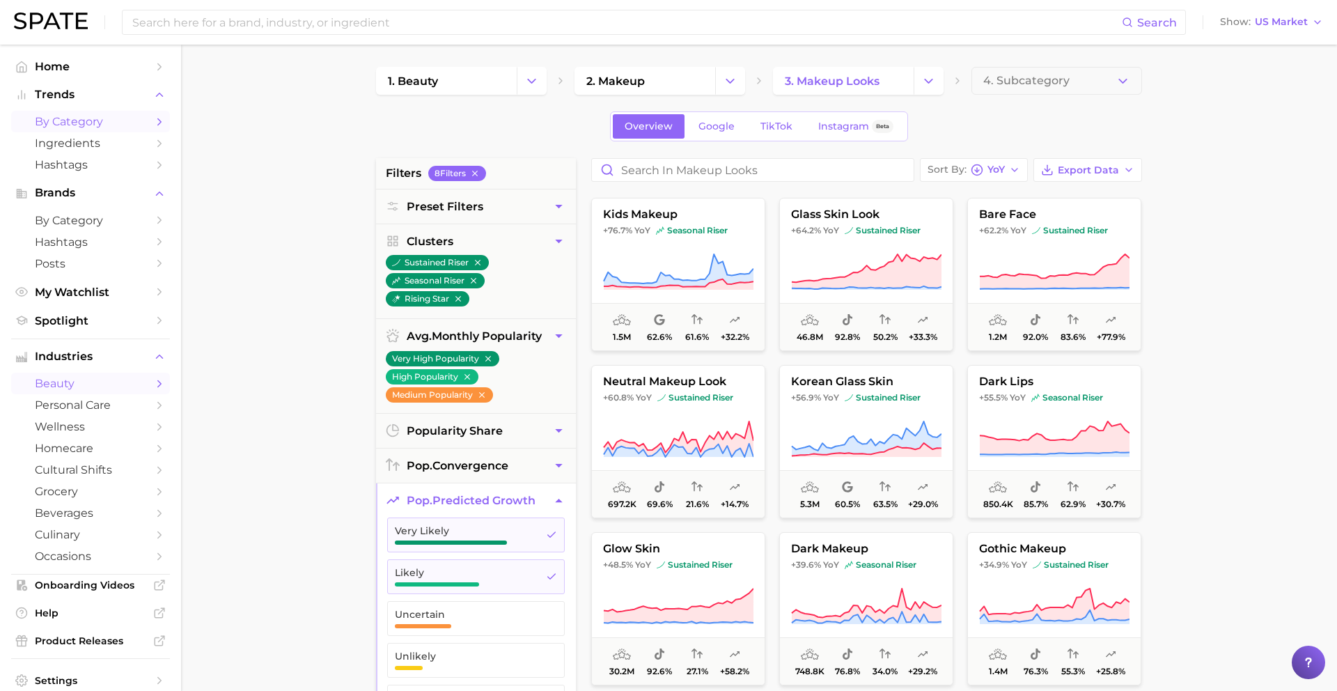
click at [96, 378] on link "beauty" at bounding box center [90, 384] width 159 height 22
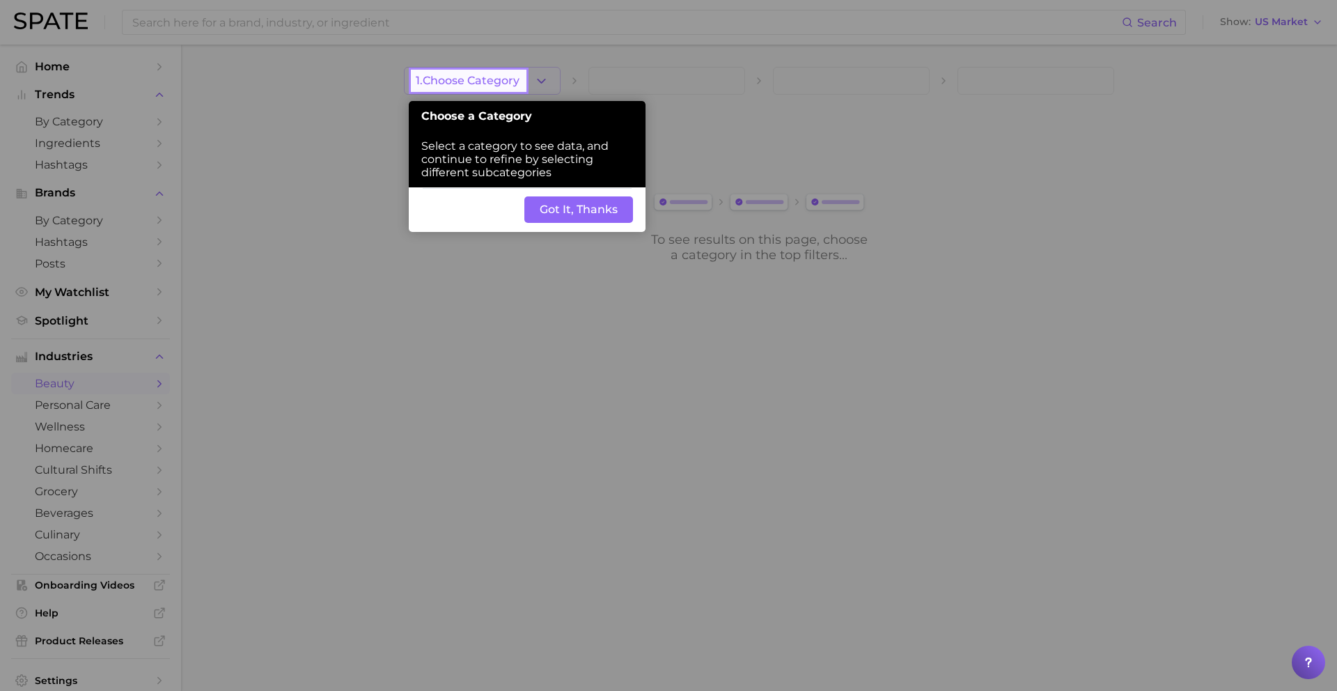
click at [510, 77] on span "1. Choose Category" at bounding box center [468, 81] width 104 height 13
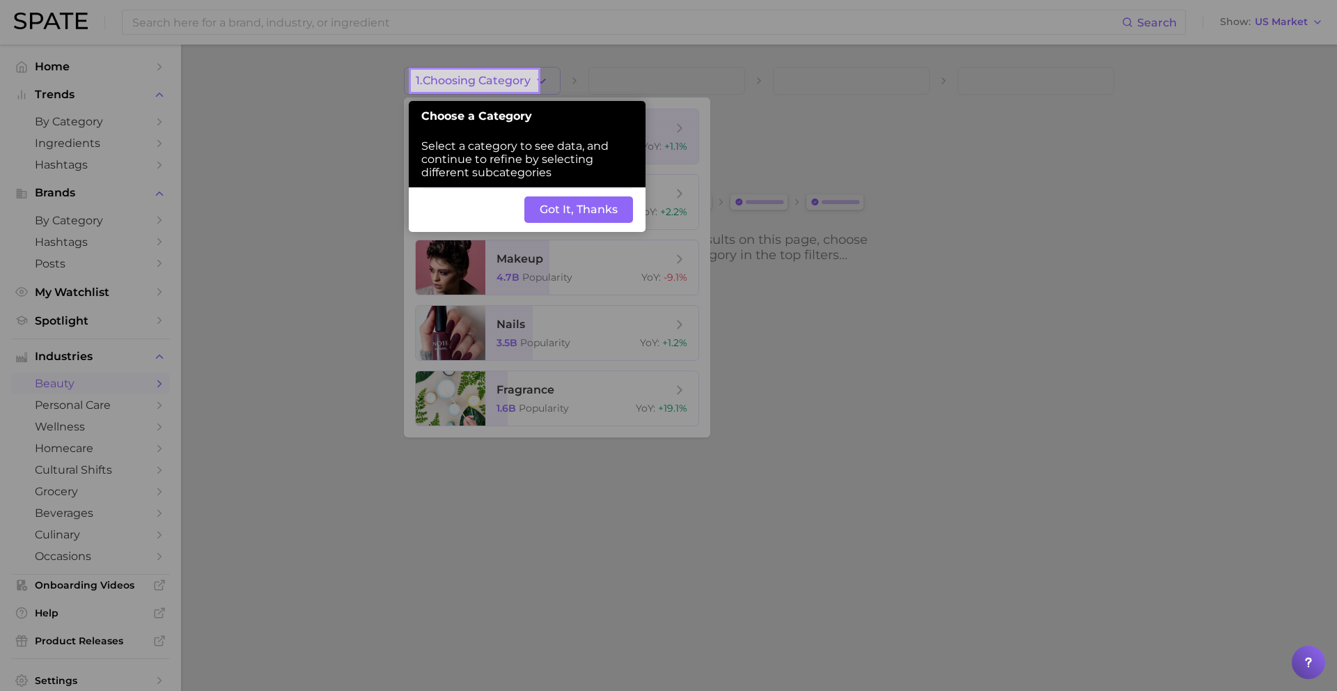
click at [590, 217] on button "Got It, Thanks" at bounding box center [578, 209] width 109 height 26
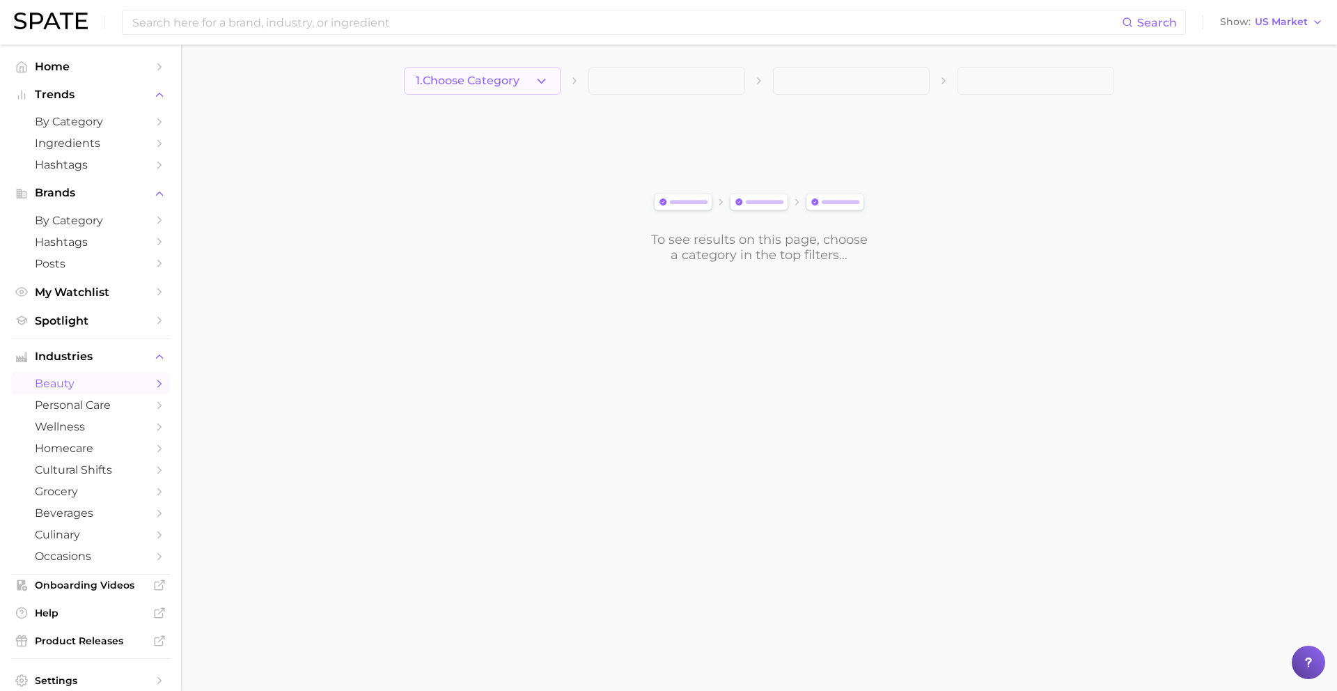
click at [491, 94] on button "1. Choose Category" at bounding box center [482, 81] width 157 height 28
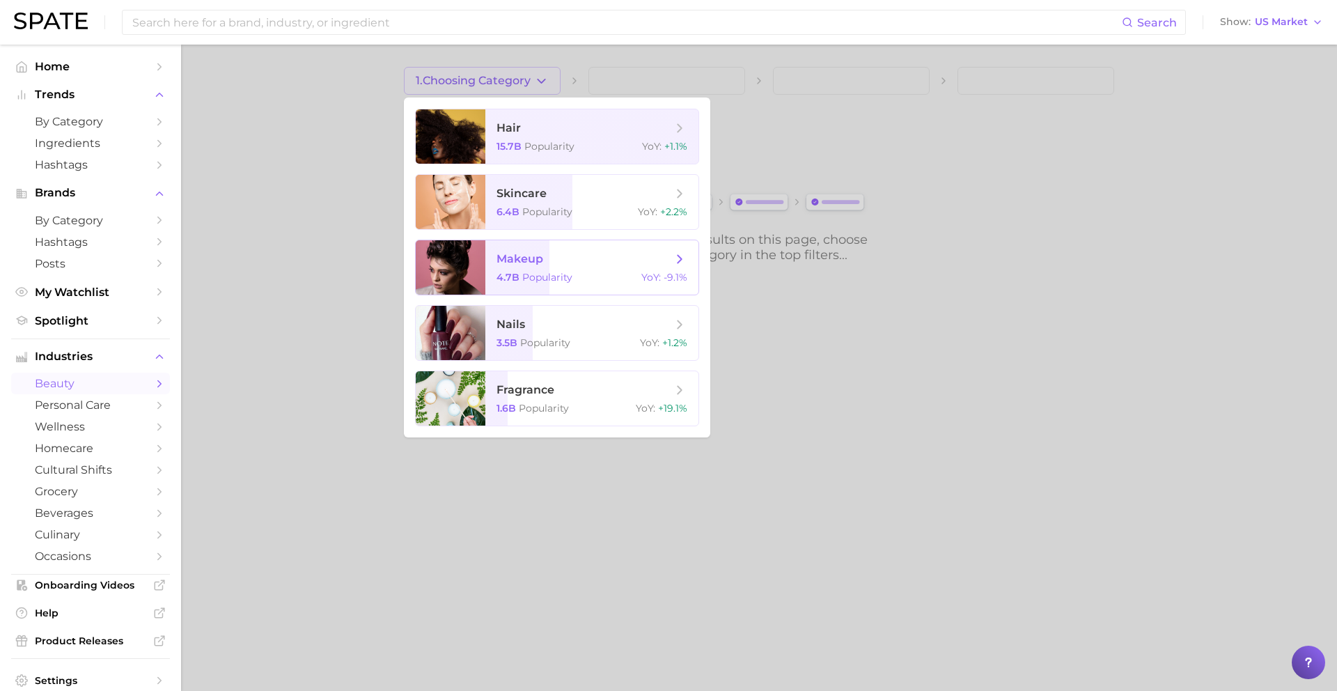
click at [542, 256] on span "makeup" at bounding box center [584, 258] width 175 height 15
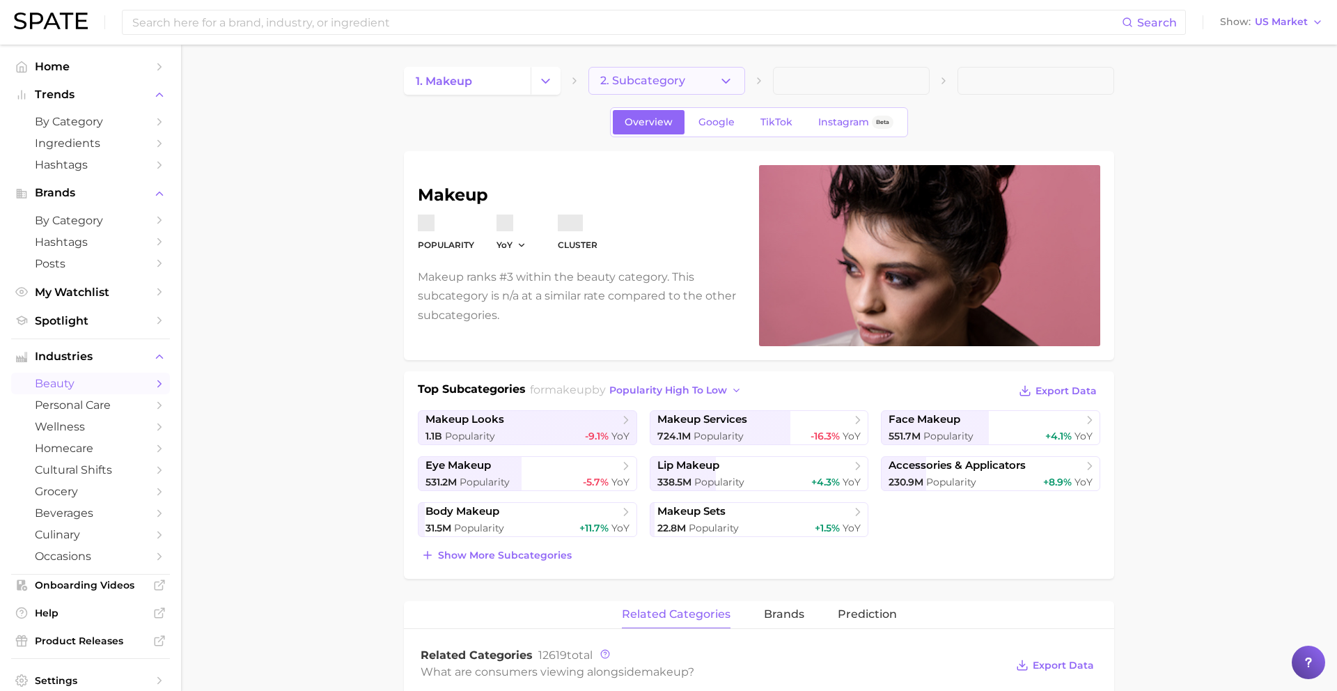
click at [685, 81] on button "2. Subcategory" at bounding box center [666, 81] width 157 height 28
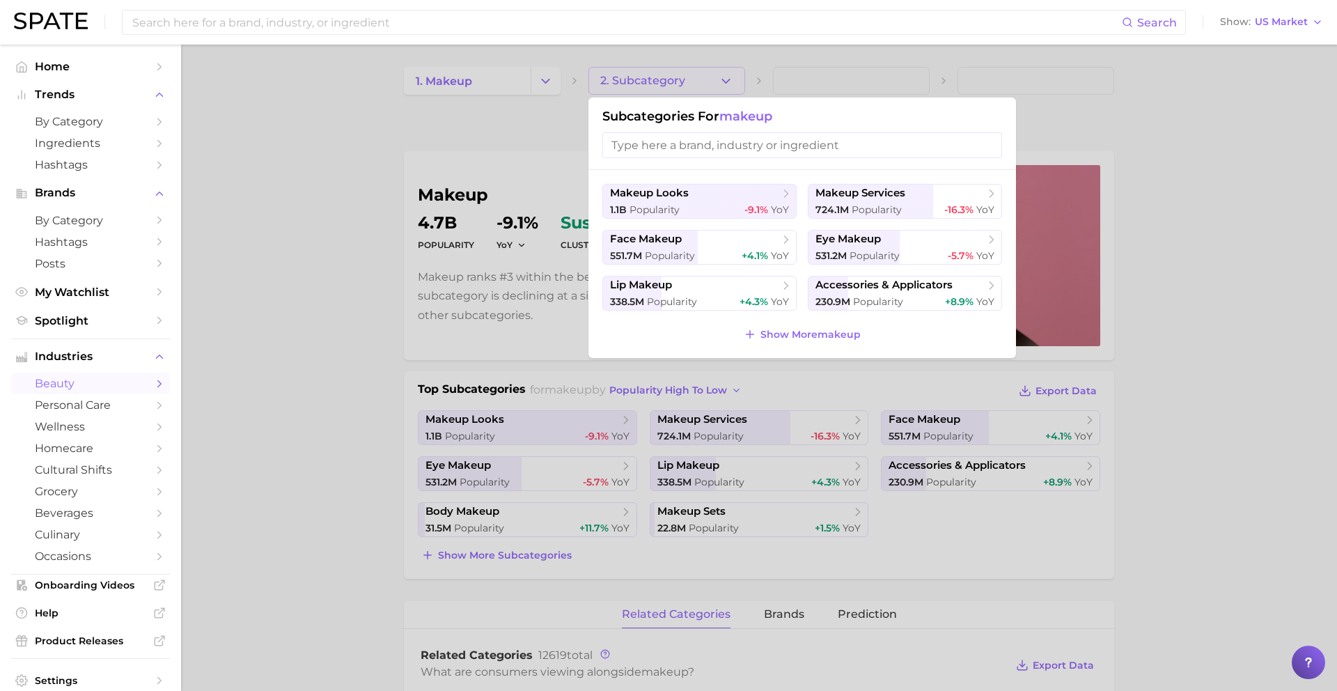
click at [685, 79] on div at bounding box center [668, 345] width 1337 height 691
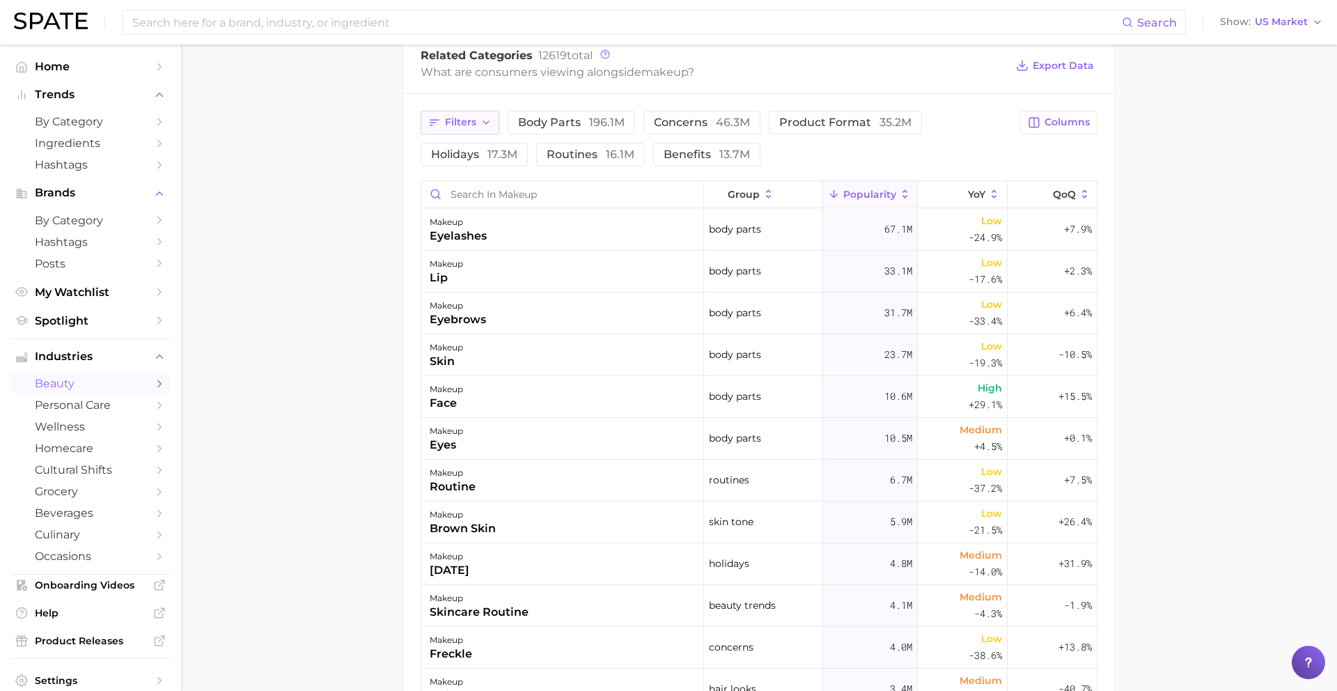
click at [469, 123] on span "Filters" at bounding box center [460, 122] width 31 height 12
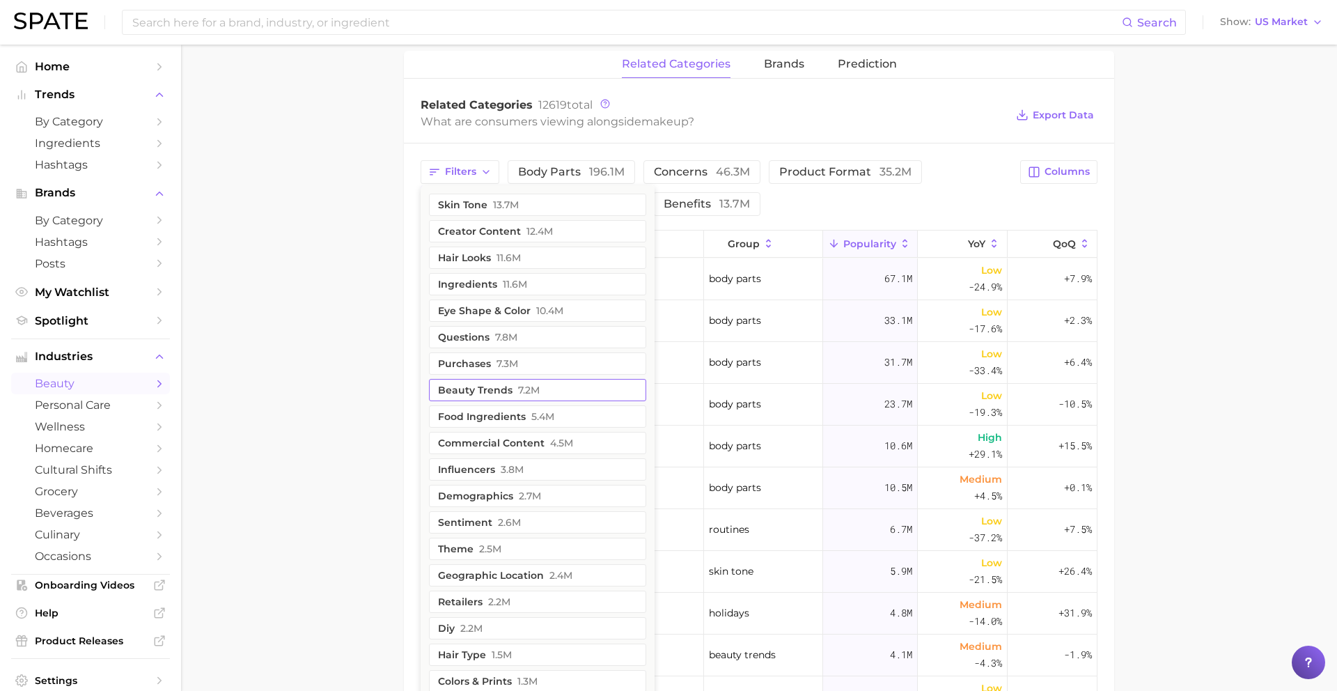
scroll to position [549, 0]
click at [534, 134] on div "Related Categories 12619 total What are consumers viewing alongside makeup ? Ex…" at bounding box center [759, 116] width 710 height 56
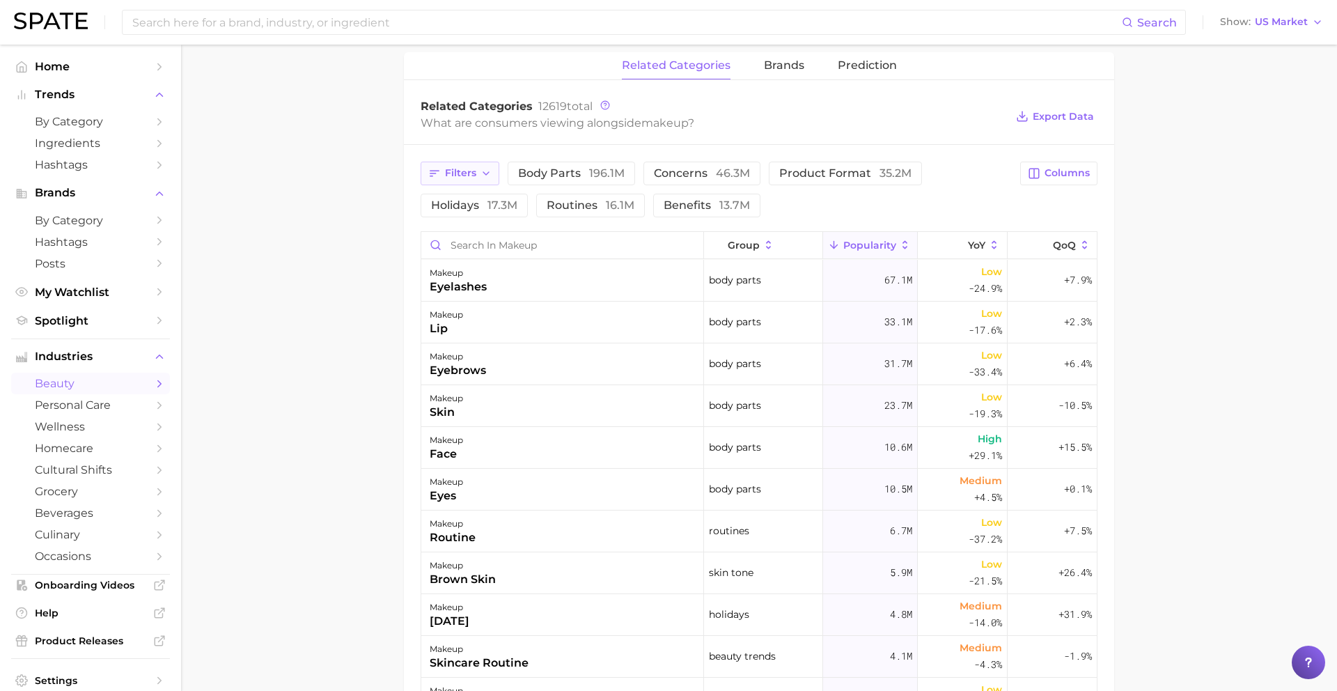
click at [472, 172] on span "Filters" at bounding box center [460, 173] width 31 height 12
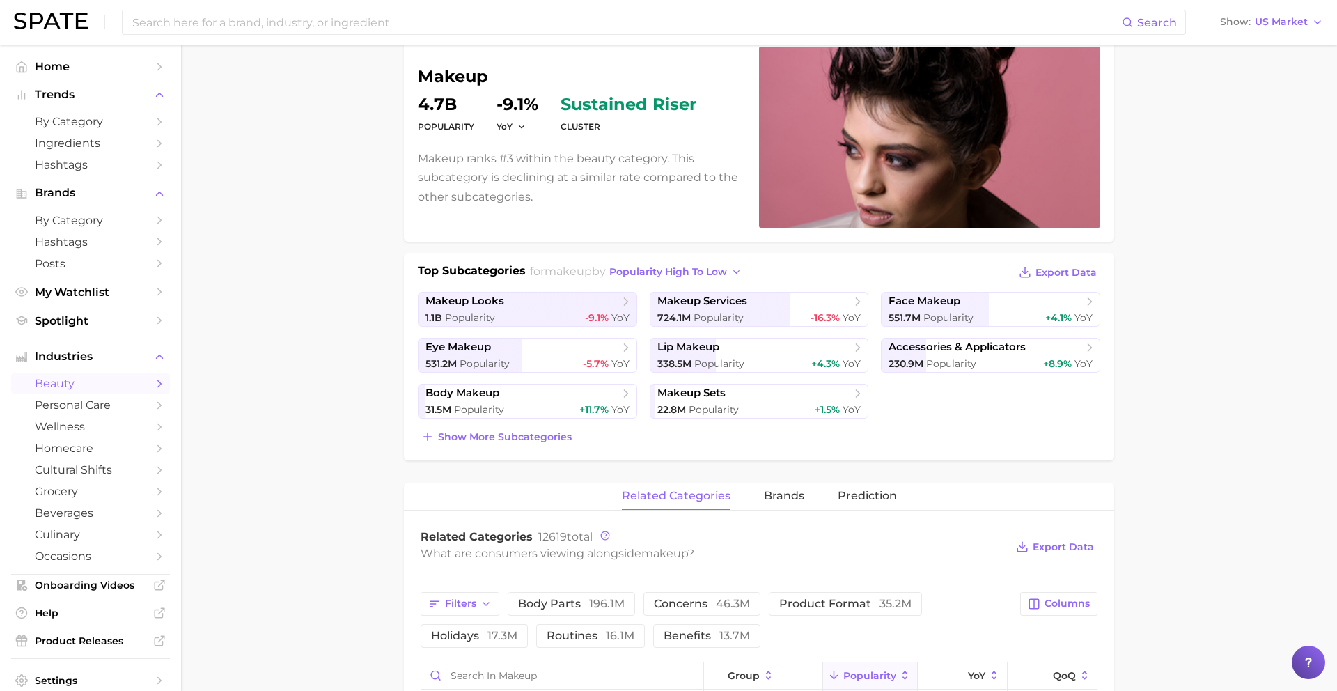
scroll to position [0, 0]
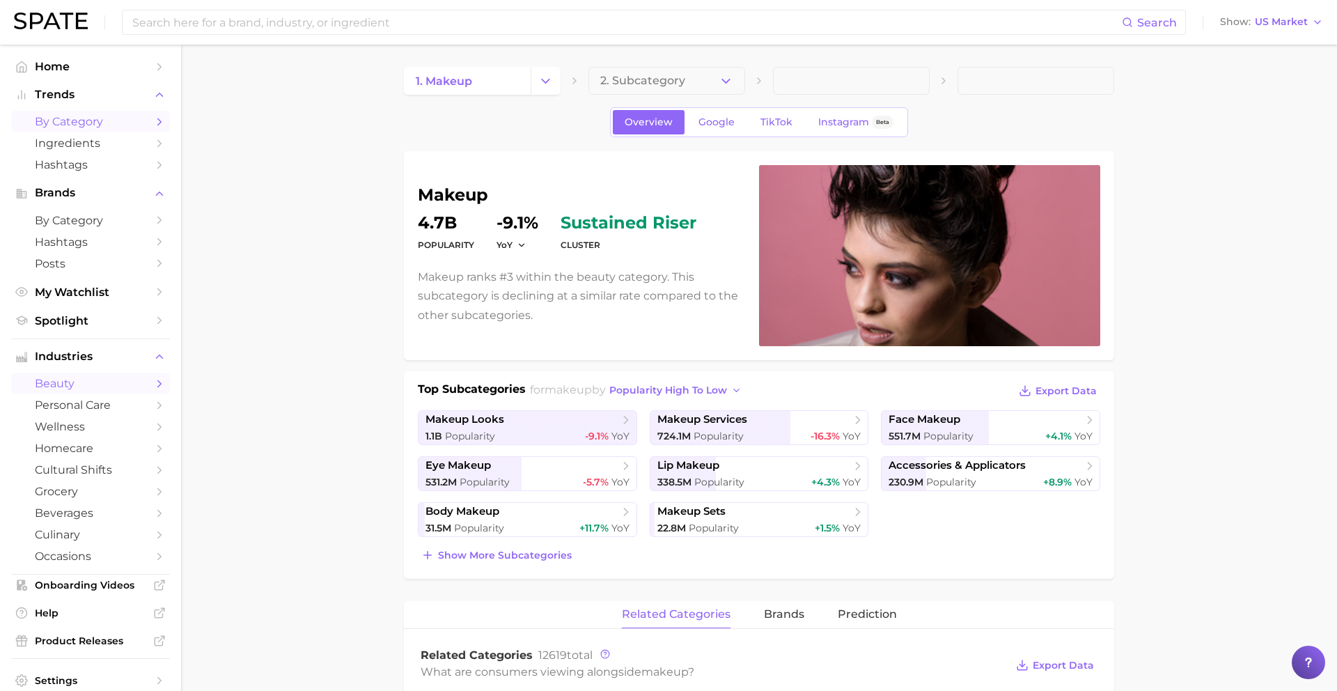
click at [72, 120] on span "by Category" at bounding box center [90, 121] width 111 height 13
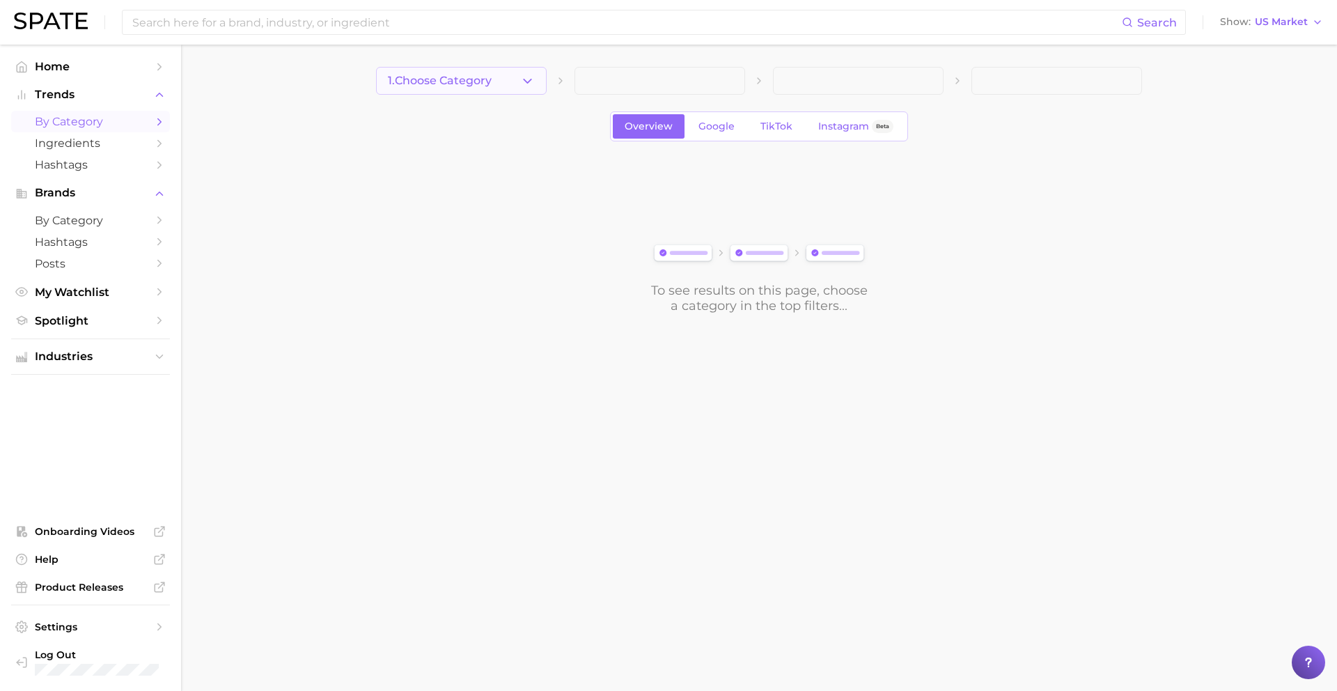
click at [501, 82] on button "1. Choose Category" at bounding box center [461, 81] width 171 height 28
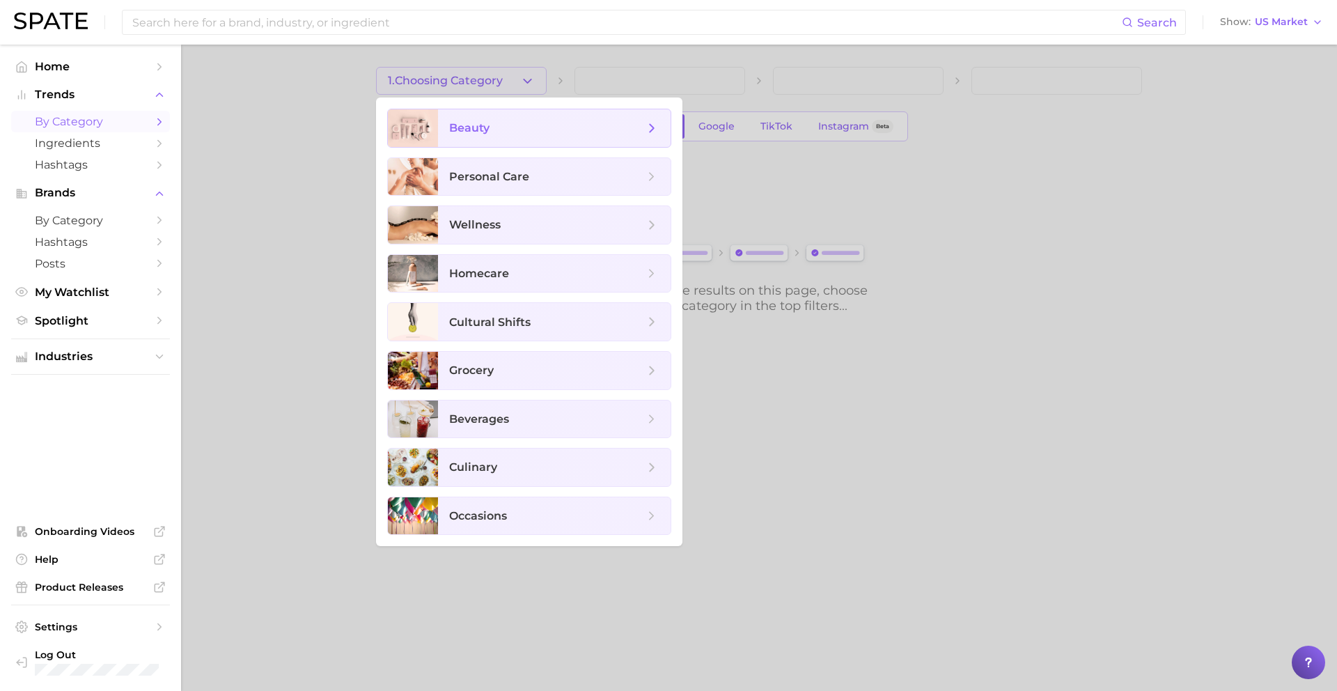
click at [503, 133] on span "beauty" at bounding box center [546, 127] width 195 height 15
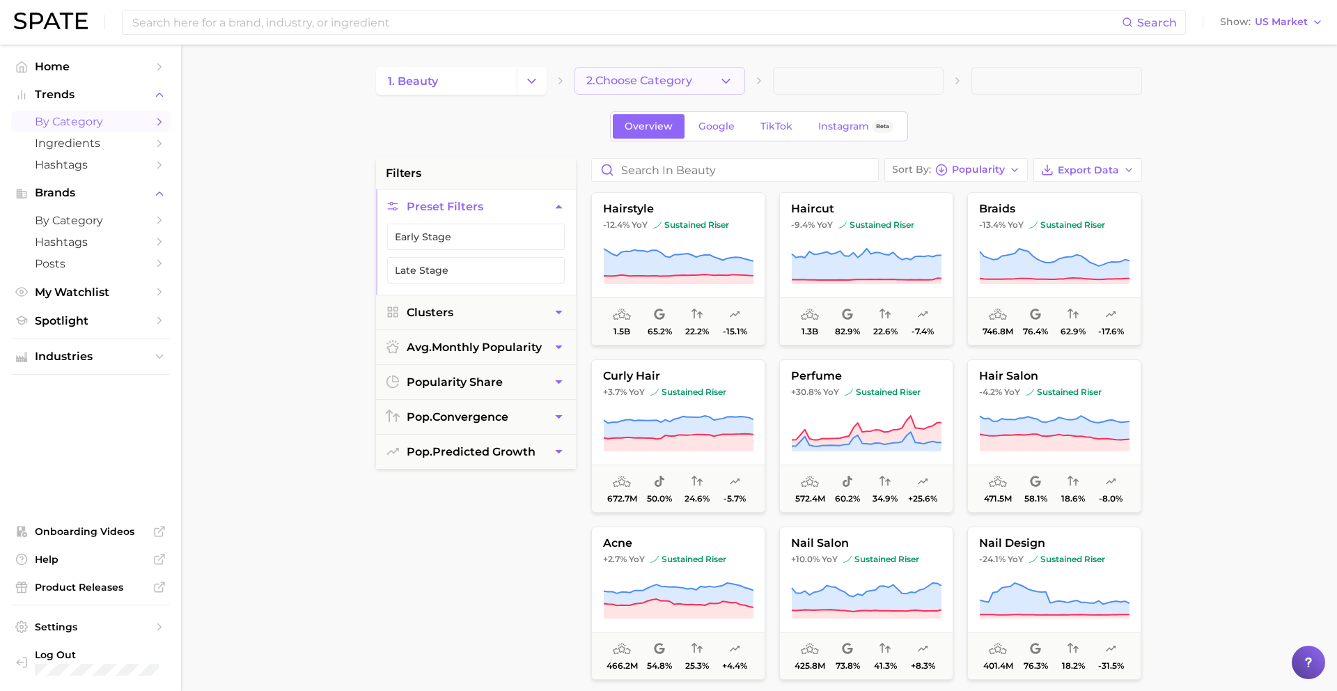
click at [672, 77] on span "2. Choose Category" at bounding box center [639, 81] width 106 height 13
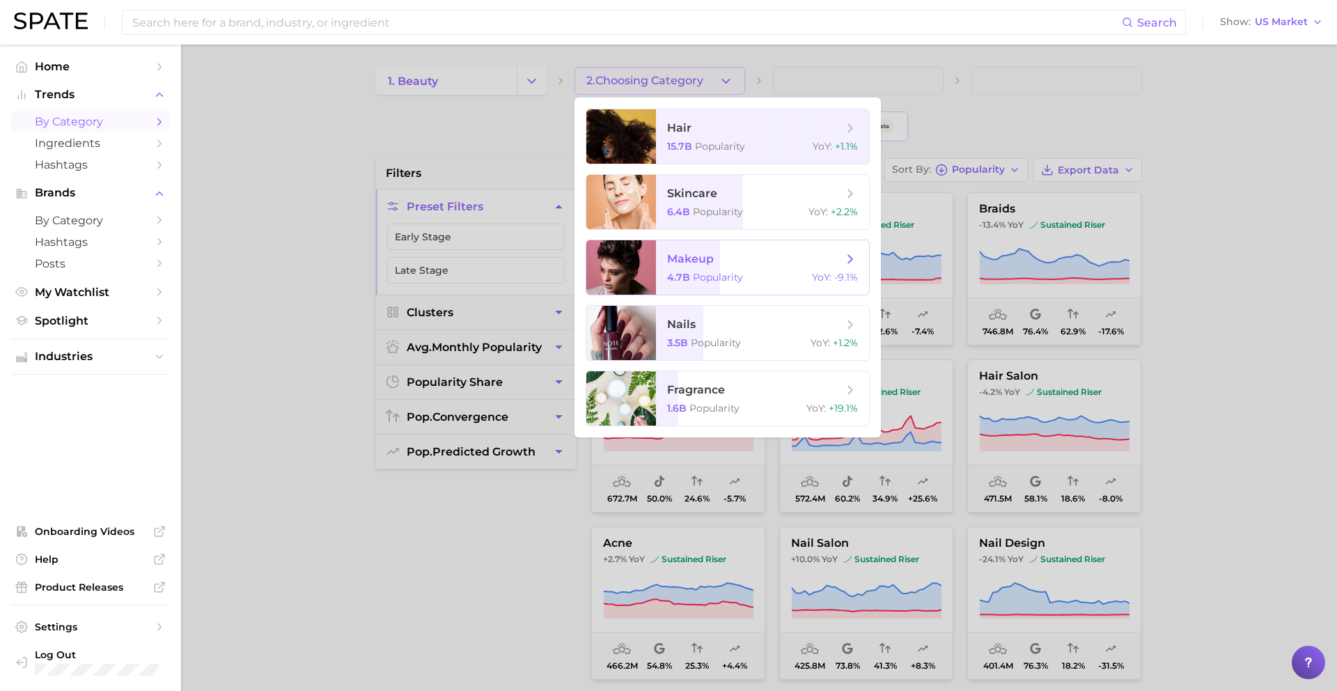
click at [717, 279] on span "Popularity" at bounding box center [718, 277] width 50 height 13
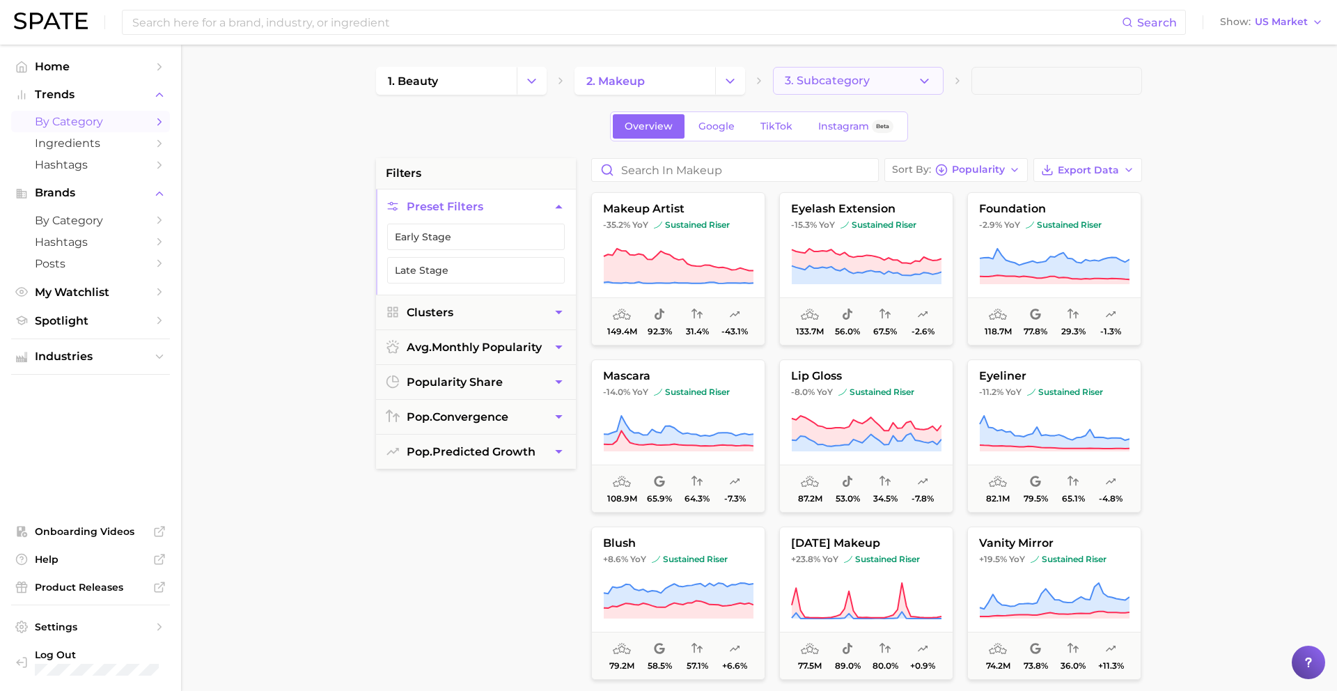
click at [802, 86] on span "3. Subcategory" at bounding box center [827, 81] width 85 height 13
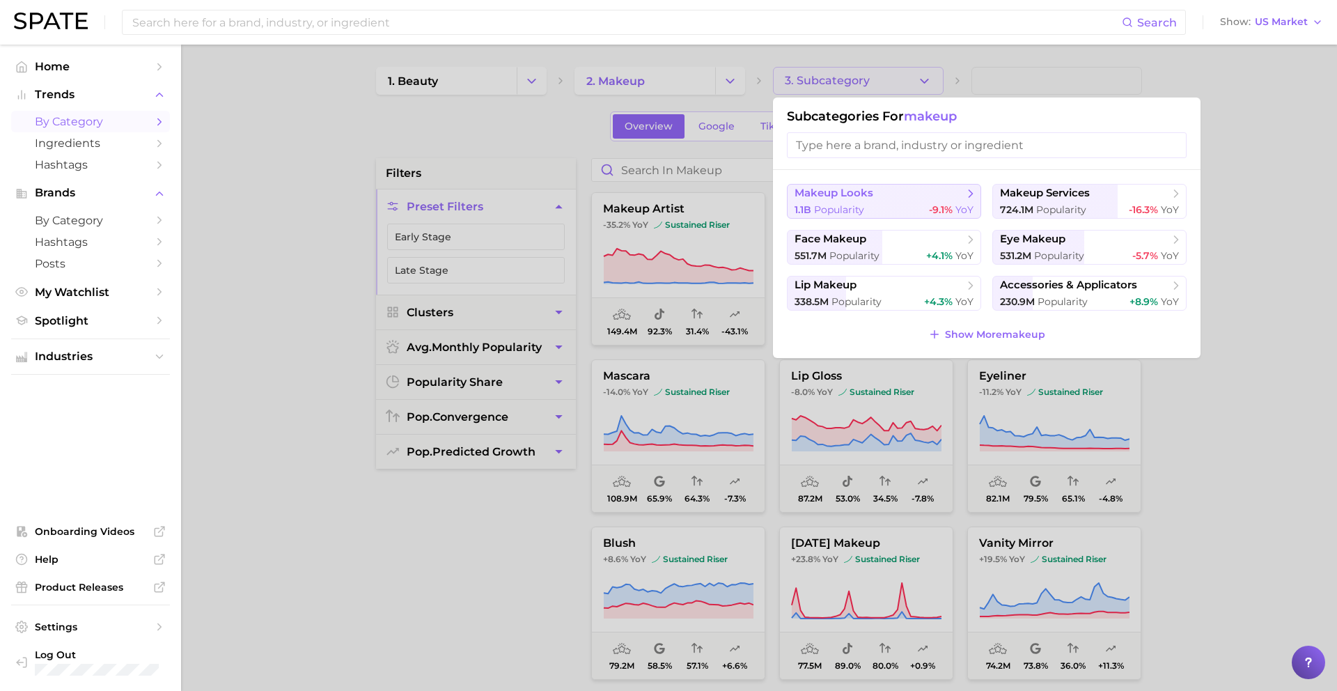
click at [902, 201] on button "makeup looks 1.1b Popularity -9.1% YoY" at bounding box center [884, 201] width 194 height 35
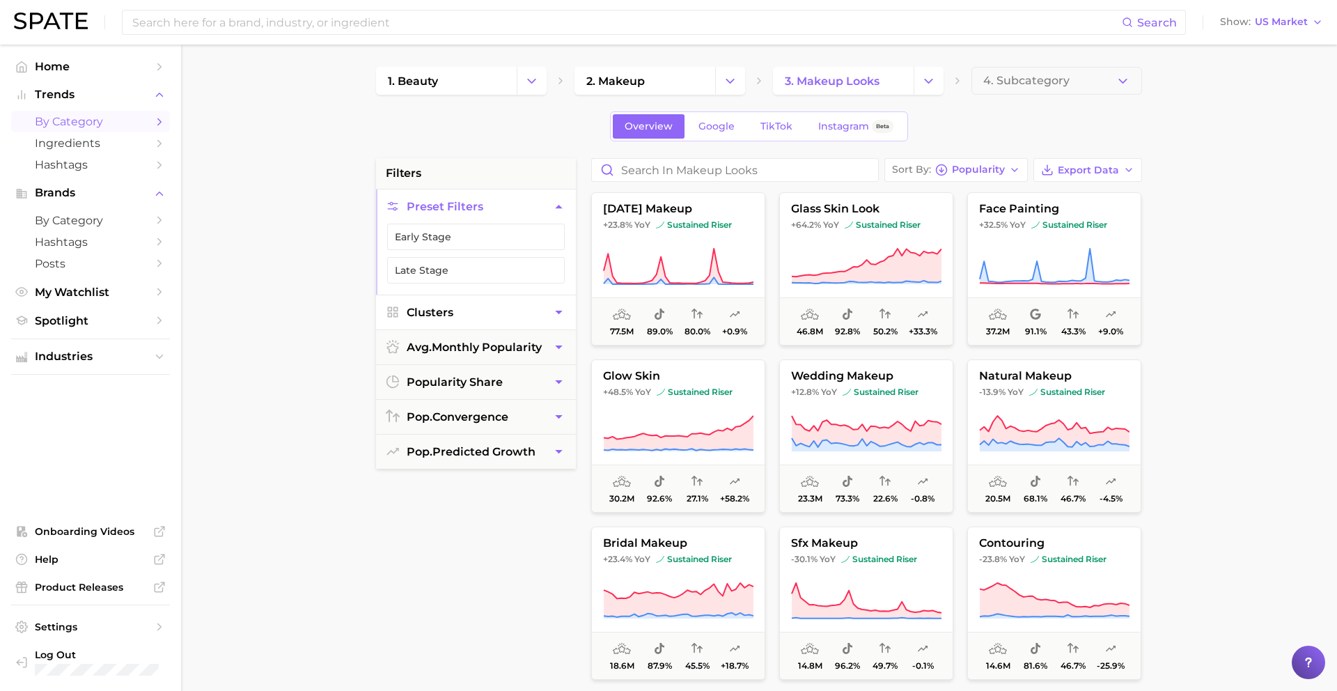
click at [466, 310] on button "Clusters" at bounding box center [476, 312] width 200 height 34
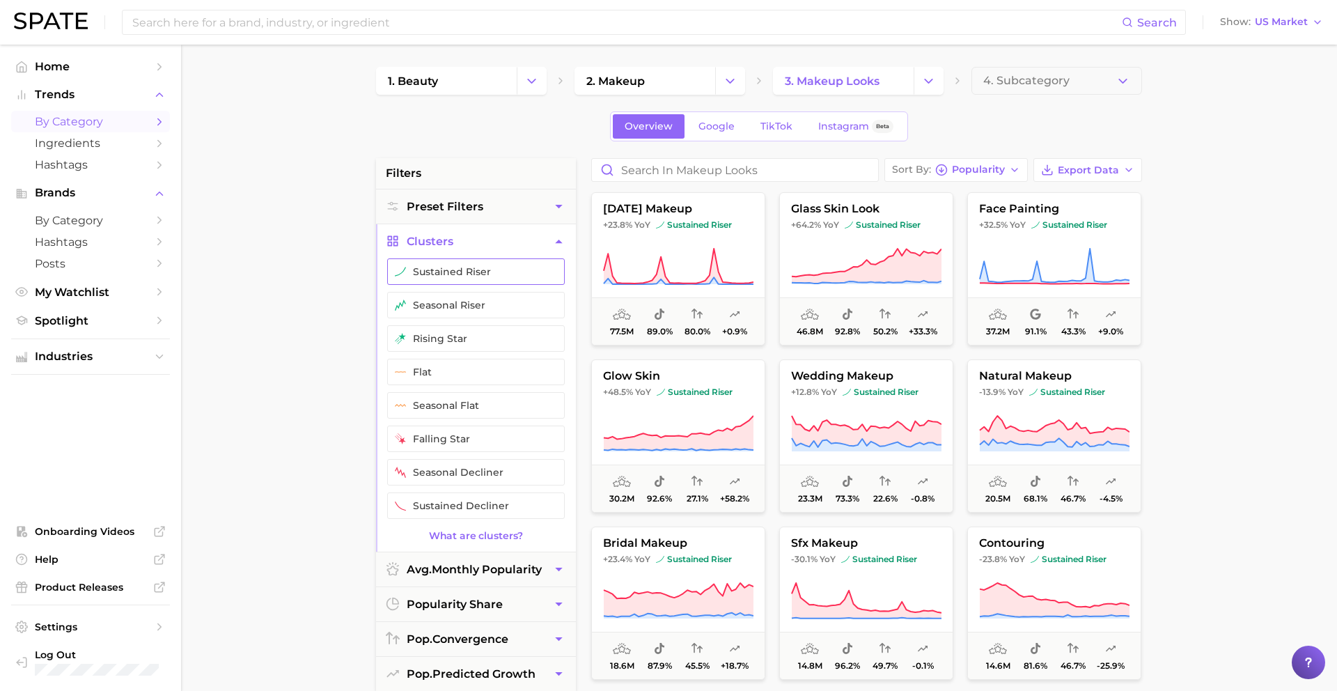
click at [457, 260] on button "sustained riser" at bounding box center [476, 271] width 178 height 26
click at [457, 301] on button "seasonal riser" at bounding box center [476, 305] width 178 height 26
click at [457, 334] on button "rising star" at bounding box center [476, 338] width 178 height 26
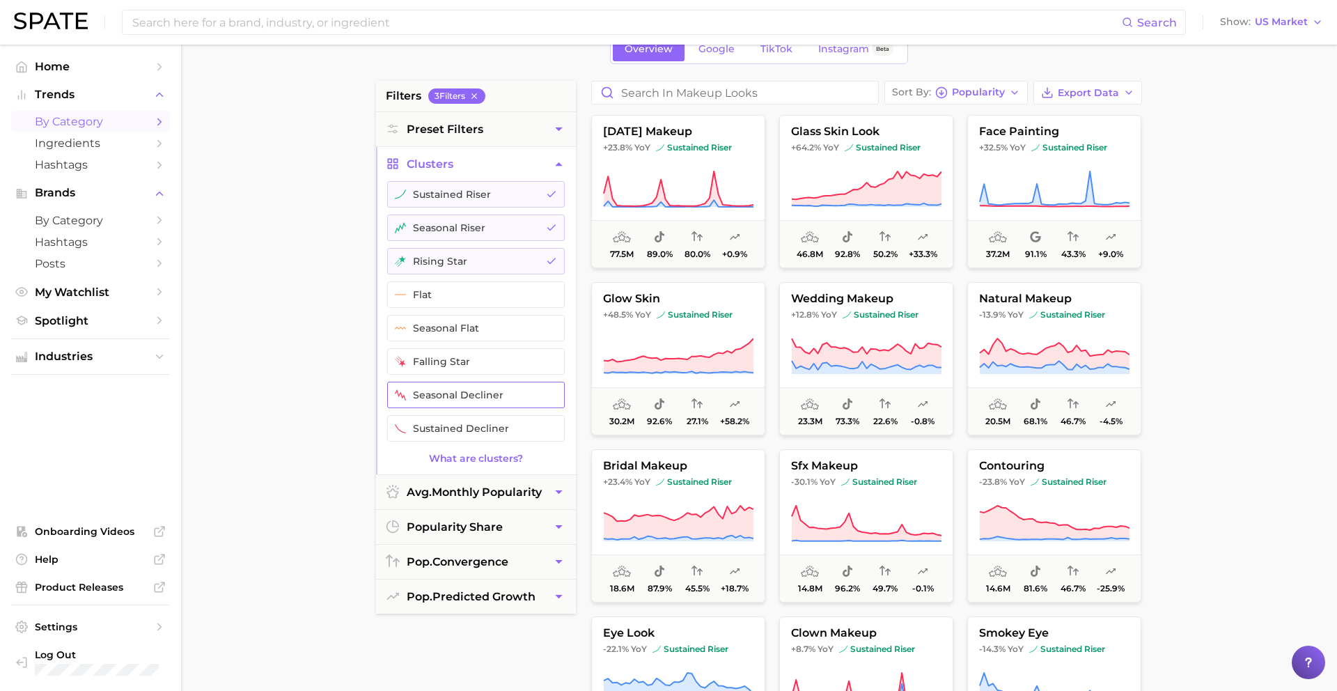
scroll to position [91, 0]
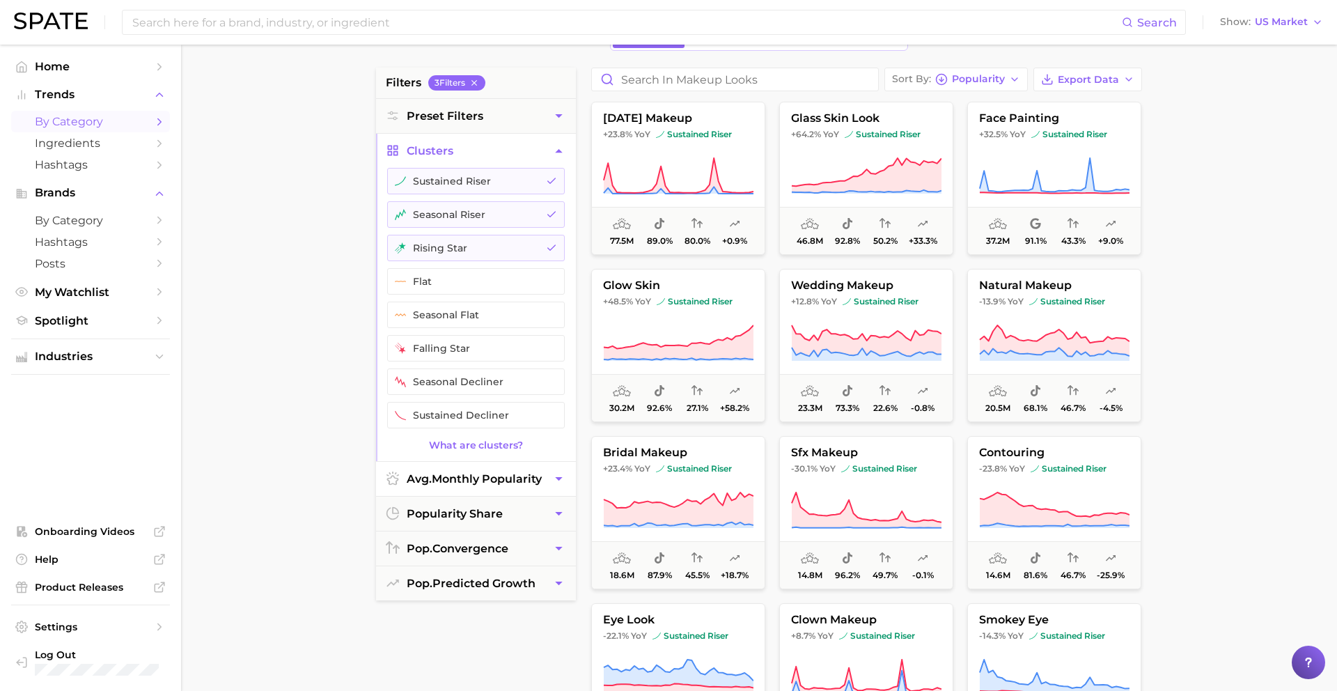
click at [453, 475] on span "avg. monthly popularity" at bounding box center [474, 478] width 135 height 13
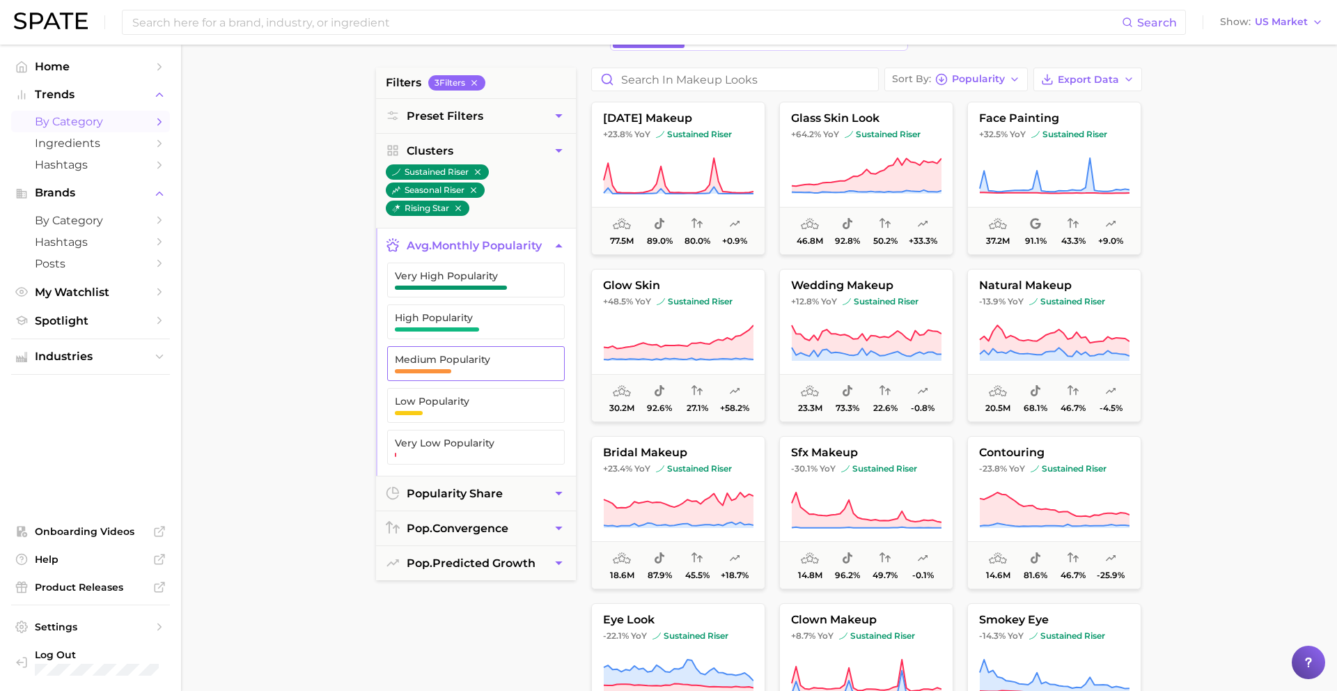
click at [456, 355] on span "Medium Popularity" at bounding box center [465, 359] width 140 height 11
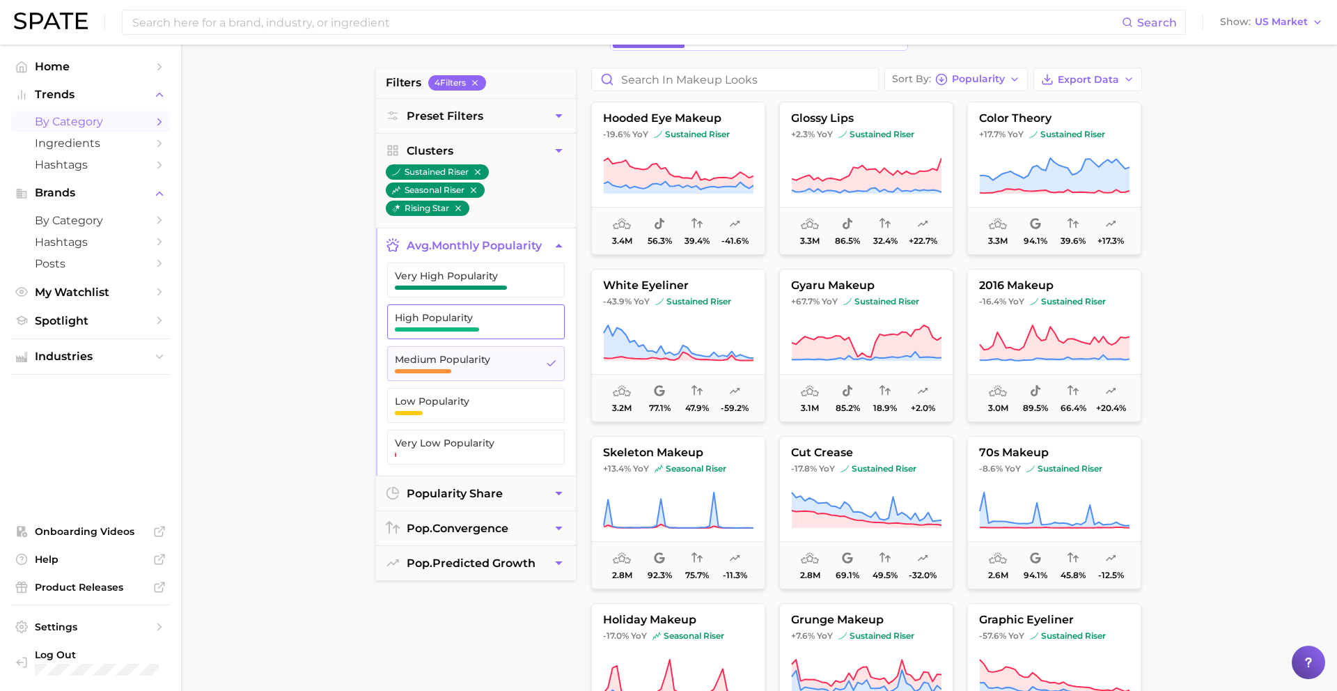
drag, startPoint x: 446, startPoint y: 334, endPoint x: 446, endPoint y: 314, distance: 19.5
click at [446, 334] on button "High Popularity" at bounding box center [476, 321] width 178 height 35
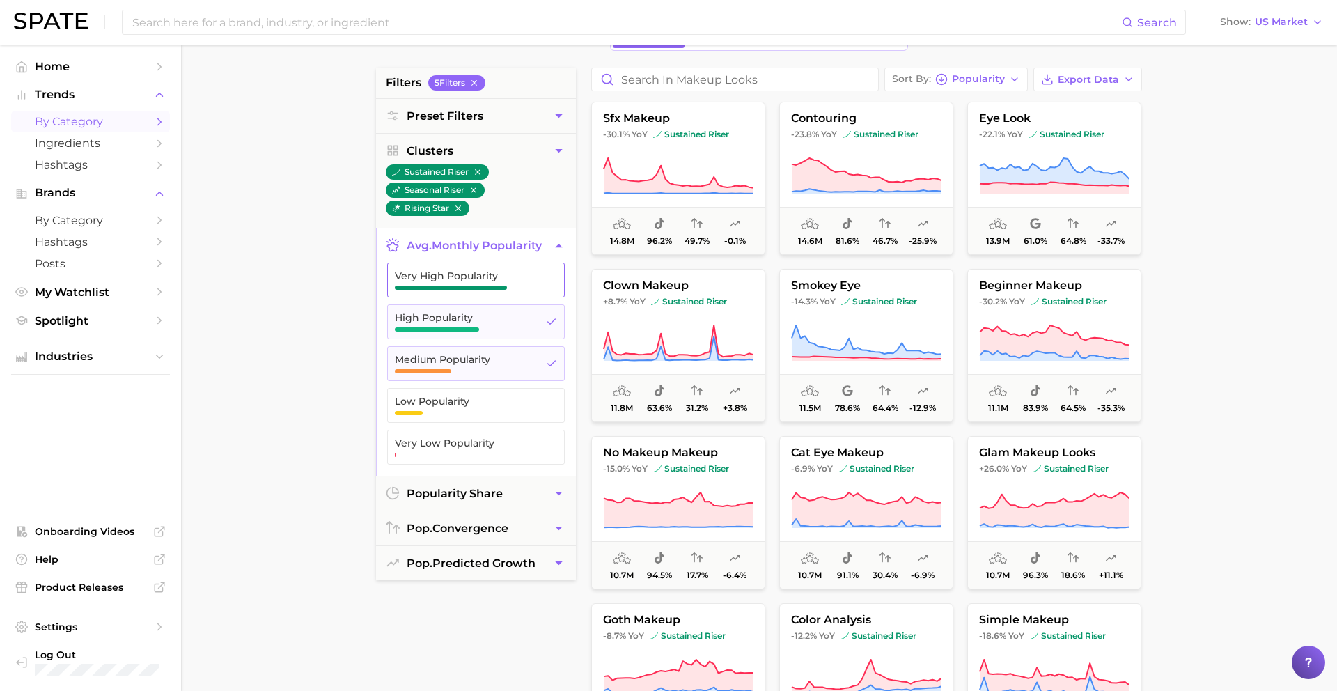
click at [446, 294] on button "Very High Popularity" at bounding box center [476, 280] width 178 height 35
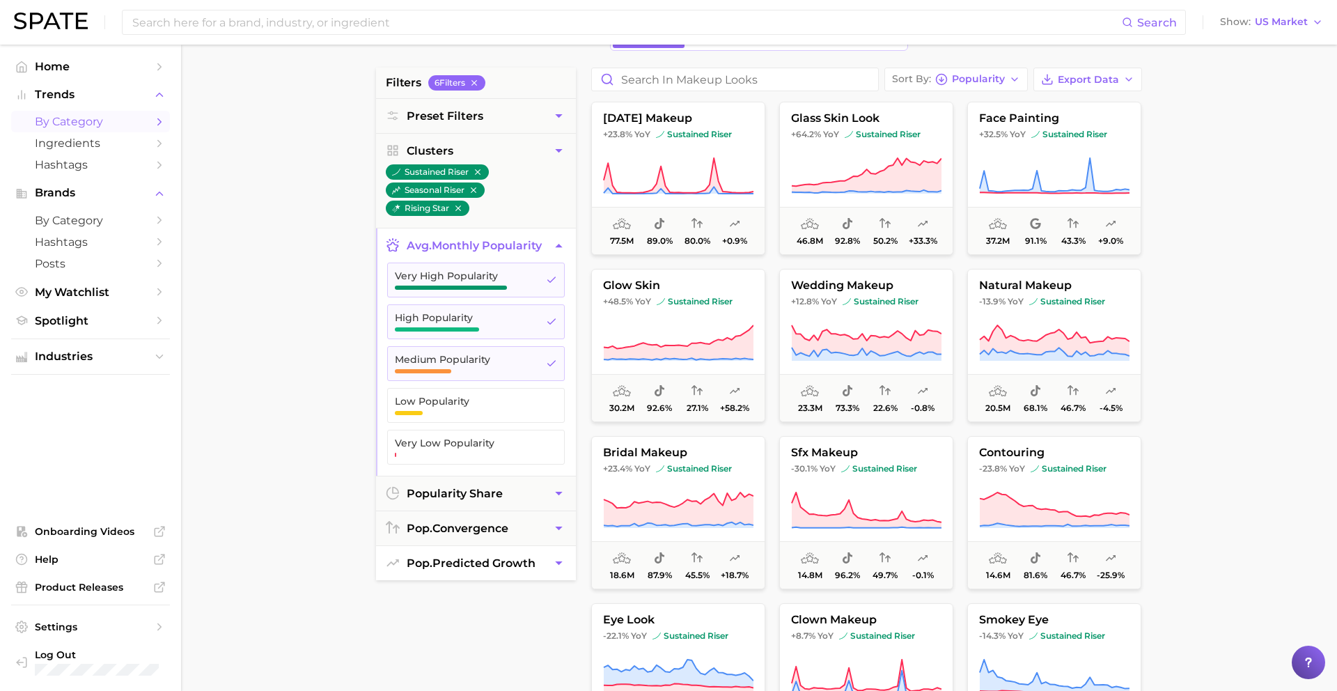
click at [455, 558] on span "pop. predicted growth" at bounding box center [471, 562] width 129 height 13
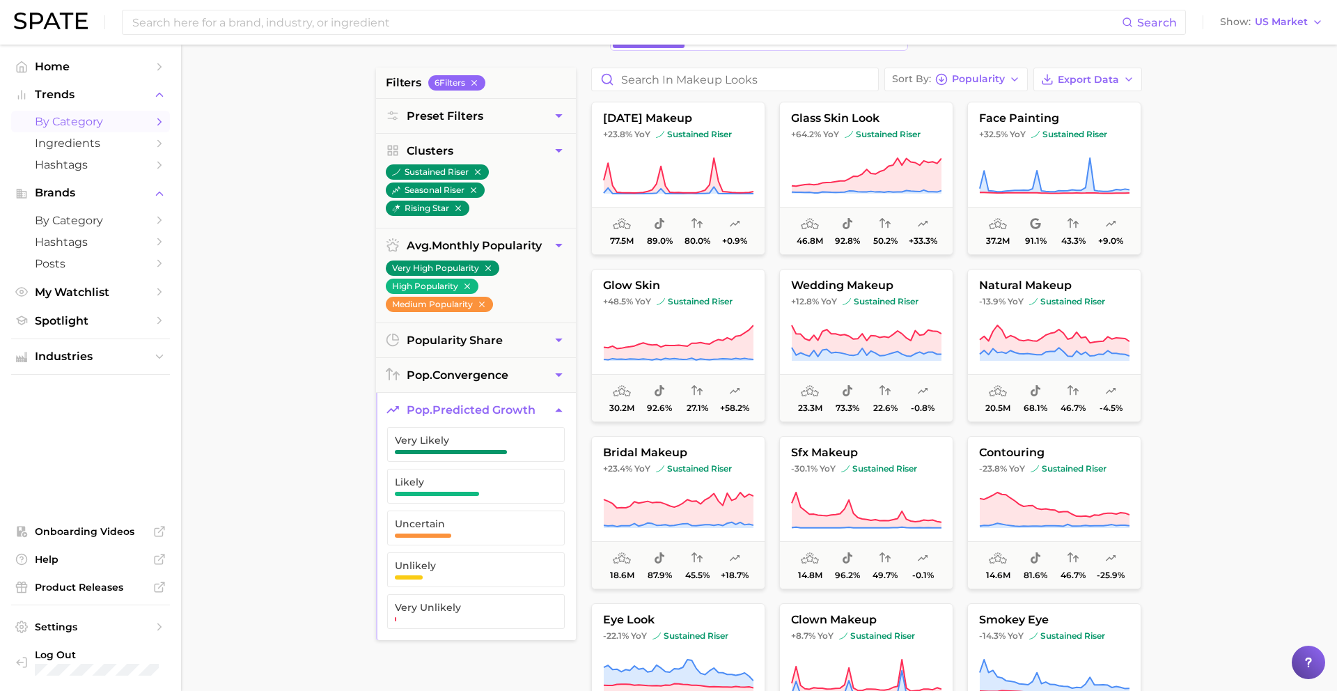
drag, startPoint x: 443, startPoint y: 487, endPoint x: 443, endPoint y: 462, distance: 25.1
click at [443, 487] on span "Likely" at bounding box center [465, 485] width 140 height 19
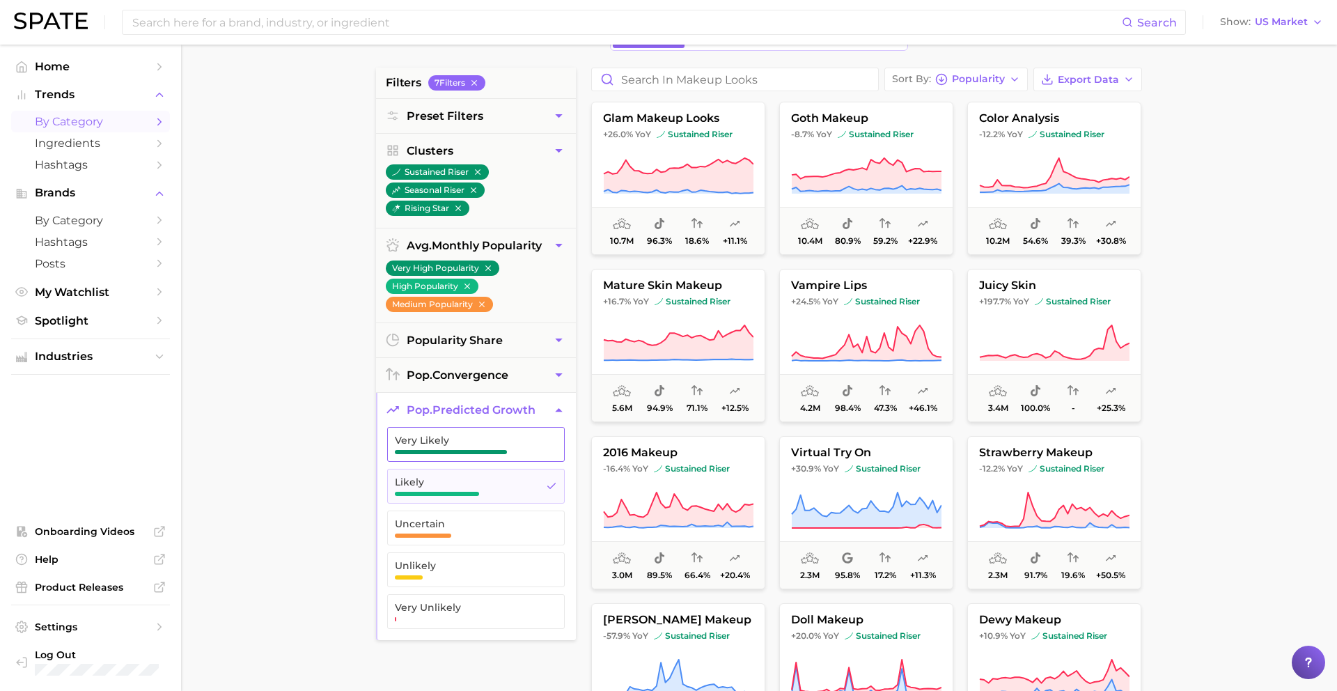
click at [443, 453] on span "button" at bounding box center [451, 452] width 112 height 4
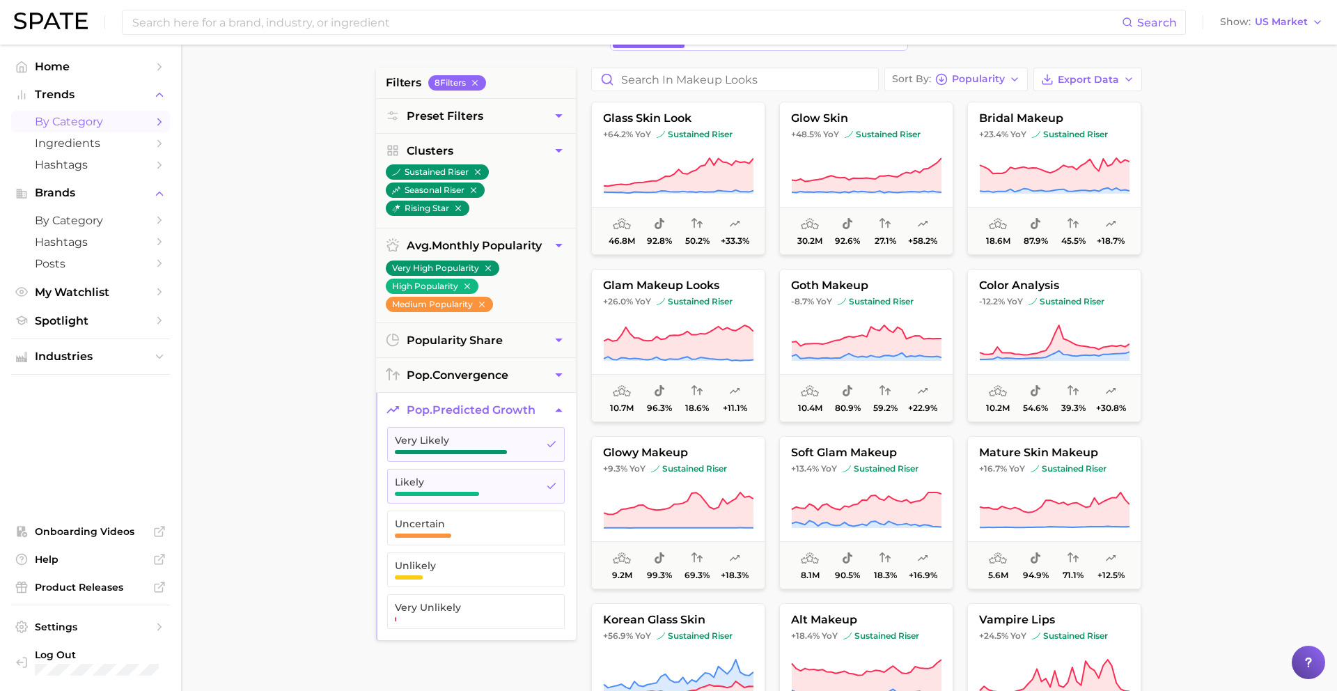
click at [311, 468] on main "1. beauty 2. makeup 3. makeup looks 4. Subcategory Overview Google TikTok Insta…" at bounding box center [759, 482] width 1156 height 1056
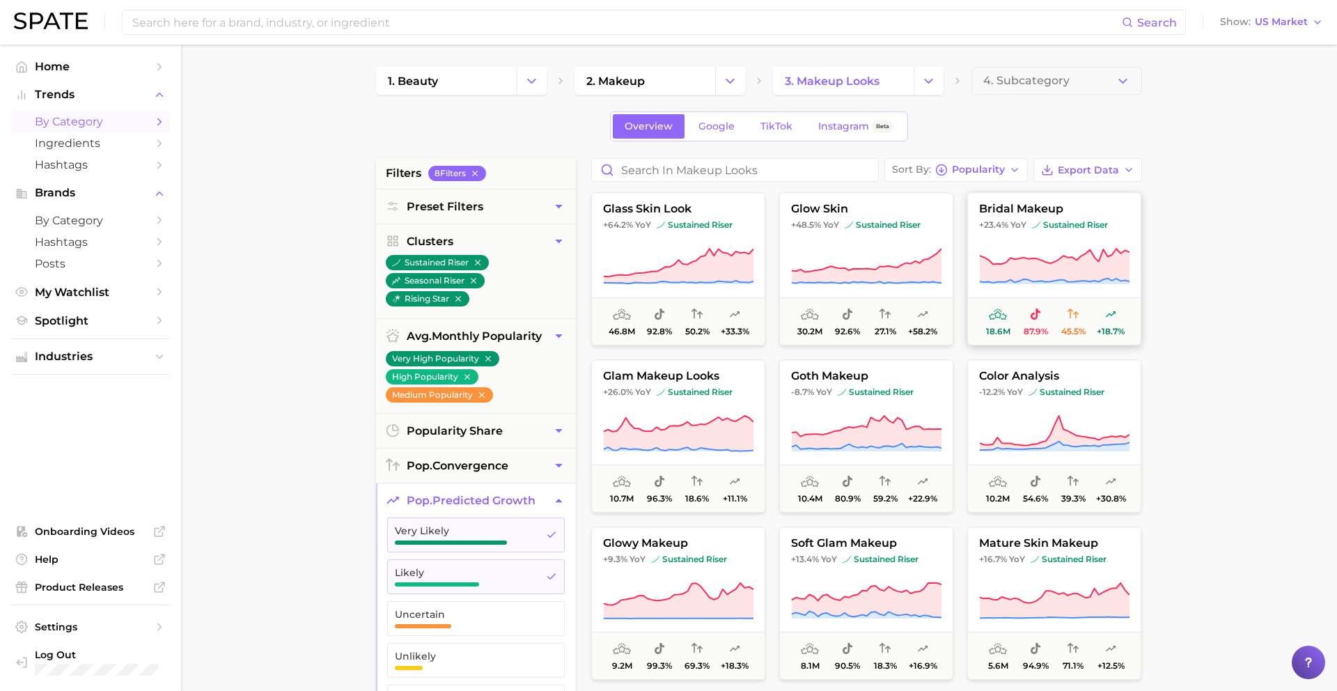
click at [1032, 233] on button "bridal makeup +23.4% YoY sustained riser 18.6m 87.9% 45.5% +18.7%" at bounding box center [1054, 268] width 174 height 153
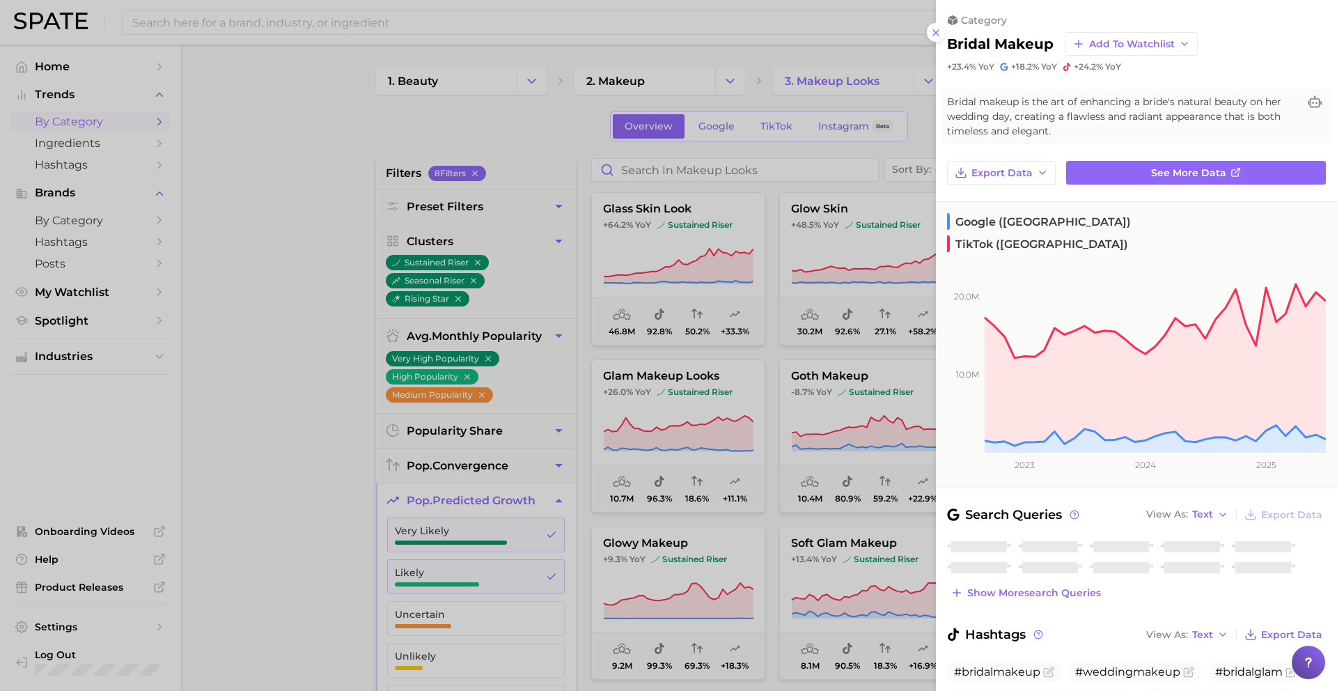
click at [898, 238] on div at bounding box center [668, 345] width 1337 height 691
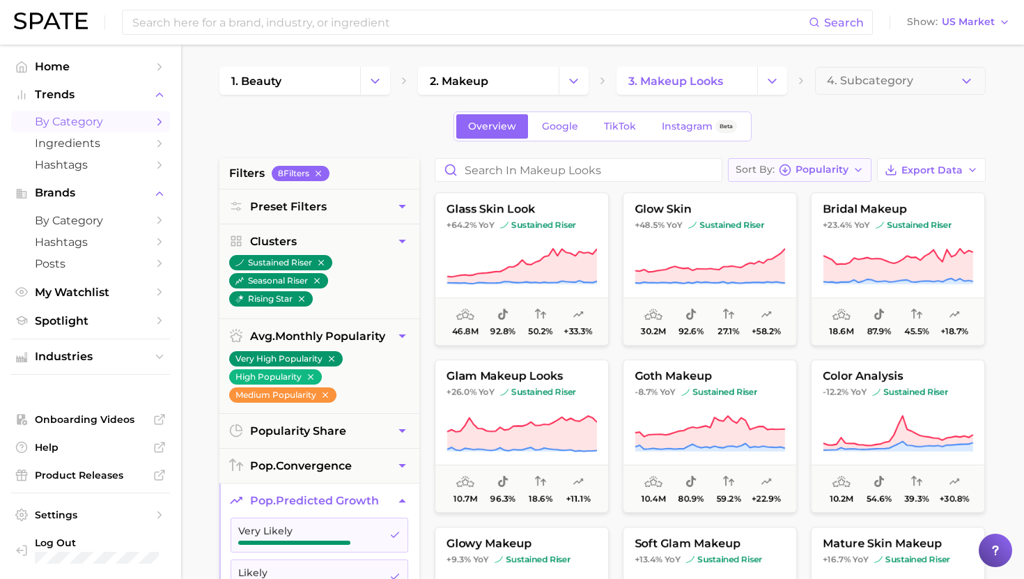
click at [798, 166] on span "Popularity" at bounding box center [821, 170] width 53 height 8
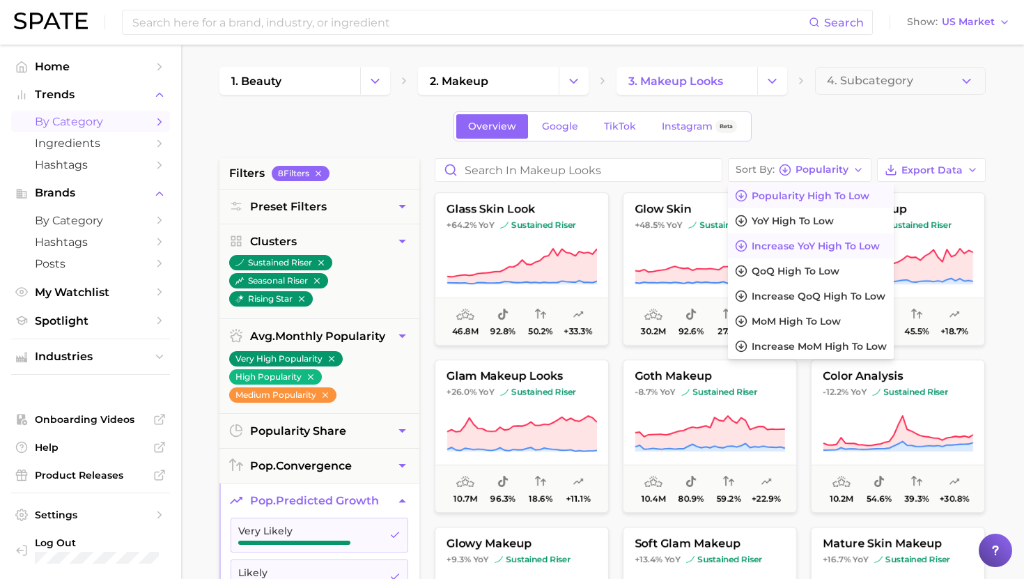
click at [776, 243] on span "Increase YoY high to low" at bounding box center [815, 246] width 128 height 12
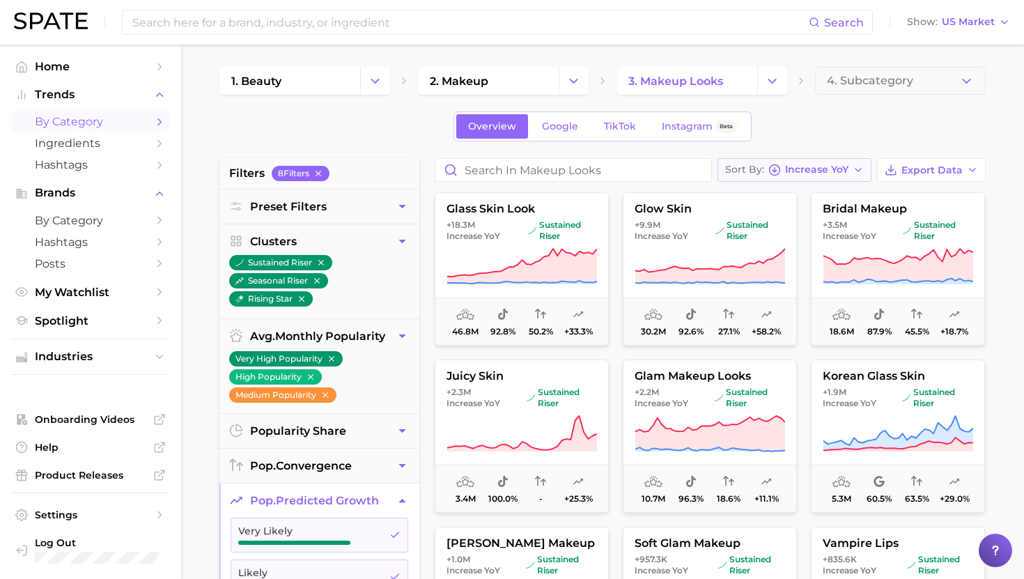
click at [817, 171] on span "Increase YoY" at bounding box center [816, 170] width 63 height 8
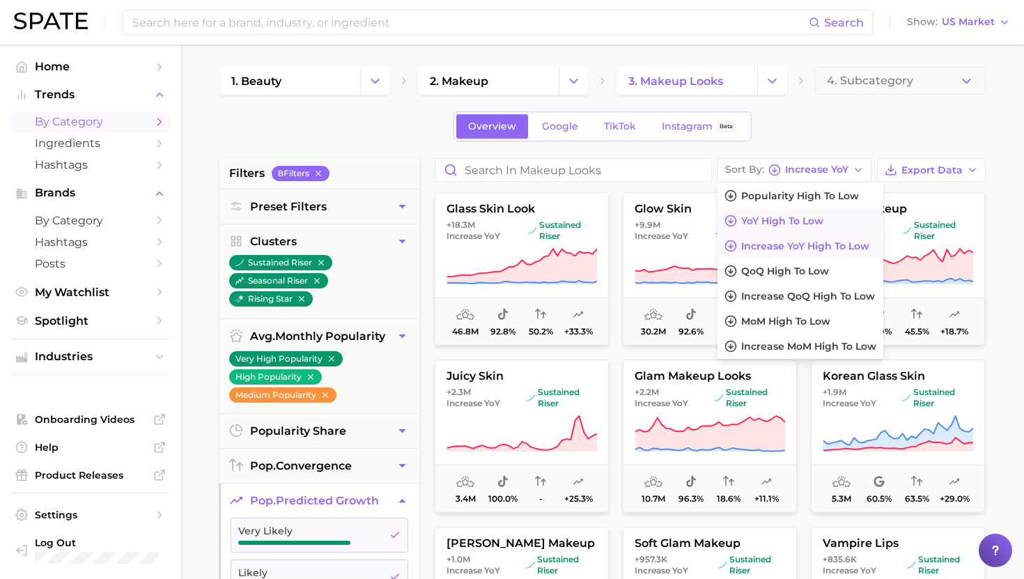
click at [779, 224] on span "YoY high to low" at bounding box center [782, 221] width 82 height 12
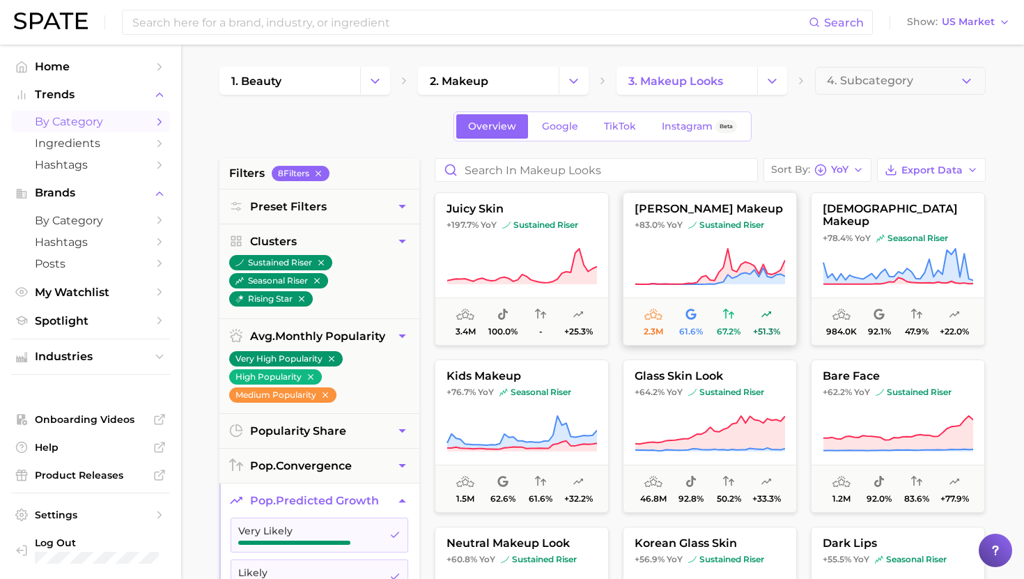
click at [673, 246] on button "[PERSON_NAME] makeup +83.0% YoY sustained riser 2.3m 61.6% 67.2% +51.3%" at bounding box center [710, 268] width 174 height 153
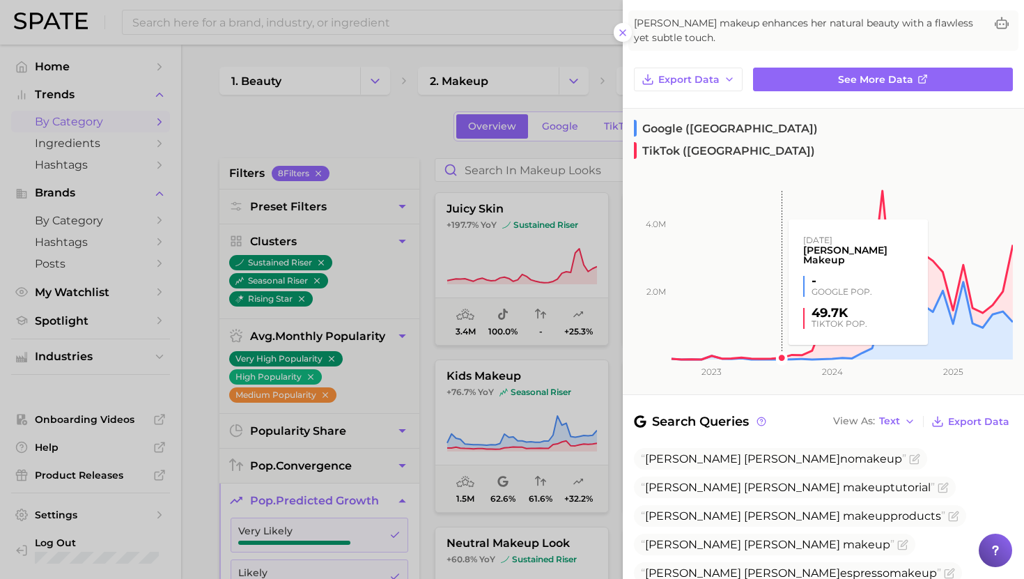
scroll to position [81, 0]
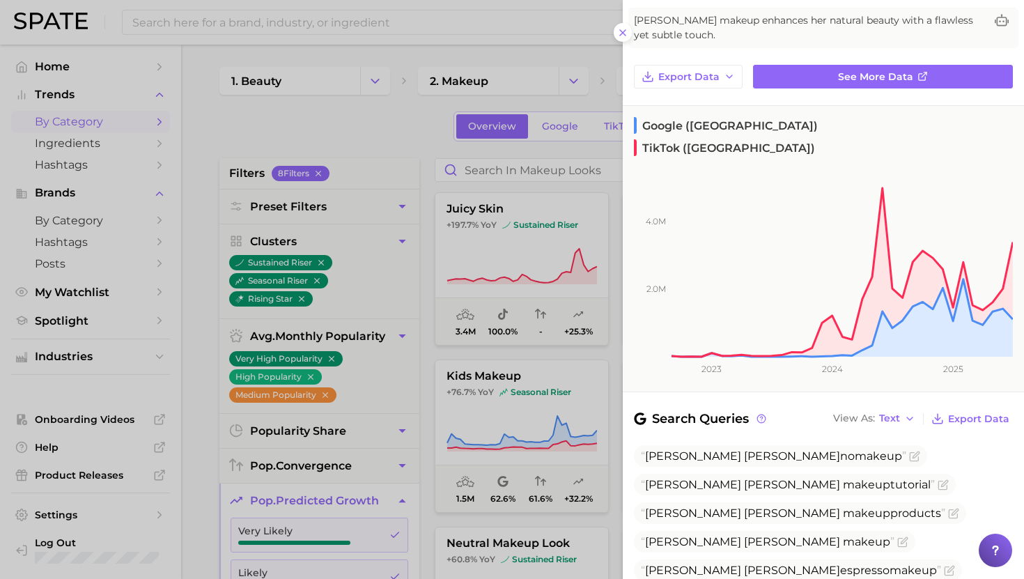
click at [527, 350] on div at bounding box center [512, 289] width 1024 height 579
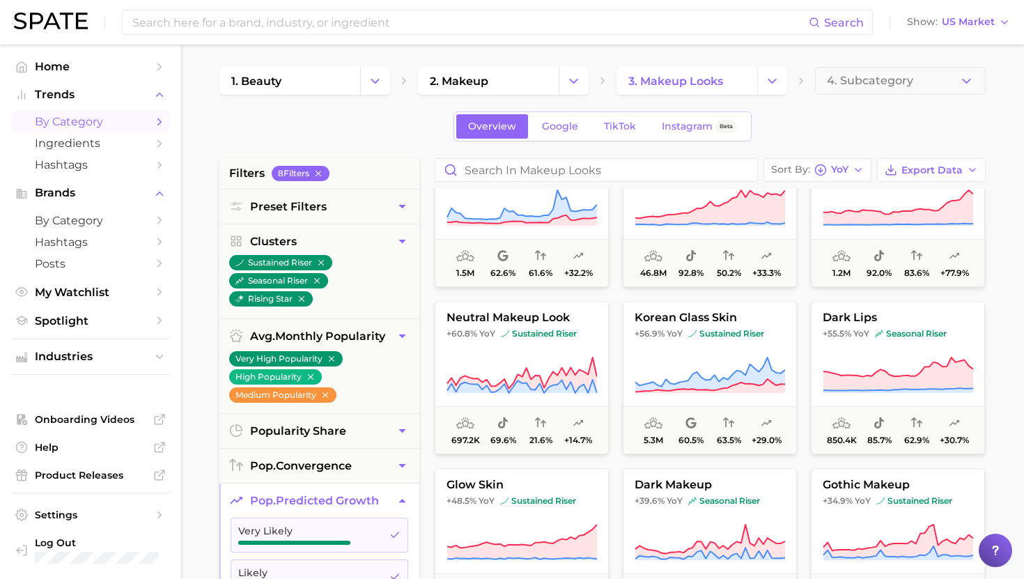
scroll to position [265, 0]
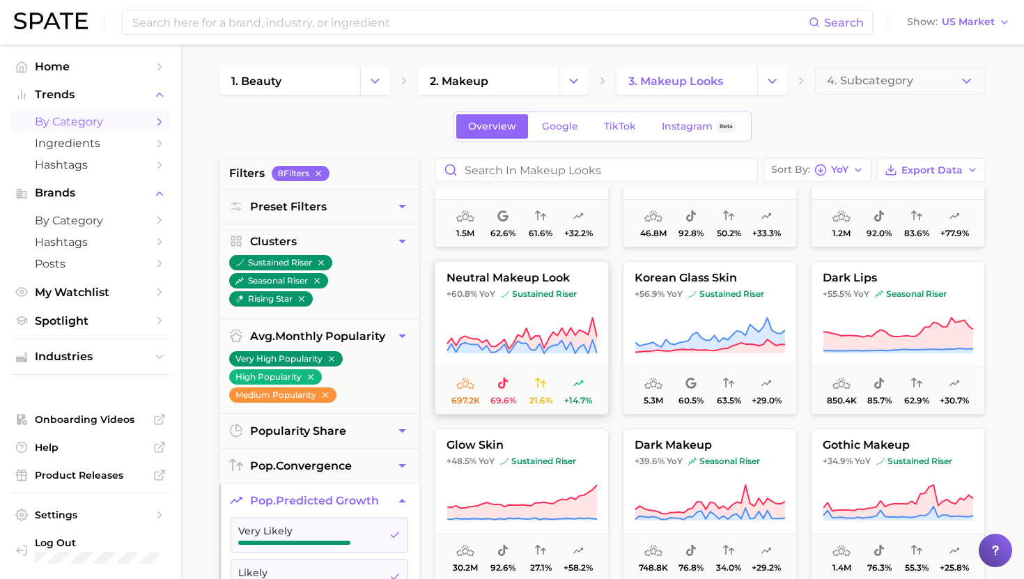
click at [531, 286] on button "neutral makeup look +60.8% YoY sustained riser 697.2k 69.6% 21.6% +14.7%" at bounding box center [522, 337] width 174 height 153
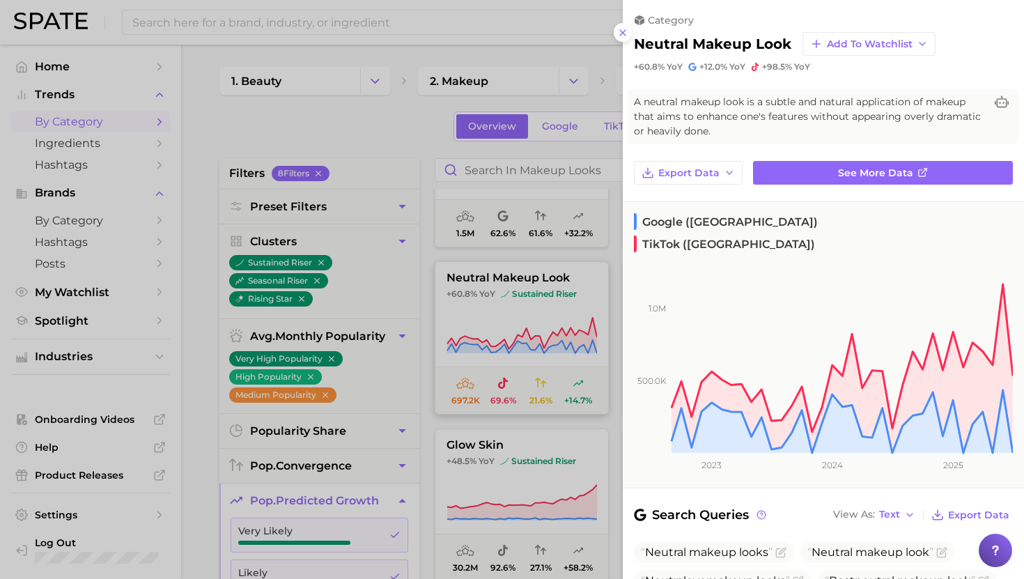
click at [531, 286] on body "Search Show US Market Home Trends by Category Ingredients Hashtags Brands by Ca…" at bounding box center [512, 289] width 1024 height 579
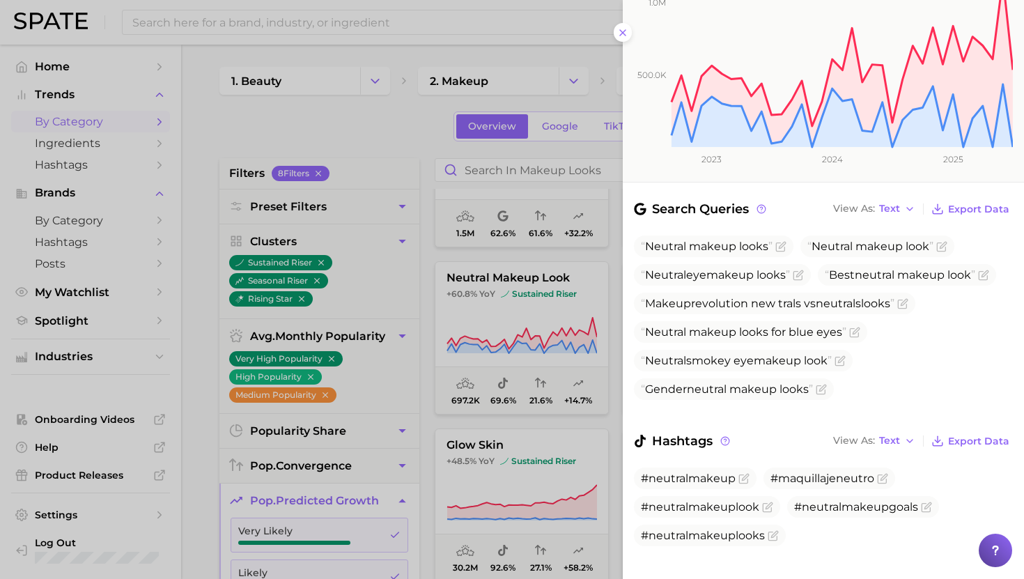
scroll to position [0, 0]
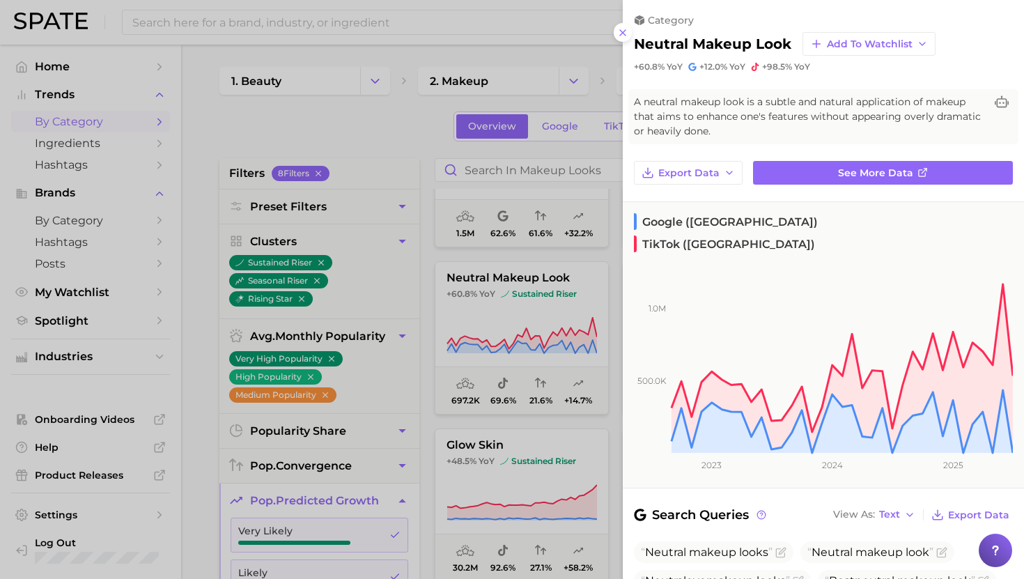
click at [713, 40] on h2 "neutral makeup look" at bounding box center [712, 44] width 157 height 17
copy div "neutral makeup look Add to Watchlist"
click at [526, 335] on div at bounding box center [512, 289] width 1024 height 579
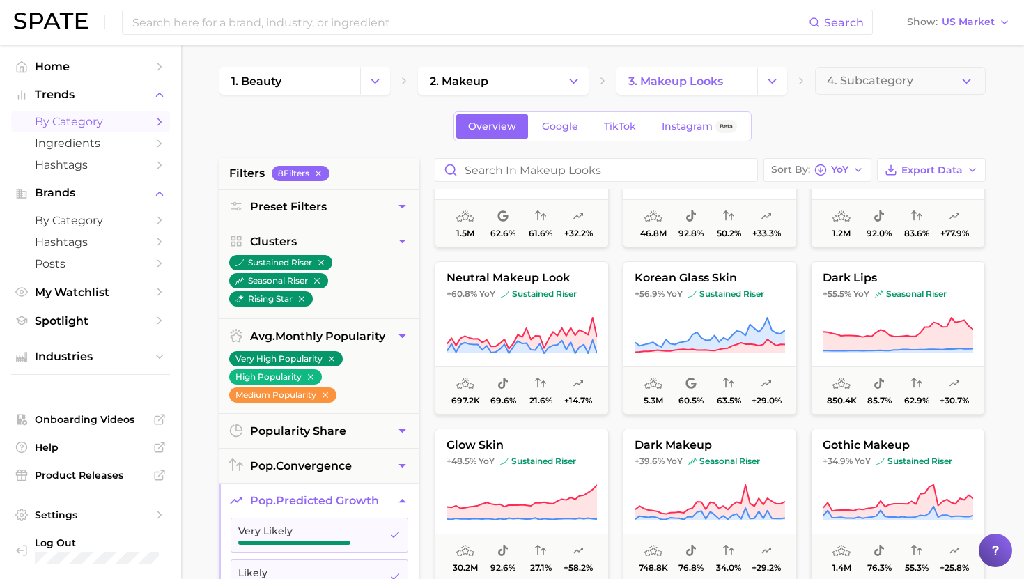
click at [79, 123] on span "by Category" at bounding box center [90, 121] width 111 height 13
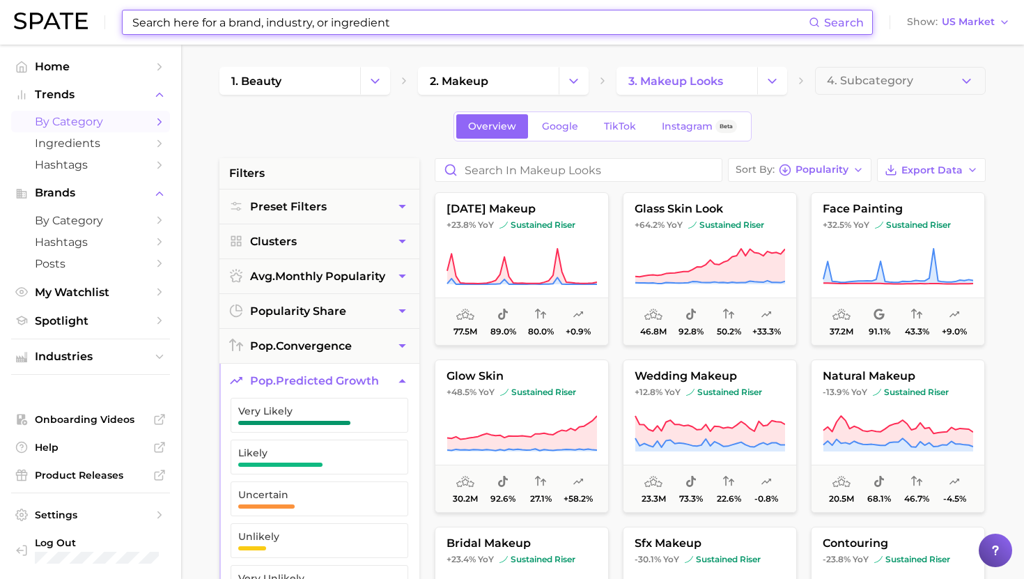
click at [193, 26] on input at bounding box center [470, 22] width 678 height 24
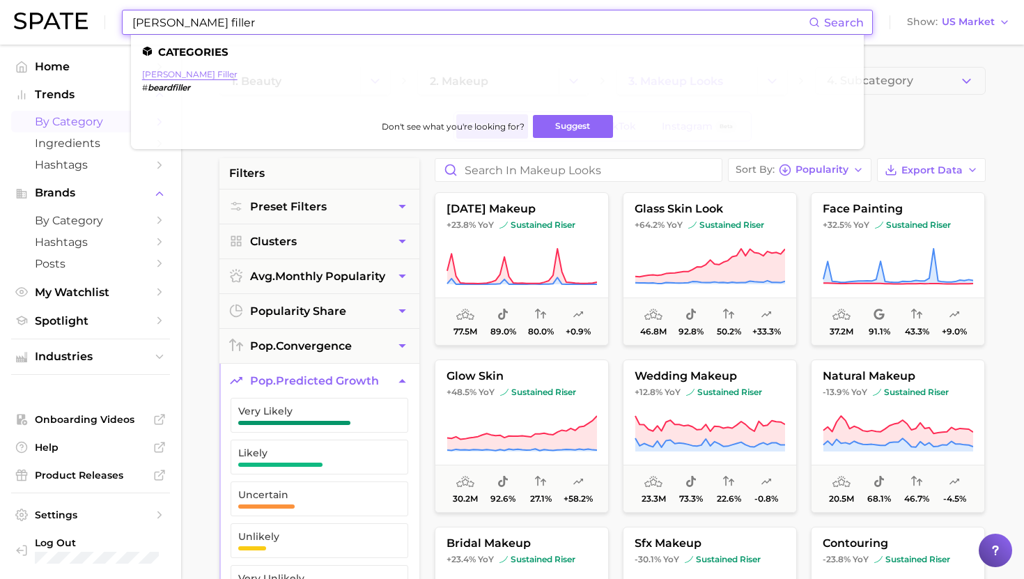
type input "[PERSON_NAME] filler"
click at [168, 70] on link "[PERSON_NAME] filler" at bounding box center [189, 74] width 95 height 10
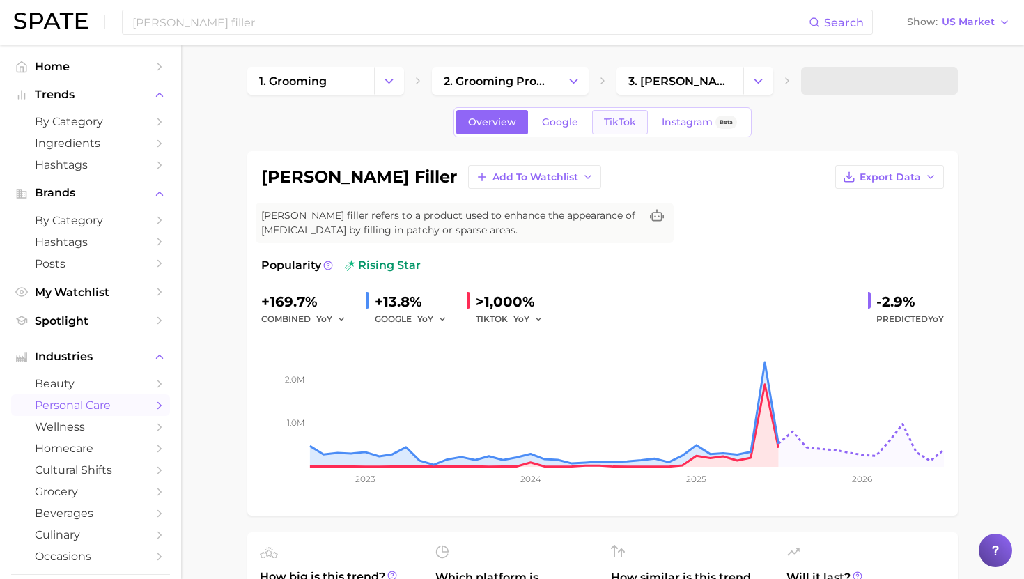
click at [624, 114] on link "TikTok" at bounding box center [620, 122] width 56 height 24
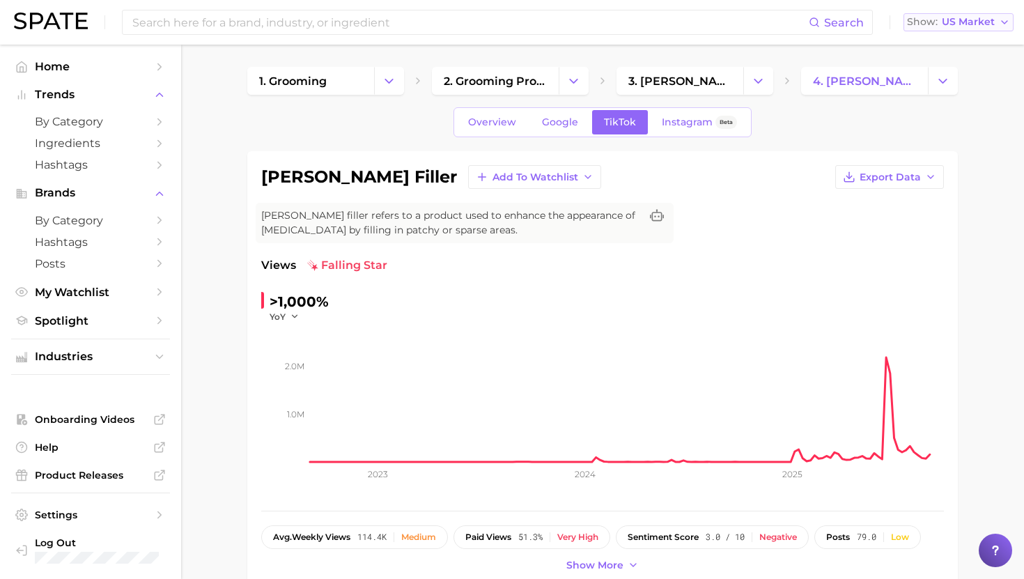
click at [948, 20] on span "US Market" at bounding box center [968, 22] width 53 height 8
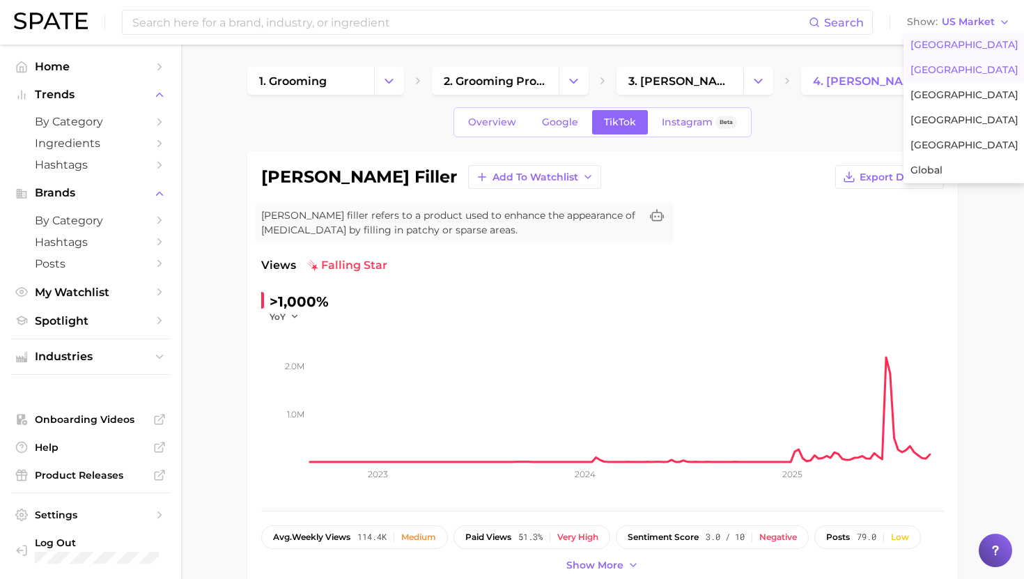
click at [926, 76] on button "[GEOGRAPHIC_DATA]" at bounding box center [964, 70] width 122 height 25
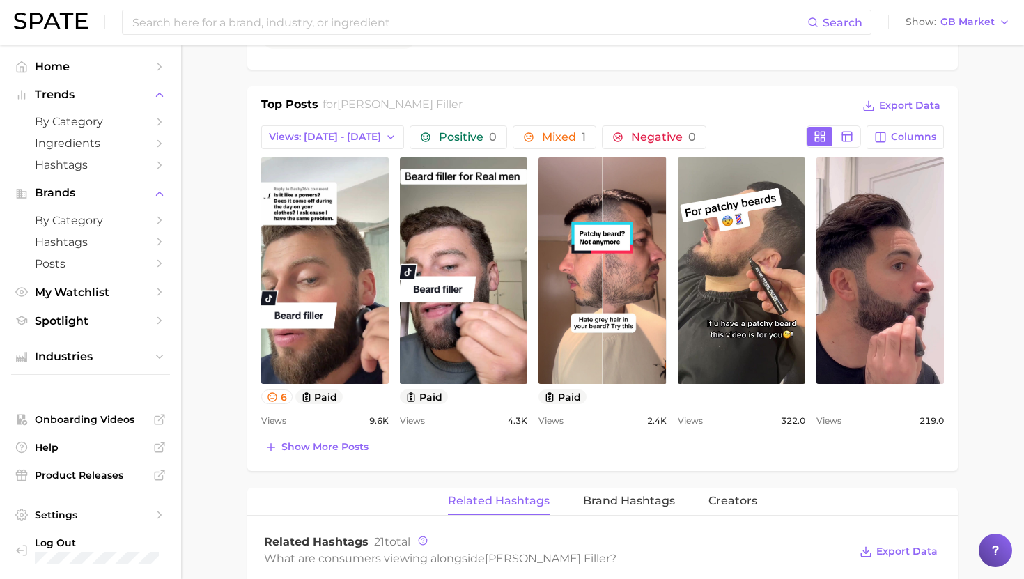
scroll to position [620, 0]
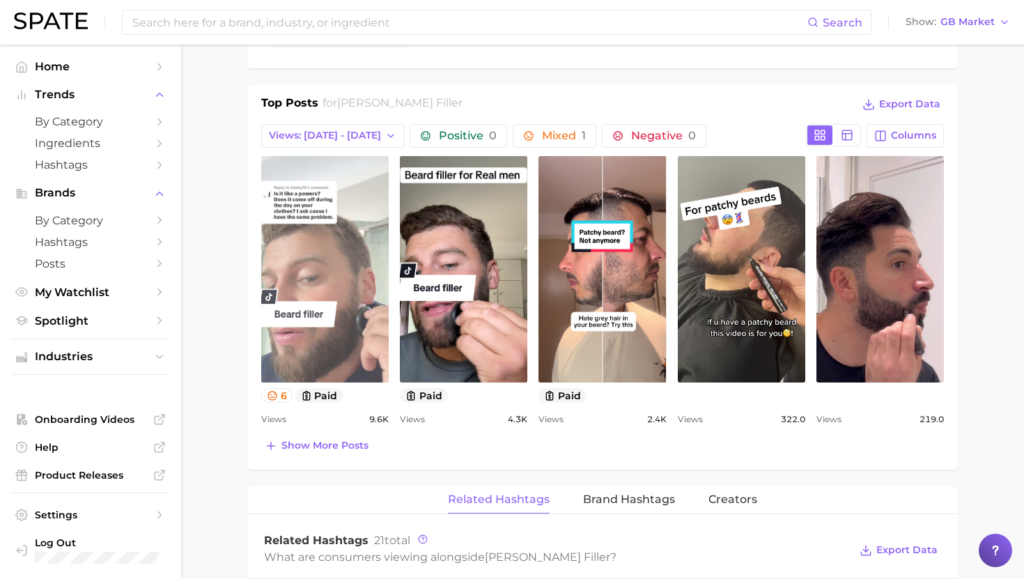
click at [296, 270] on link "view post on TikTok" at bounding box center [324, 269] width 127 height 226
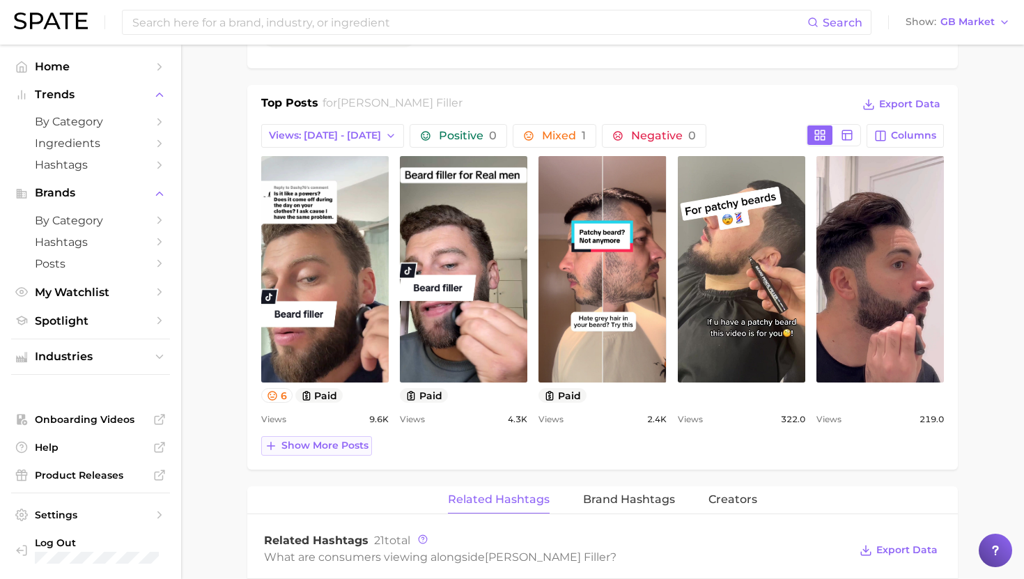
click at [304, 444] on span "Show more posts" at bounding box center [324, 445] width 87 height 12
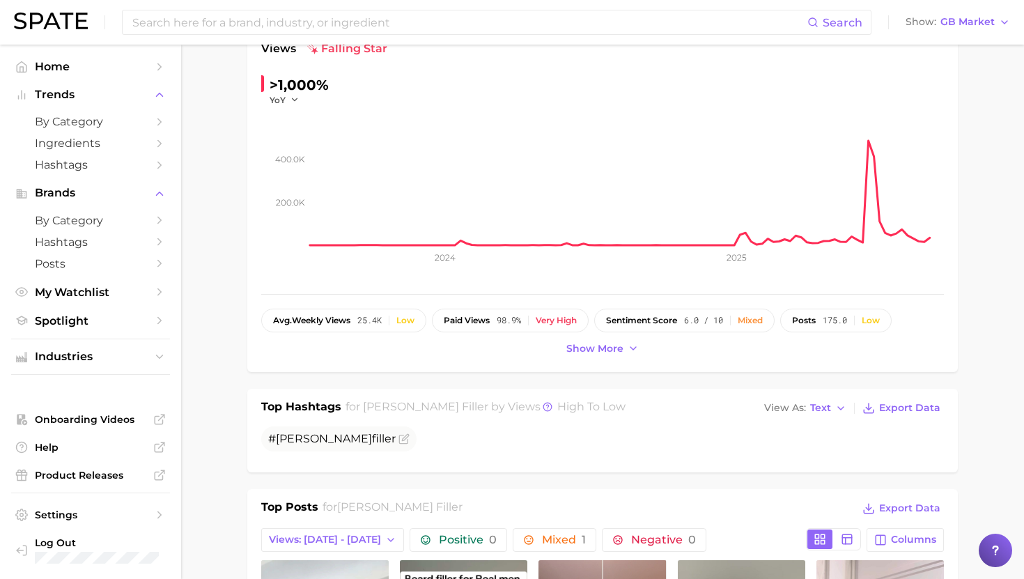
scroll to position [171, 0]
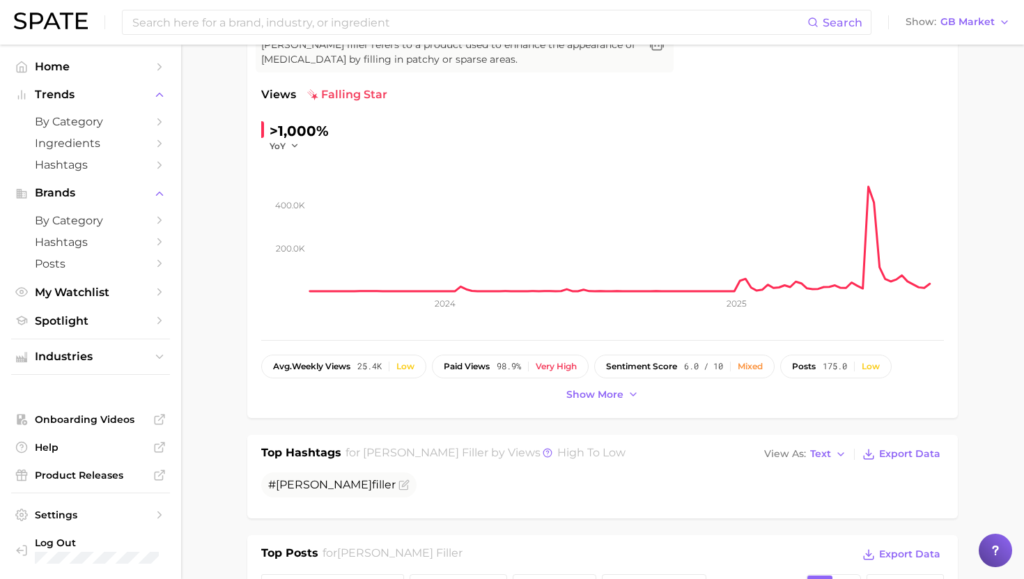
click at [984, 6] on div "Search Show GB Market" at bounding box center [512, 22] width 996 height 45
click at [978, 18] on span "GB Market" at bounding box center [967, 22] width 54 height 8
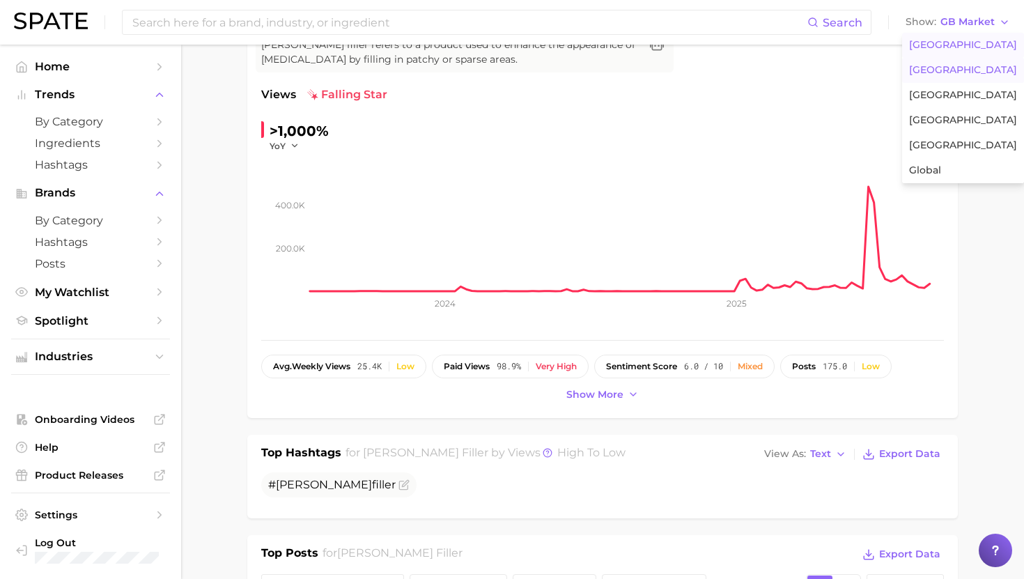
click at [935, 48] on span "[GEOGRAPHIC_DATA]" at bounding box center [963, 45] width 108 height 12
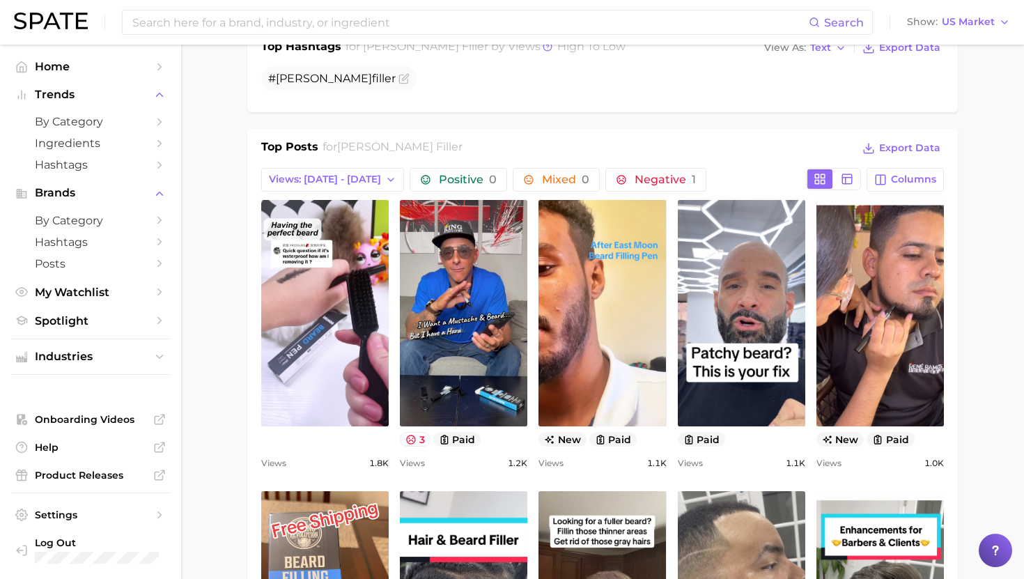
scroll to position [581, 0]
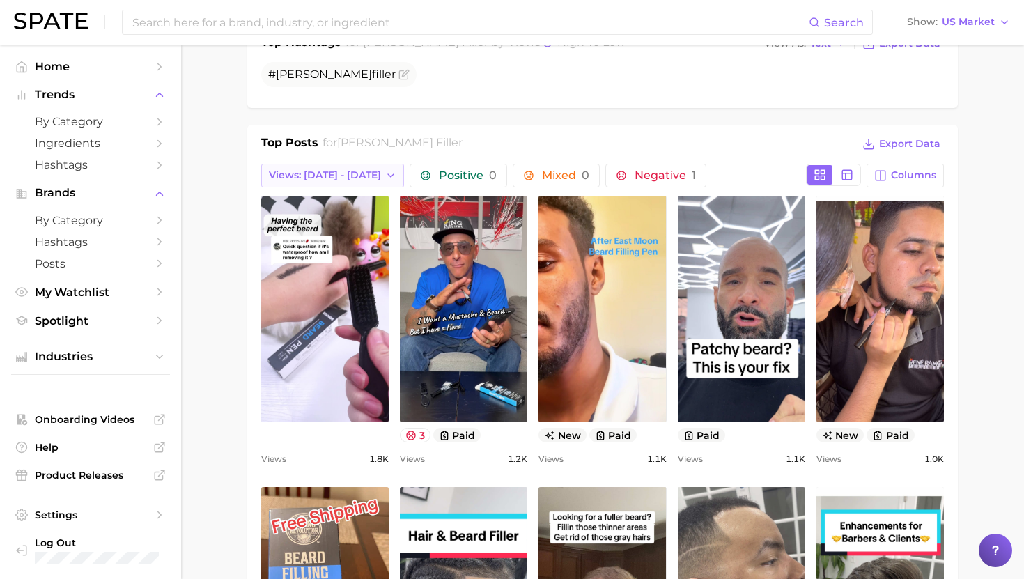
click at [313, 173] on span "Views: [DATE] - [DATE]" at bounding box center [325, 175] width 112 height 12
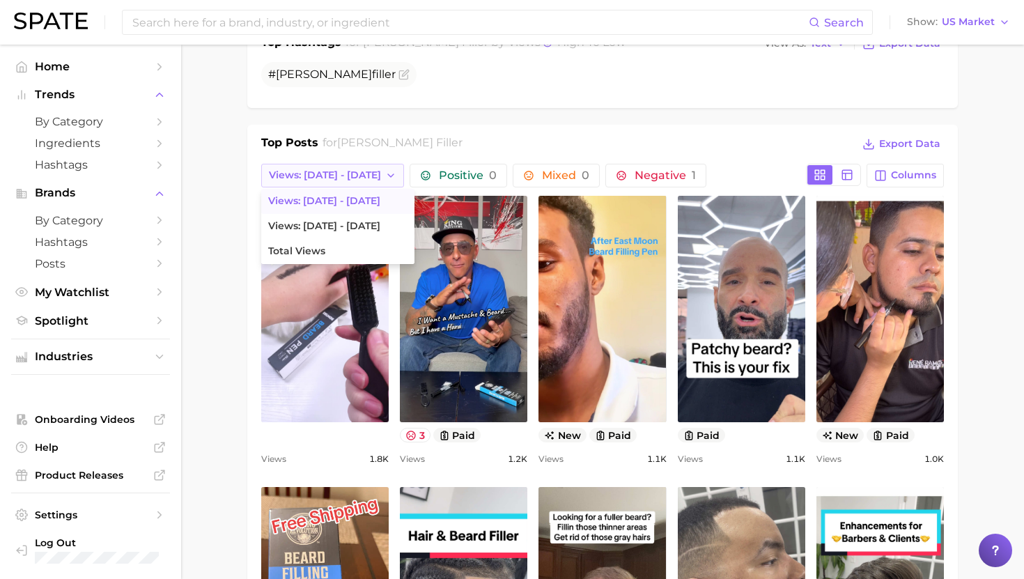
click at [313, 173] on span "Views: [DATE] - [DATE]" at bounding box center [325, 175] width 112 height 12
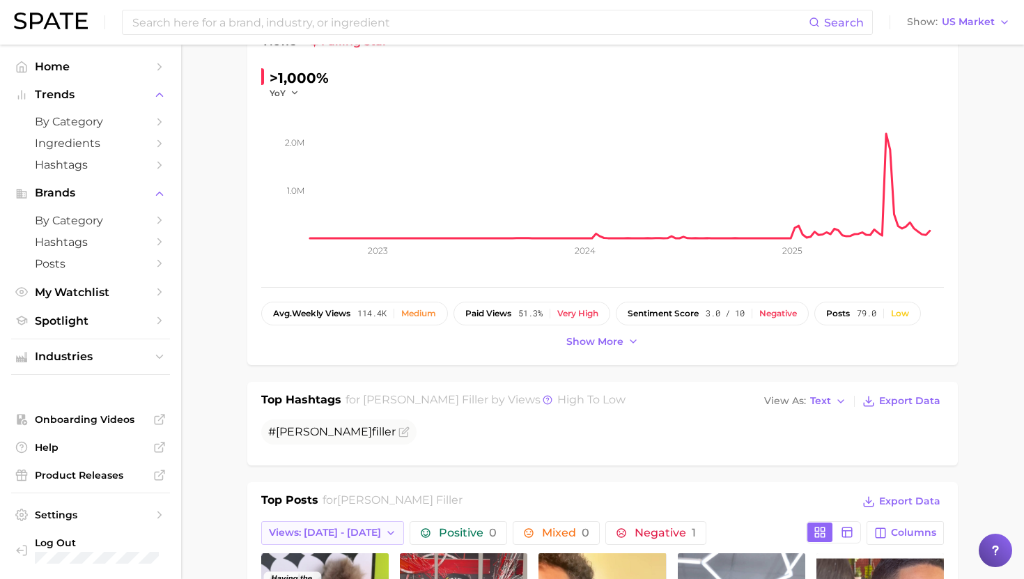
scroll to position [221, 0]
